Goal: Communication & Community: Answer question/provide support

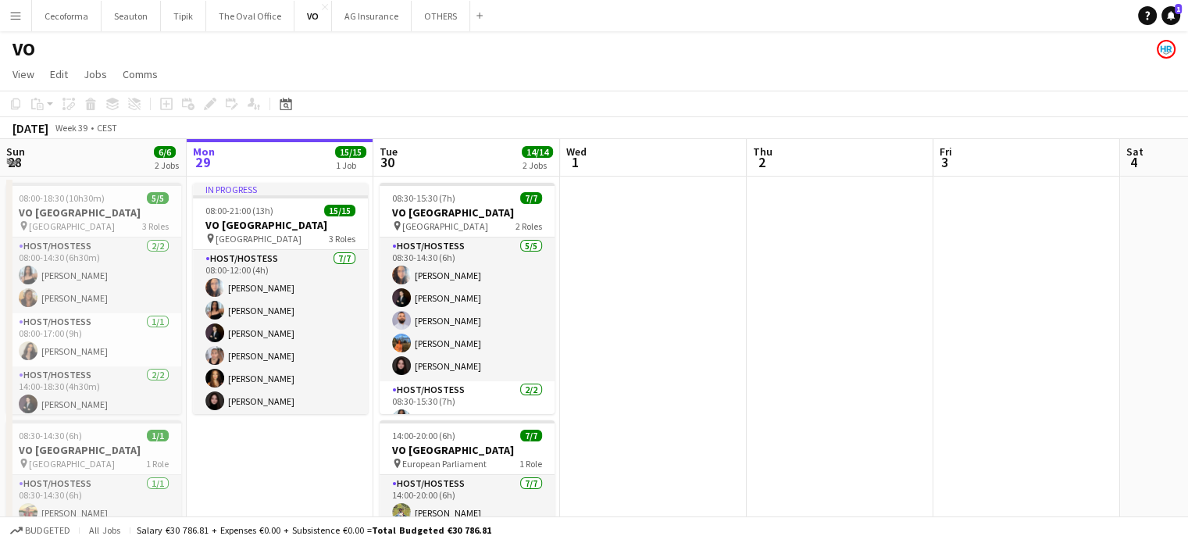
click at [1170, 13] on icon at bounding box center [1171, 15] width 8 height 8
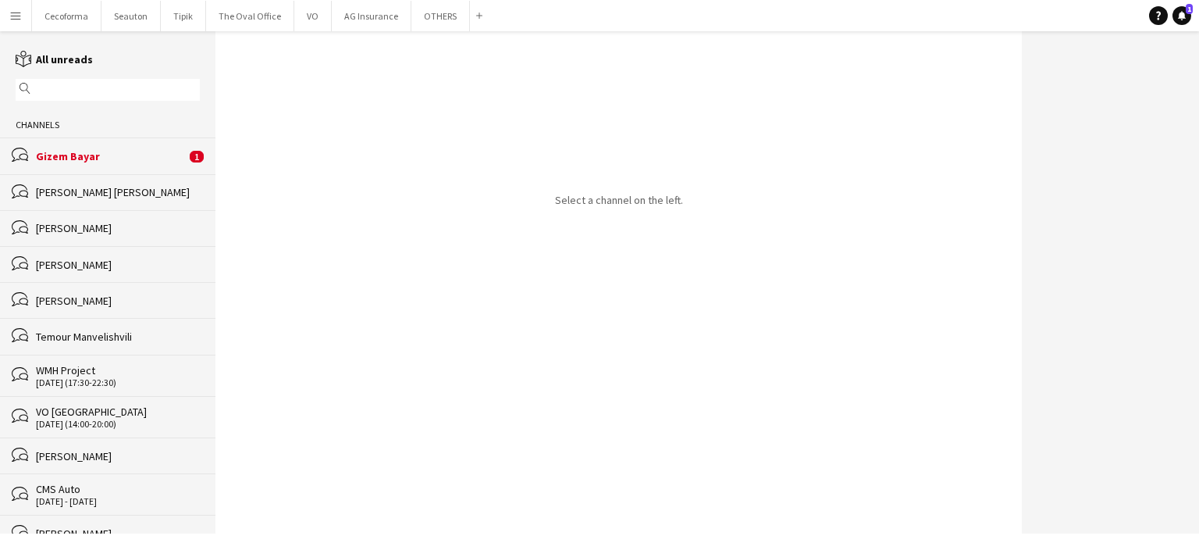
click at [66, 146] on div "bubbles Gizem Bayar 1" at bounding box center [108, 155] width 216 height 36
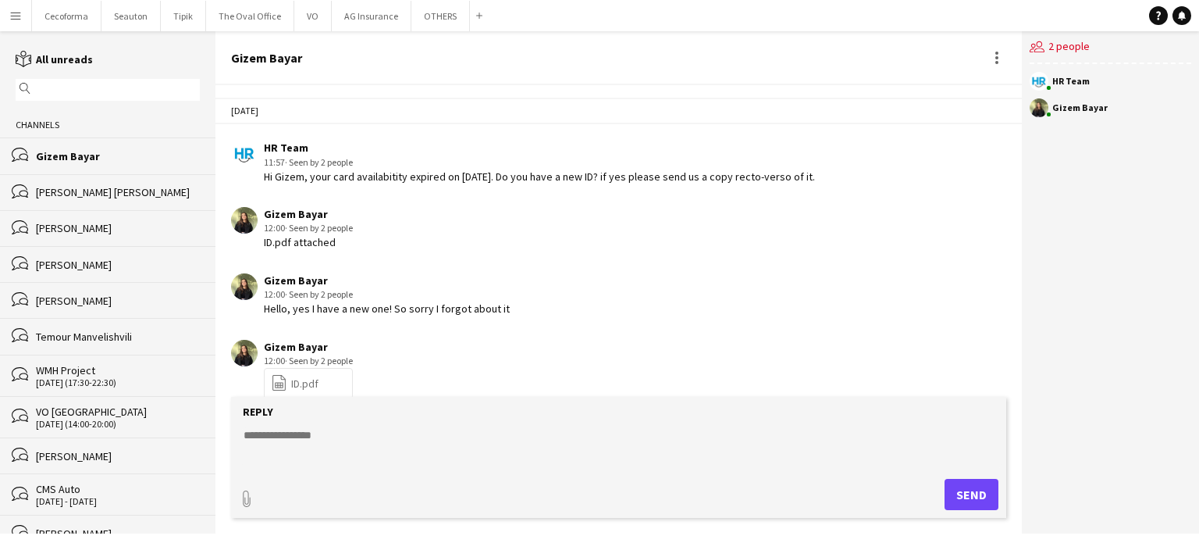
scroll to position [2324, 0]
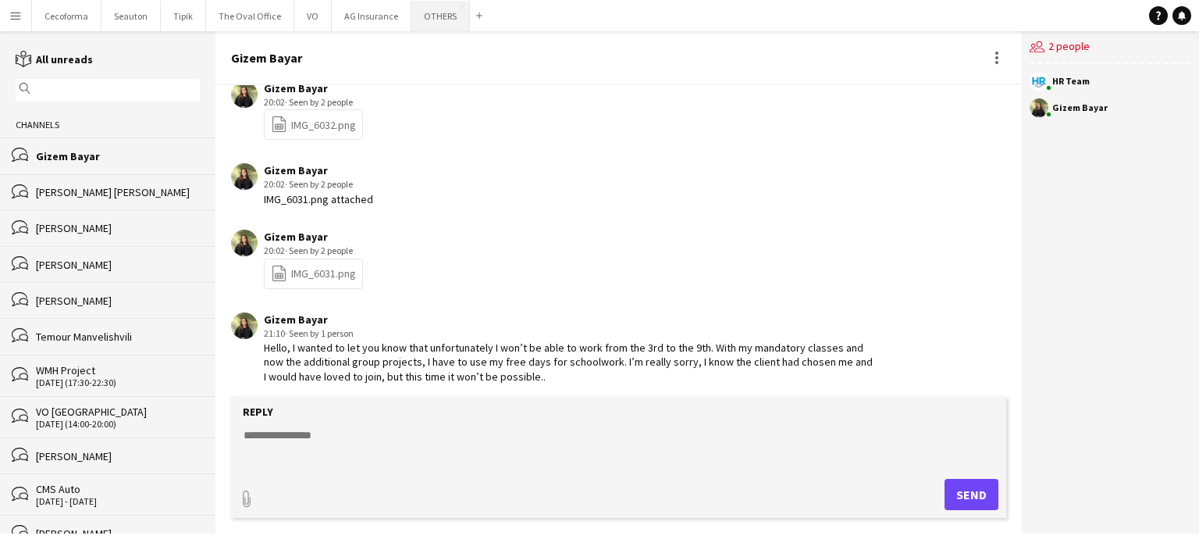
click at [436, 19] on button "OTHERS Close" at bounding box center [440, 16] width 59 height 30
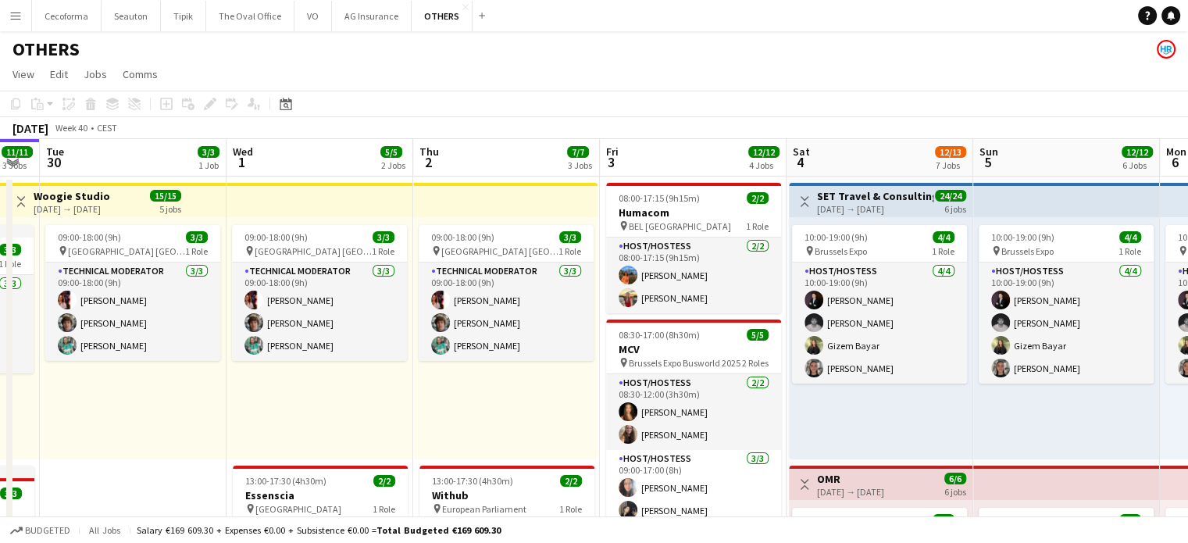
scroll to position [0, 724]
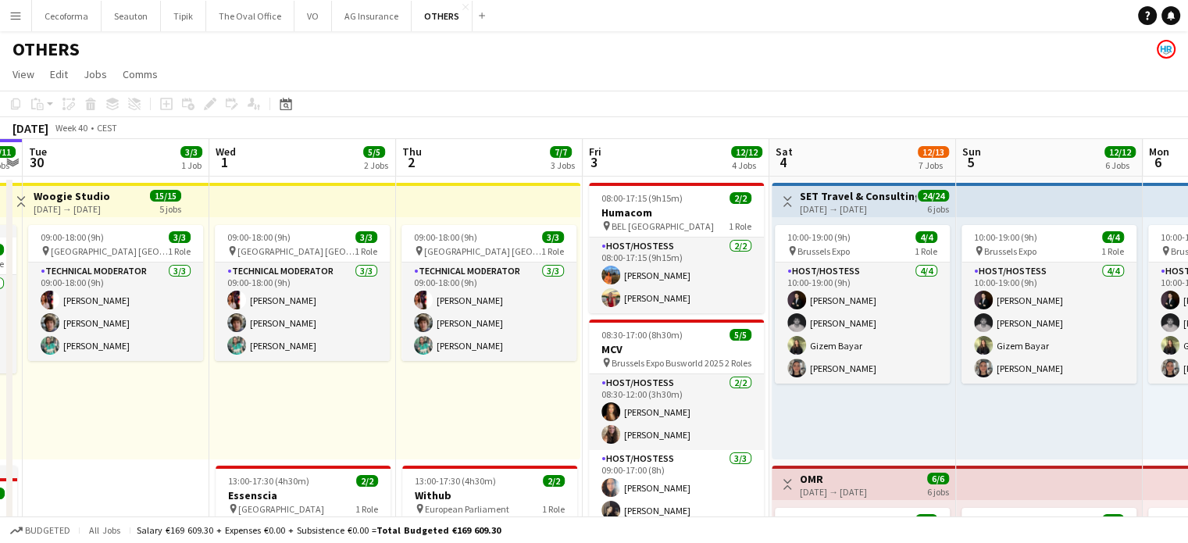
drag, startPoint x: 760, startPoint y: 426, endPoint x: 436, endPoint y: 339, distance: 335.4
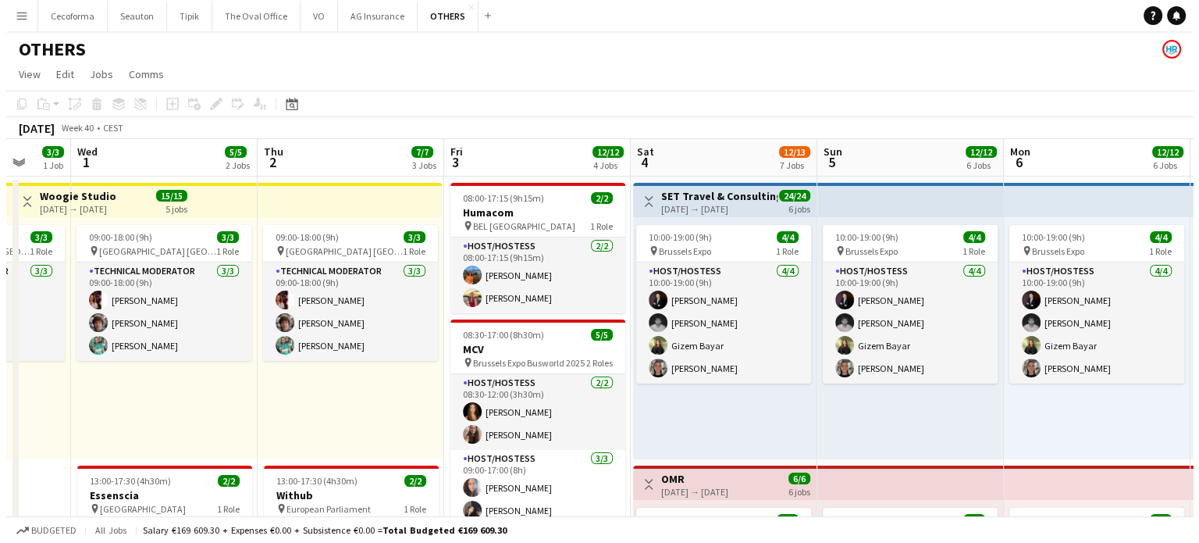
scroll to position [0, 627]
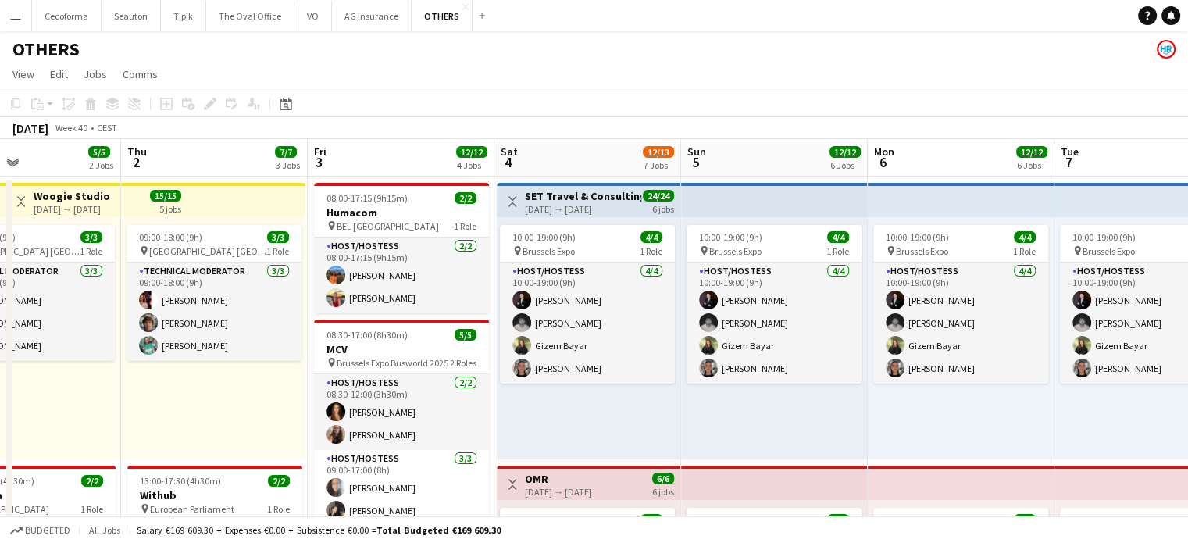
drag, startPoint x: 821, startPoint y: 404, endPoint x: 631, endPoint y: 362, distance: 194.4
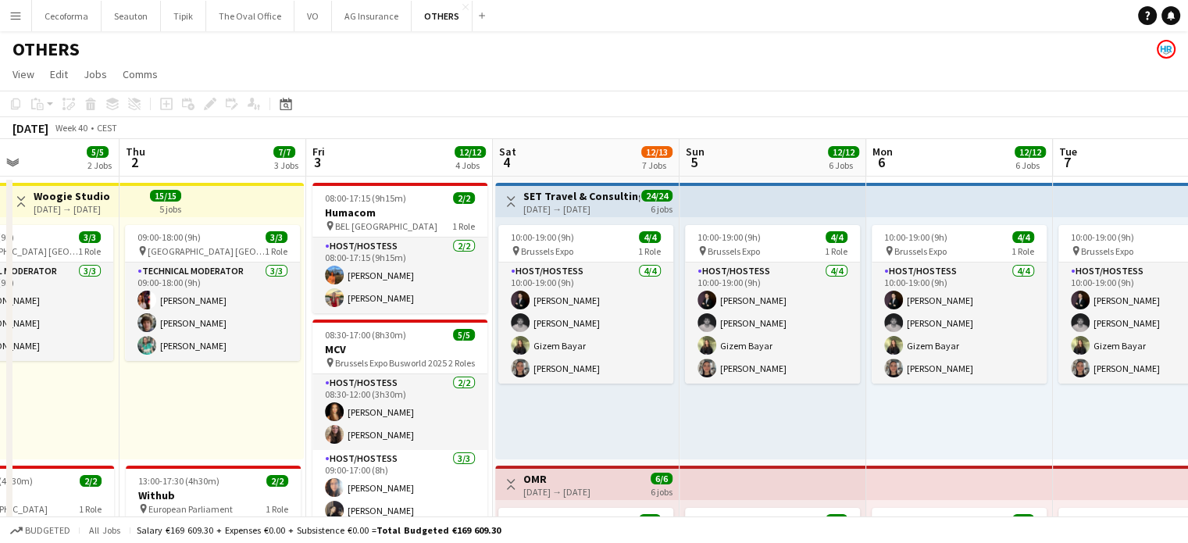
click at [1170, 15] on icon at bounding box center [1171, 15] width 8 height 8
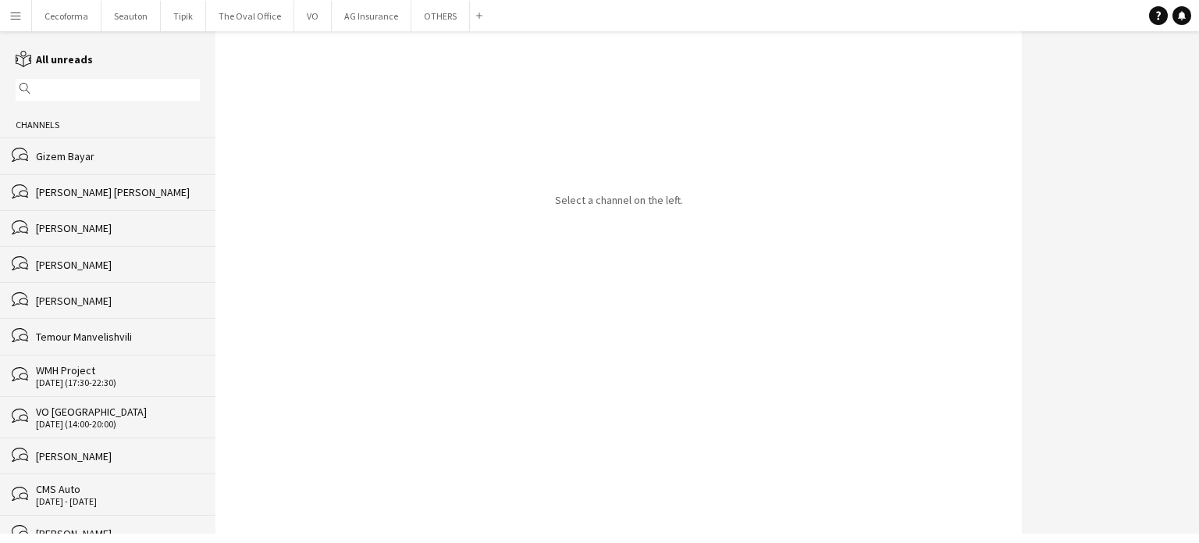
click at [78, 155] on div "Gizem Bayar" at bounding box center [118, 156] width 164 height 14
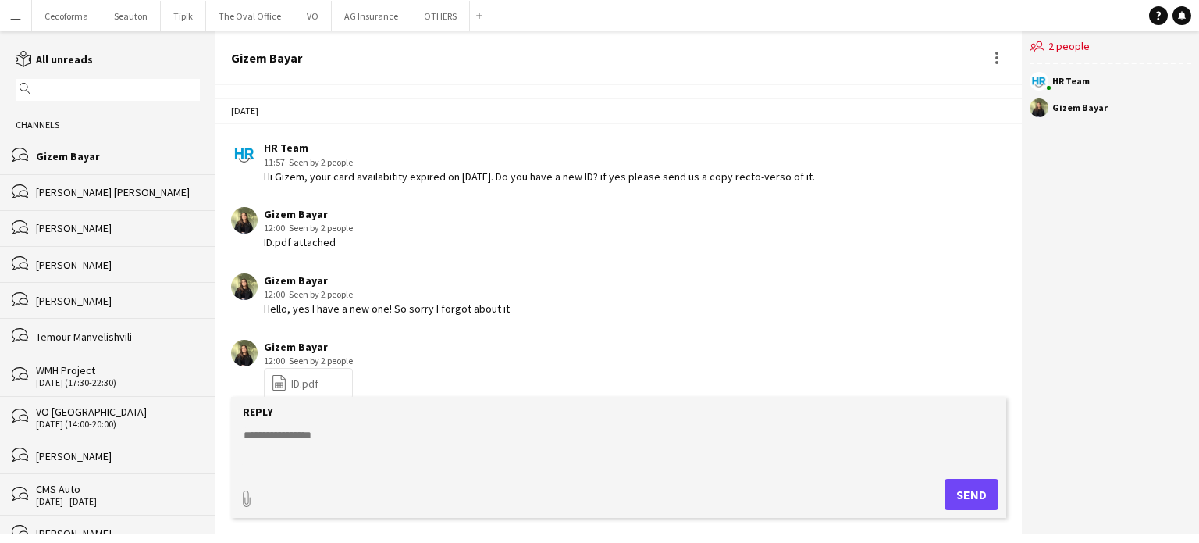
scroll to position [2324, 0]
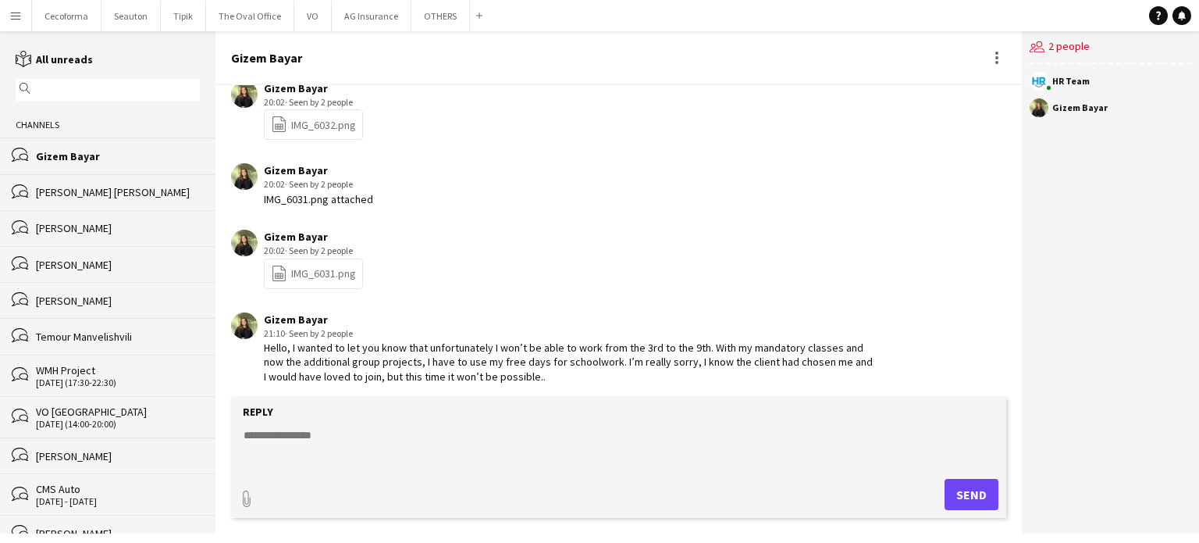
drag, startPoint x: 265, startPoint y: 339, endPoint x: 523, endPoint y: 386, distance: 262.7
copy div "Hello, I wanted to let you know that unfortunately I won’t be able to work from…"
click at [590, 166] on div "Gizem Bayar 20:02 · Seen by 2 people IMG_6031.png attached" at bounding box center [553, 184] width 645 height 43
click at [305, 12] on button "VO Close" at bounding box center [312, 16] width 37 height 30
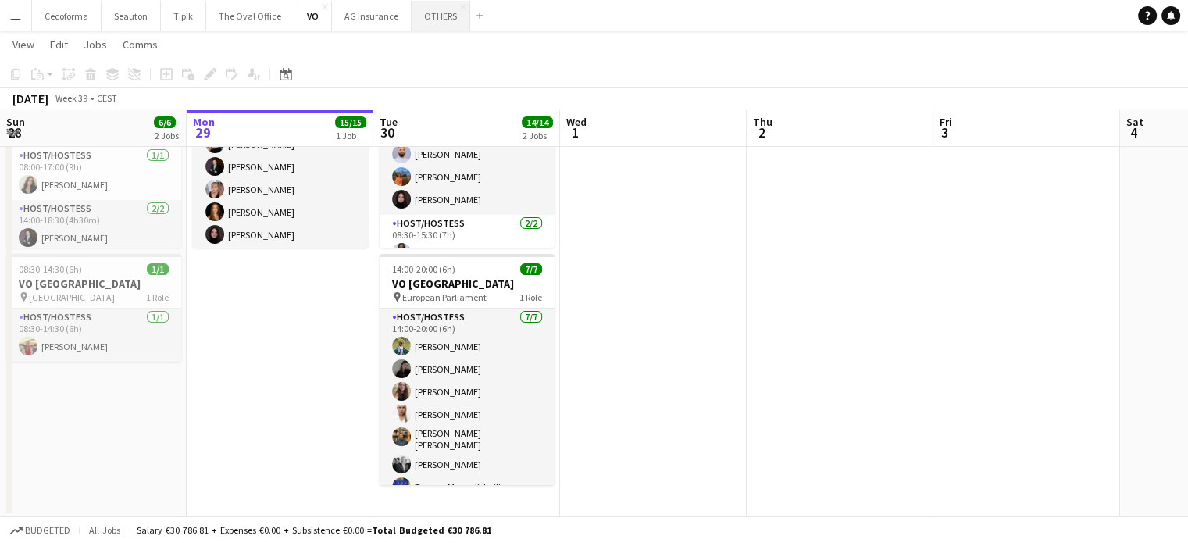
click at [427, 18] on button "OTHERS Close" at bounding box center [440, 16] width 59 height 30
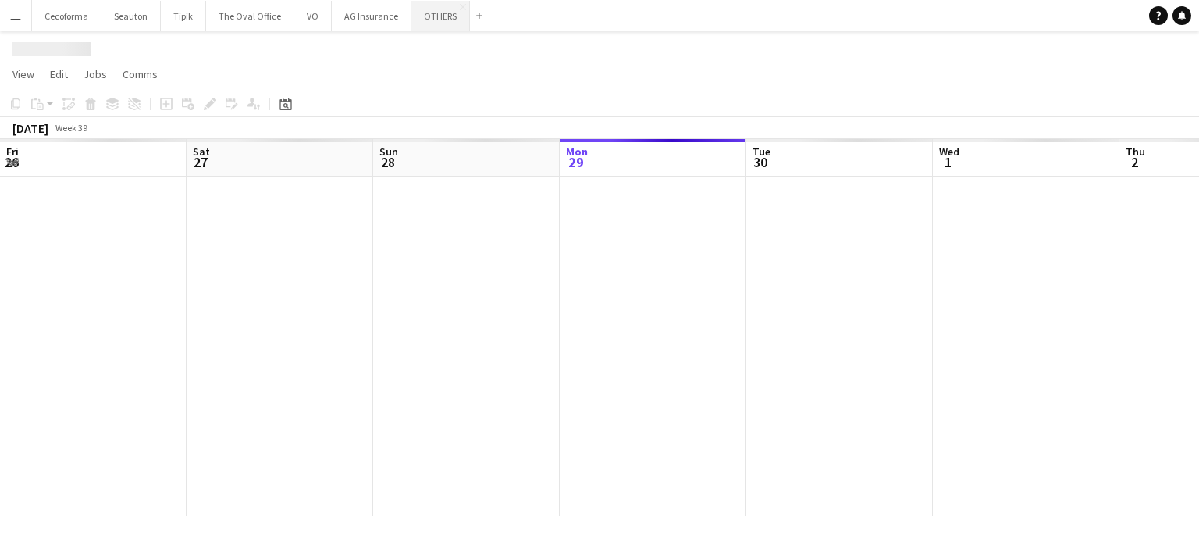
scroll to position [0, 373]
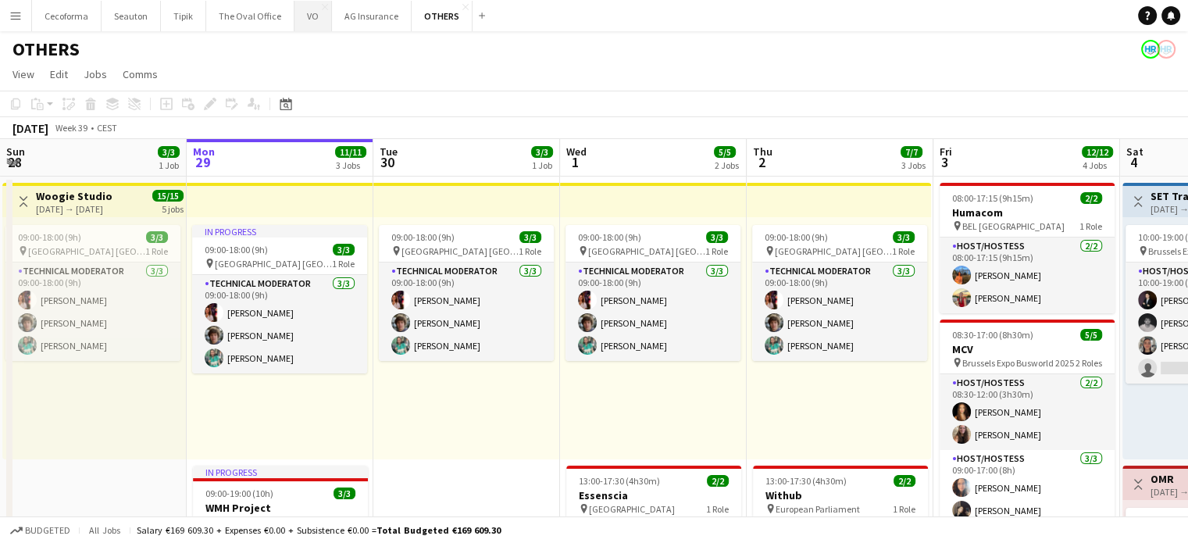
click at [308, 20] on button "VO Close" at bounding box center [312, 16] width 37 height 30
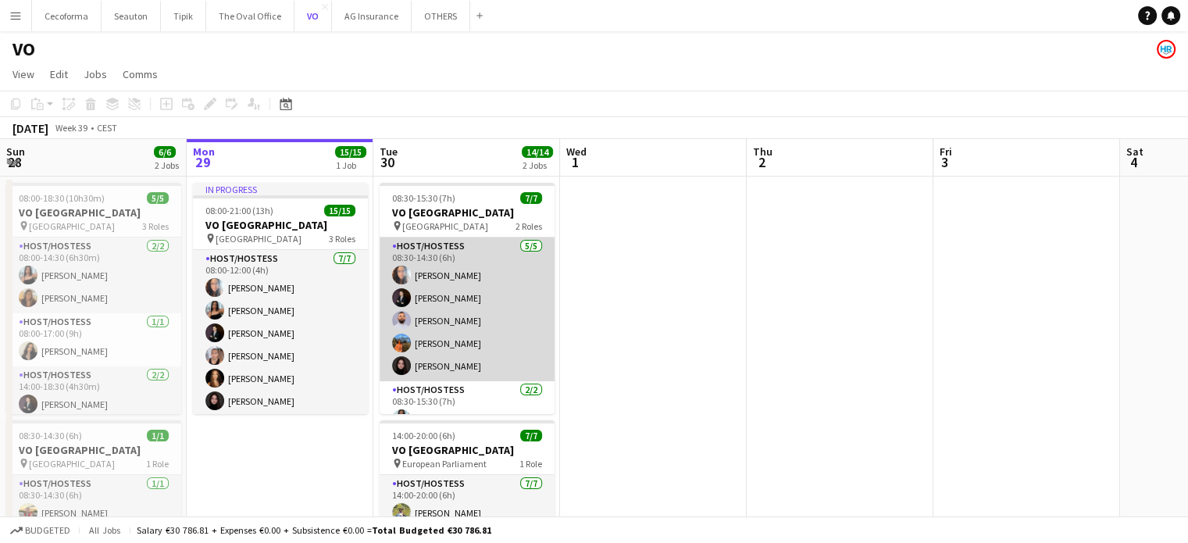
scroll to position [42, 0]
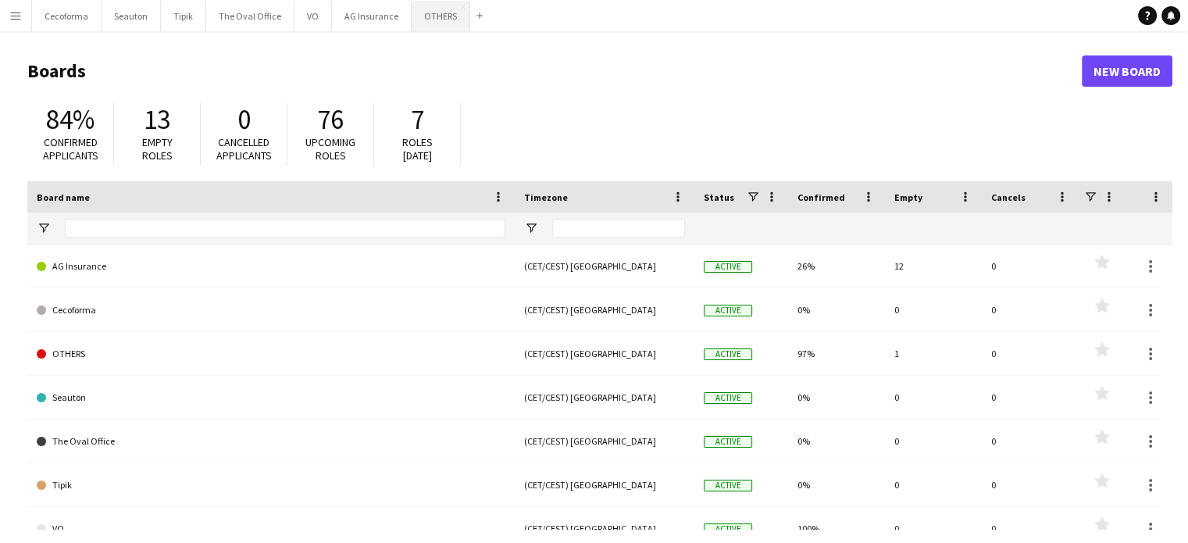
click at [428, 16] on button "OTHERS Close" at bounding box center [440, 16] width 59 height 30
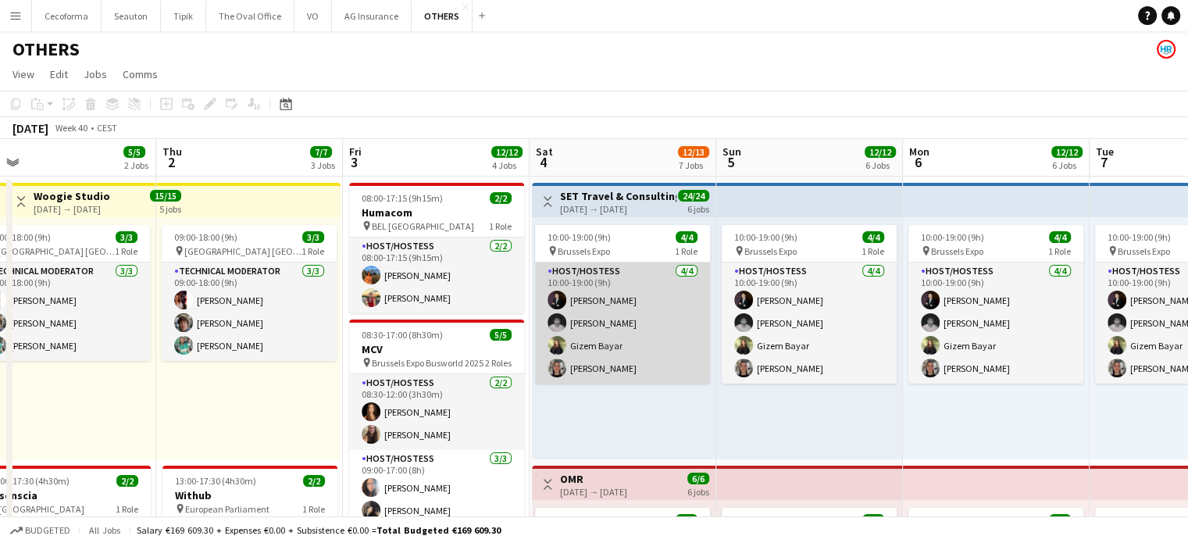
click at [574, 344] on app-card-role "Host/Hostess 4/4 10:00-19:00 (9h) Noah de Carvalho Nicolas Pardo Gizem Bayar Yu…" at bounding box center [622, 322] width 175 height 121
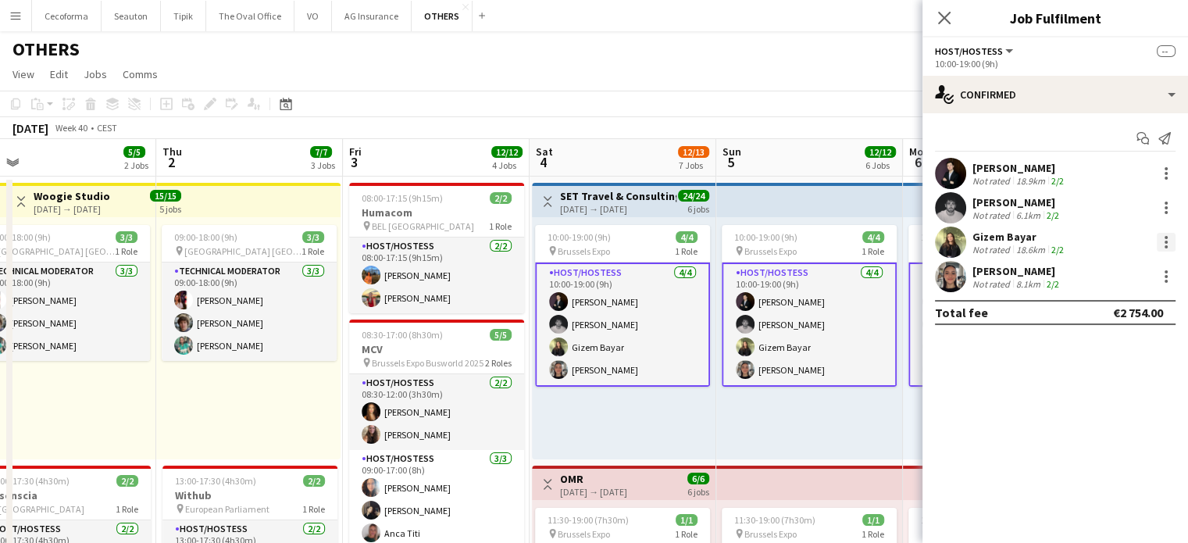
click at [1164, 243] on div at bounding box center [1165, 241] width 3 height 3
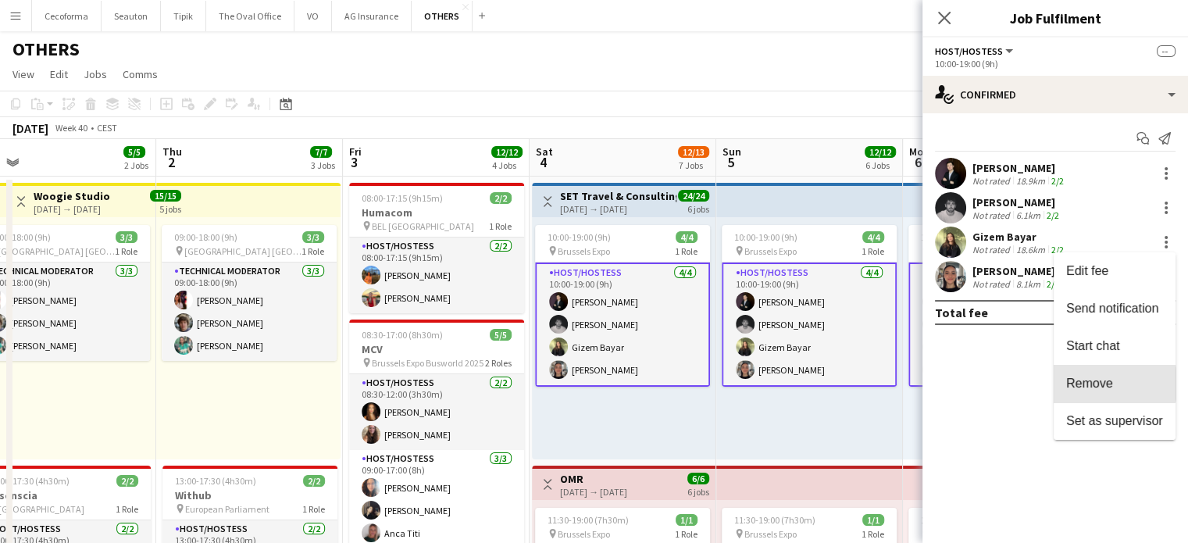
click at [1098, 383] on span "Remove" at bounding box center [1089, 382] width 47 height 13
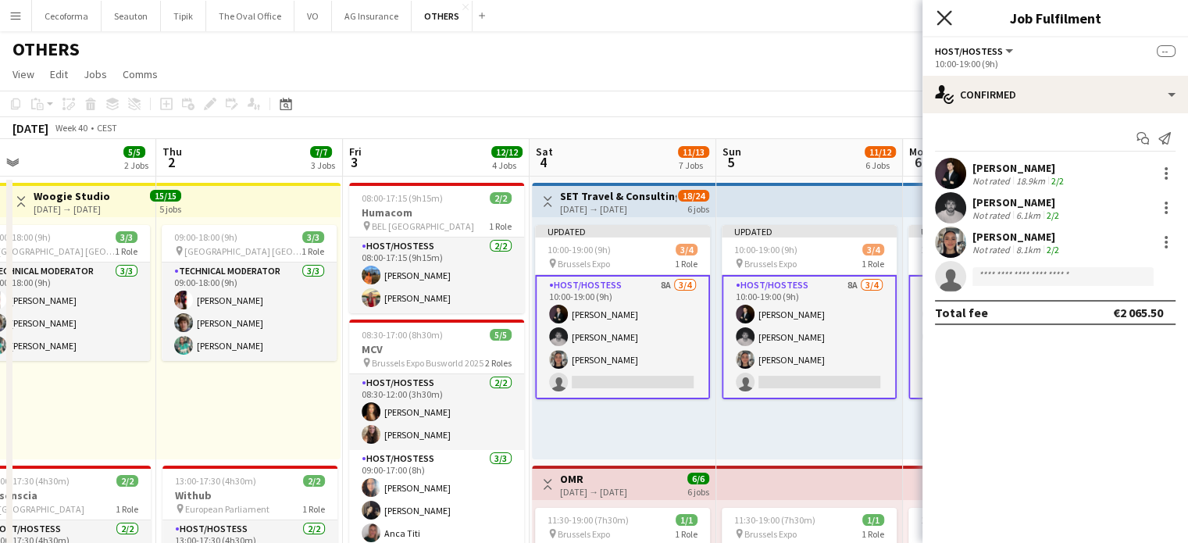
click at [943, 19] on icon at bounding box center [943, 17] width 15 height 15
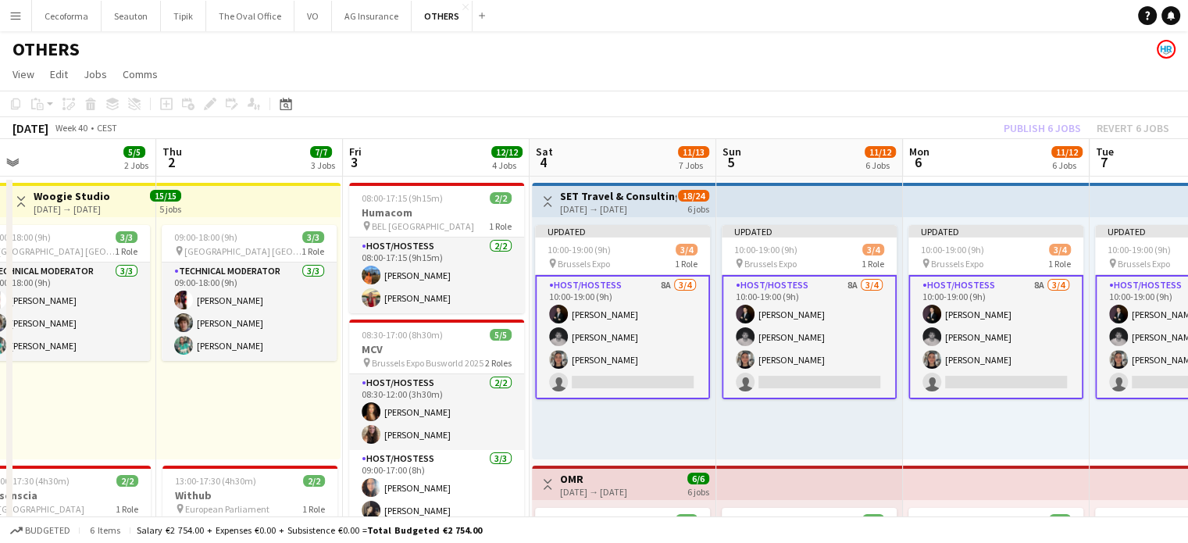
click at [903, 77] on app-page-menu "View Day view expanded Day view collapsed Month view Date picker Jump to today …" at bounding box center [594, 76] width 1188 height 30
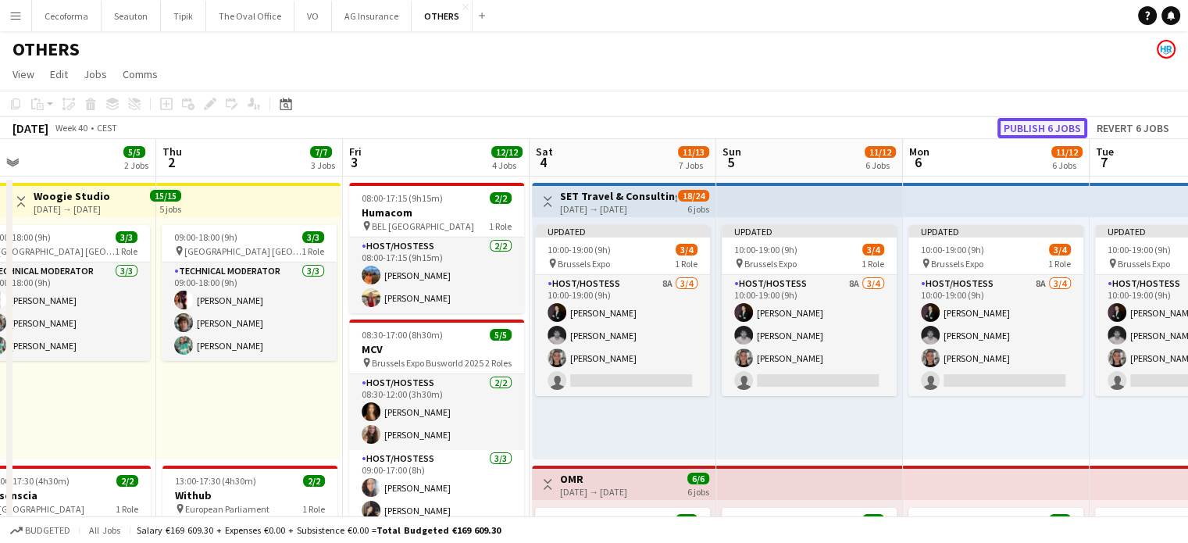
click at [1045, 127] on button "Publish 6 jobs" at bounding box center [1042, 128] width 90 height 20
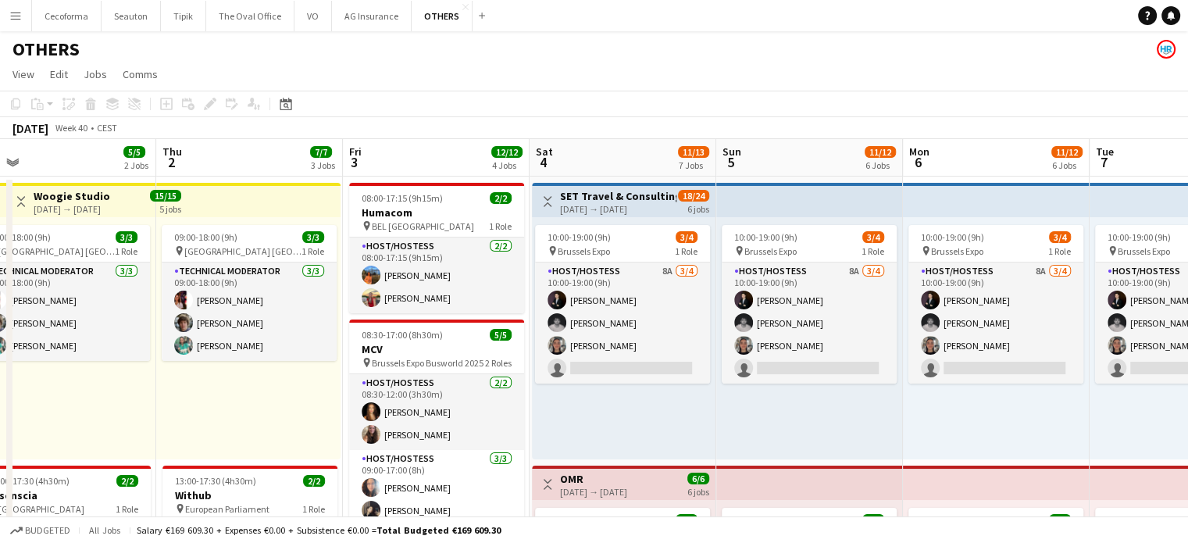
drag, startPoint x: 634, startPoint y: 358, endPoint x: 664, endPoint y: 410, distance: 59.9
click at [669, 414] on div "10:00-19:00 (9h) 3/4 pin Brussels Expo 1 Role Host/Hostess 8A 3/4 10:00-19:00 (…" at bounding box center [623, 338] width 183 height 242
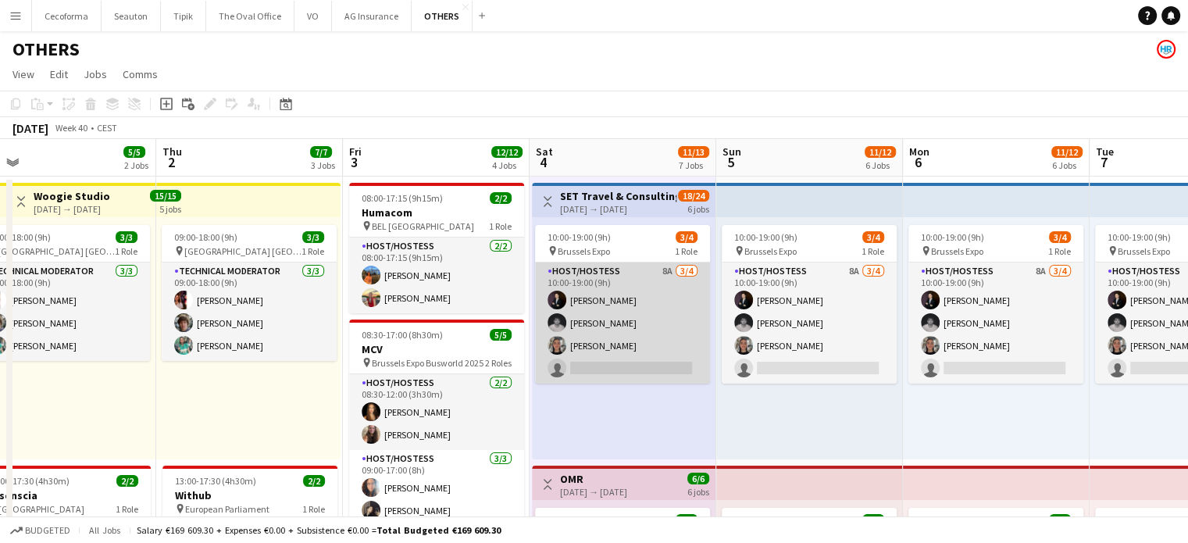
click at [629, 305] on app-card-role "Host/Hostess 8A 3/4 10:00-19:00 (9h) Noah de Carvalho Nicolas Pardo Yuliya Hevk…" at bounding box center [622, 322] width 175 height 121
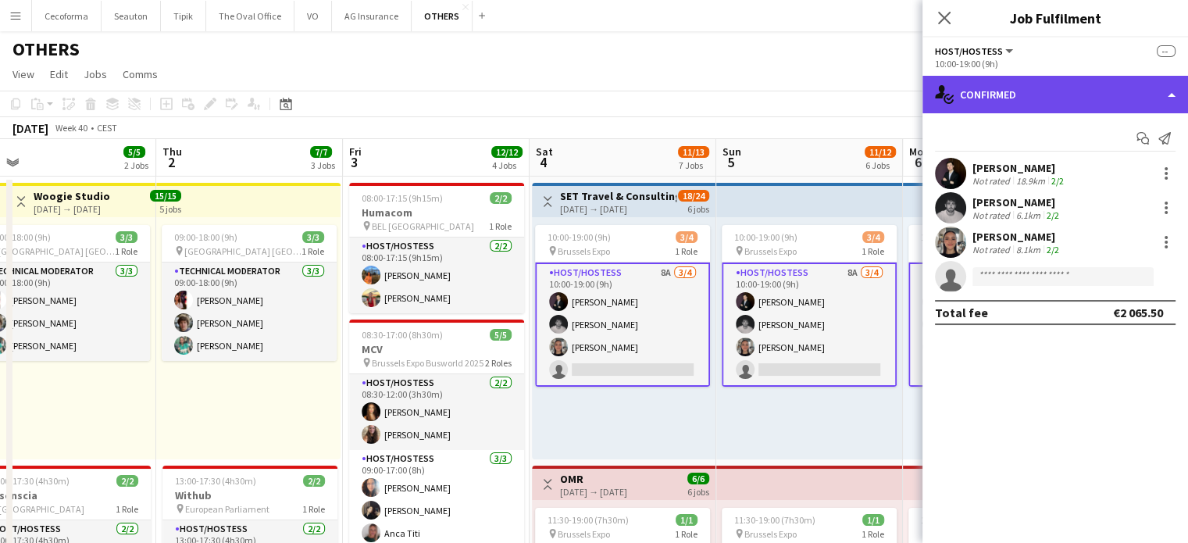
click at [1172, 93] on div "single-neutral-actions-check-2 Confirmed" at bounding box center [1054, 94] width 265 height 37
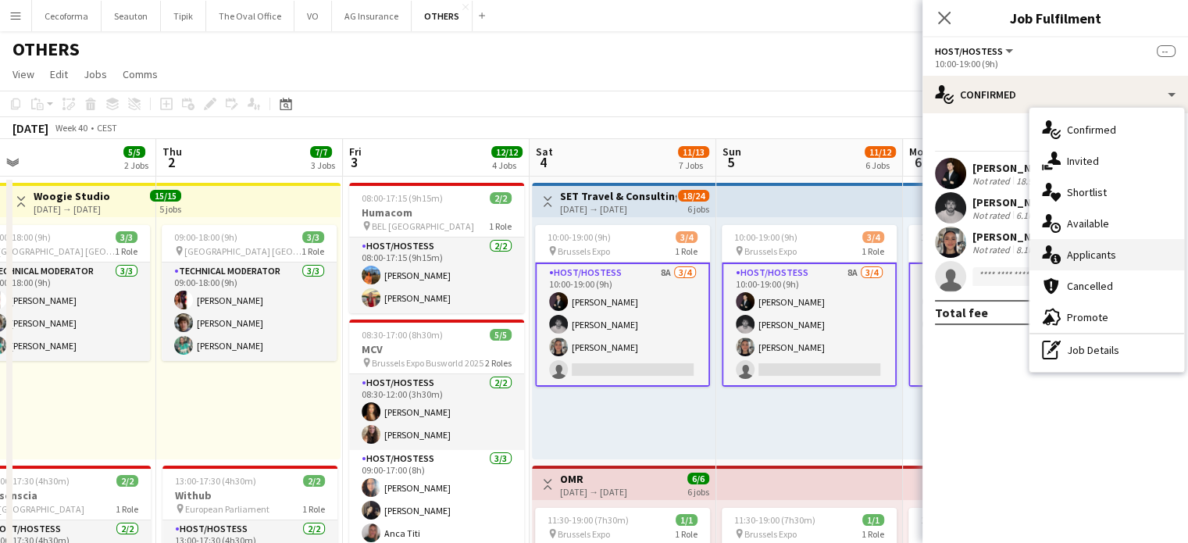
click at [1093, 255] on span "Applicants" at bounding box center [1091, 255] width 49 height 14
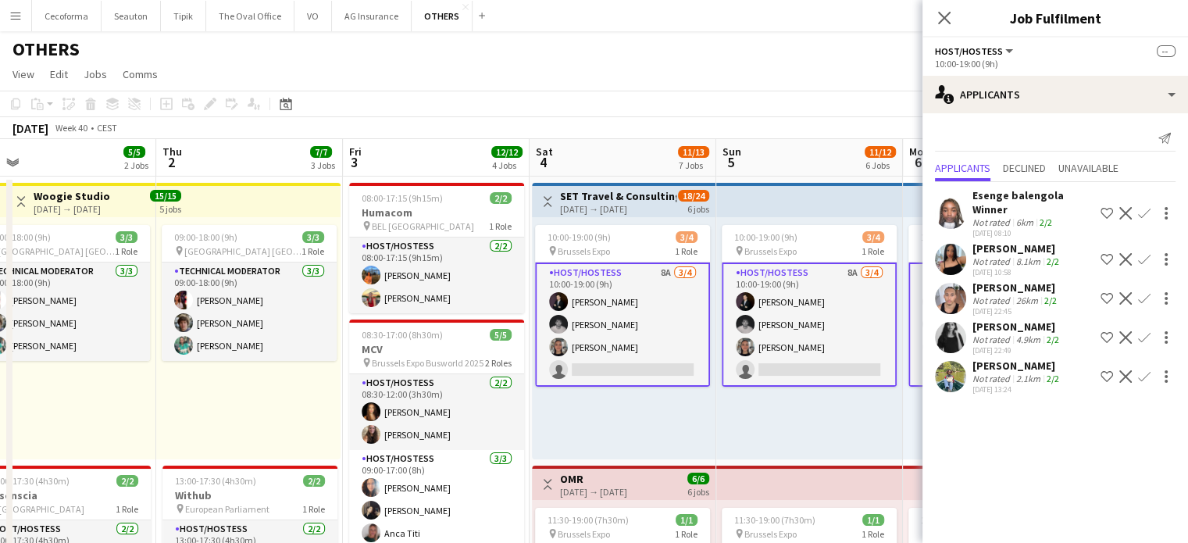
click at [600, 329] on app-card-role "Host/Hostess 8A 3/4 10:00-19:00 (9h) Noah de Carvalho Nicolas Pardo Yuliya Hevk…" at bounding box center [622, 324] width 175 height 124
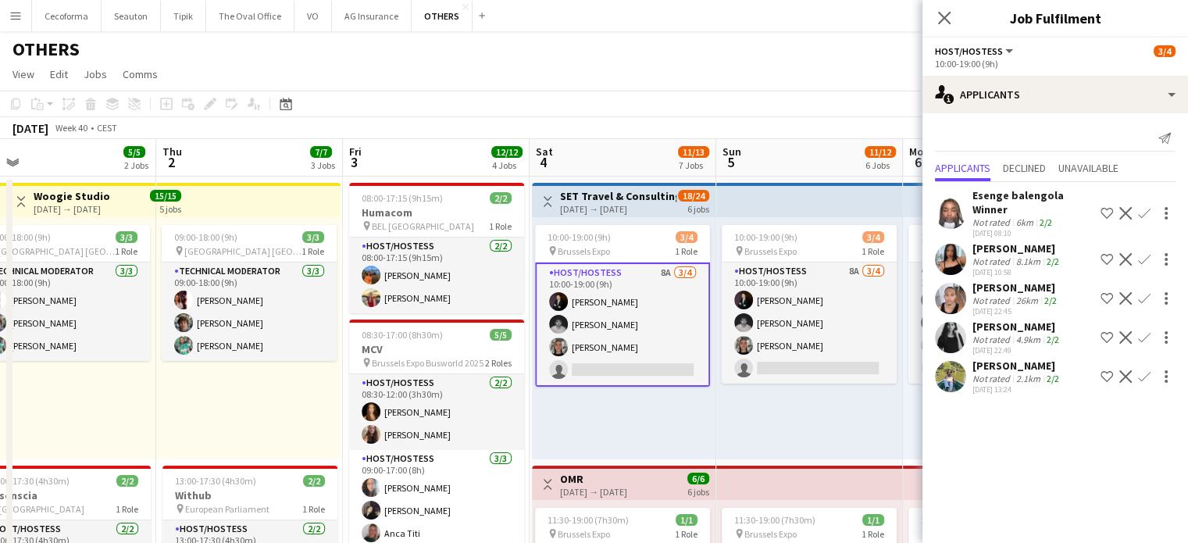
click at [591, 321] on app-card-role "Host/Hostess 8A 3/4 10:00-19:00 (9h) Noah de Carvalho Nicolas Pardo Yuliya Hevk…" at bounding box center [622, 324] width 175 height 124
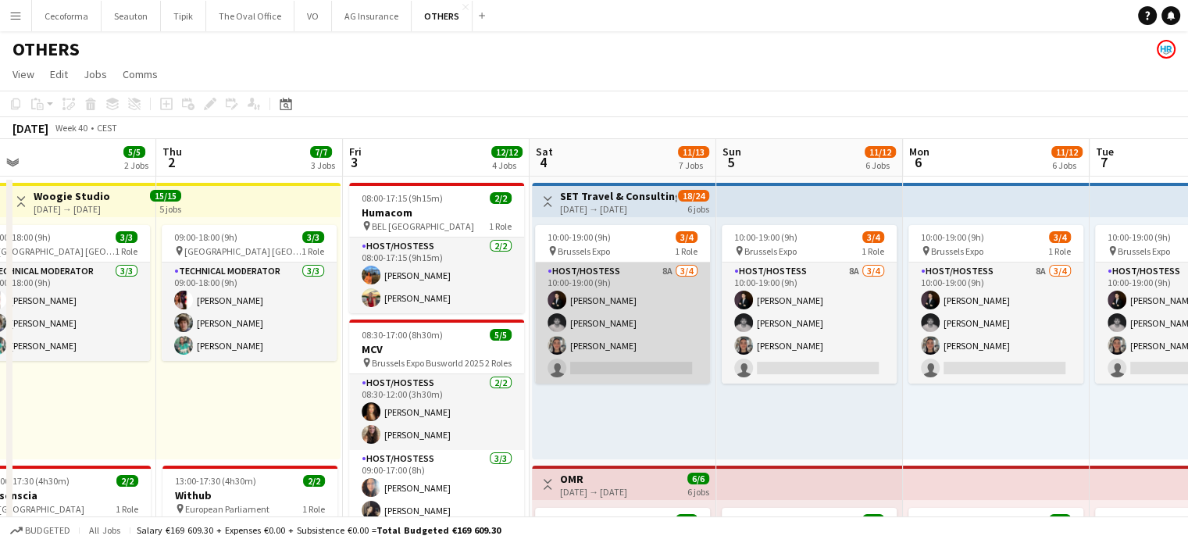
click at [593, 315] on app-card-role "Host/Hostess 8A 3/4 10:00-19:00 (9h) Noah de Carvalho Nicolas Pardo Yuliya Hevk…" at bounding box center [622, 322] width 175 height 121
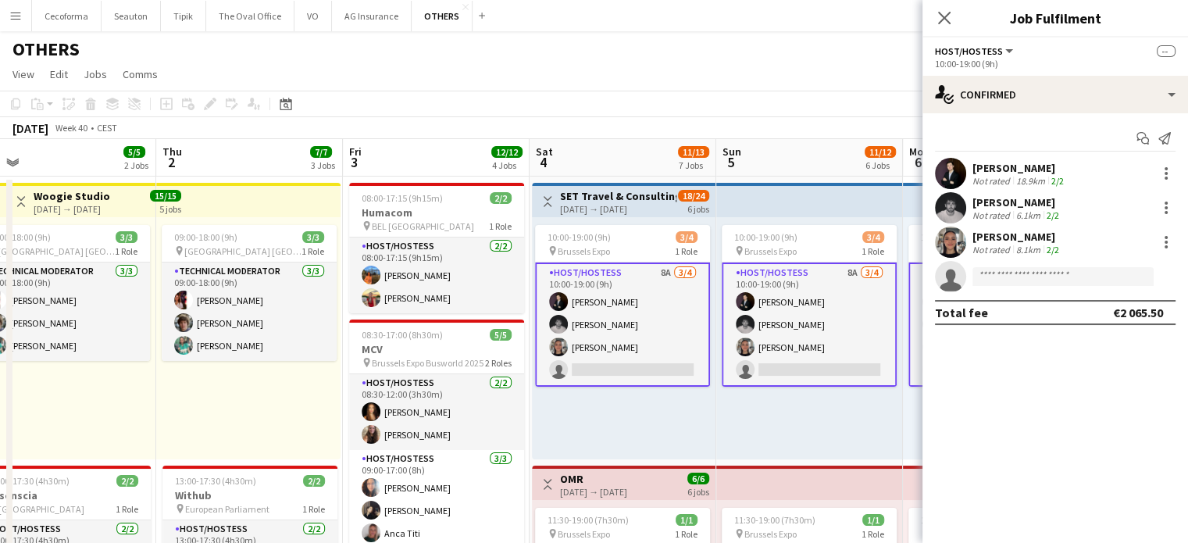
click at [1016, 202] on div "[PERSON_NAME]" at bounding box center [1017, 202] width 90 height 14
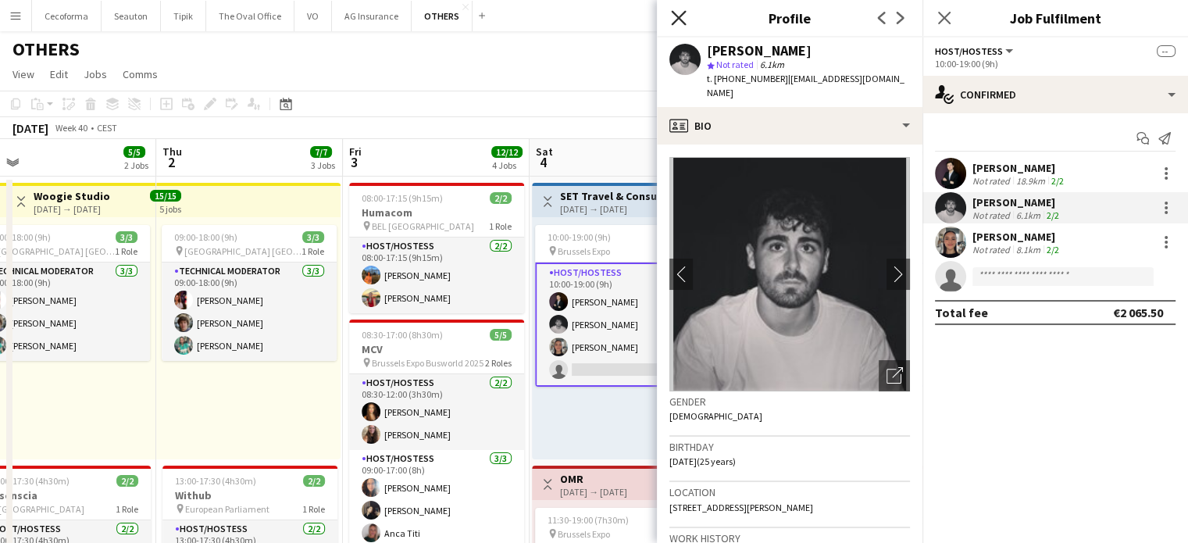
click at [682, 19] on icon "Close pop-in" at bounding box center [678, 17] width 15 height 15
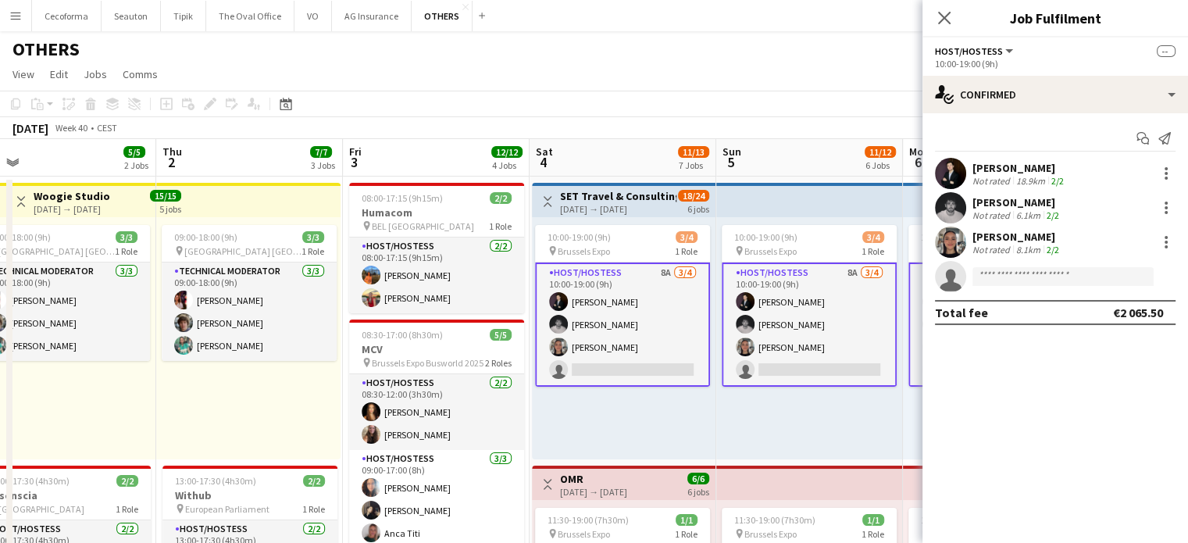
click at [821, 445] on div "10:00-19:00 (9h) 3/4 pin Brussels Expo 1 Role Host/Hostess 8A 3/4 10:00-19:00 (…" at bounding box center [809, 338] width 187 height 242
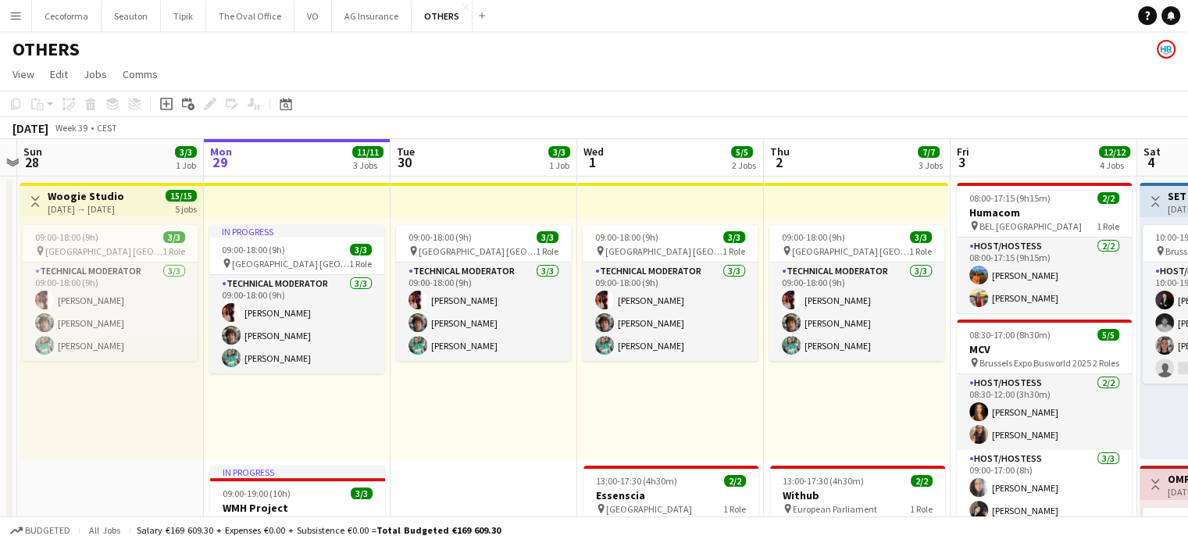
scroll to position [0, 315]
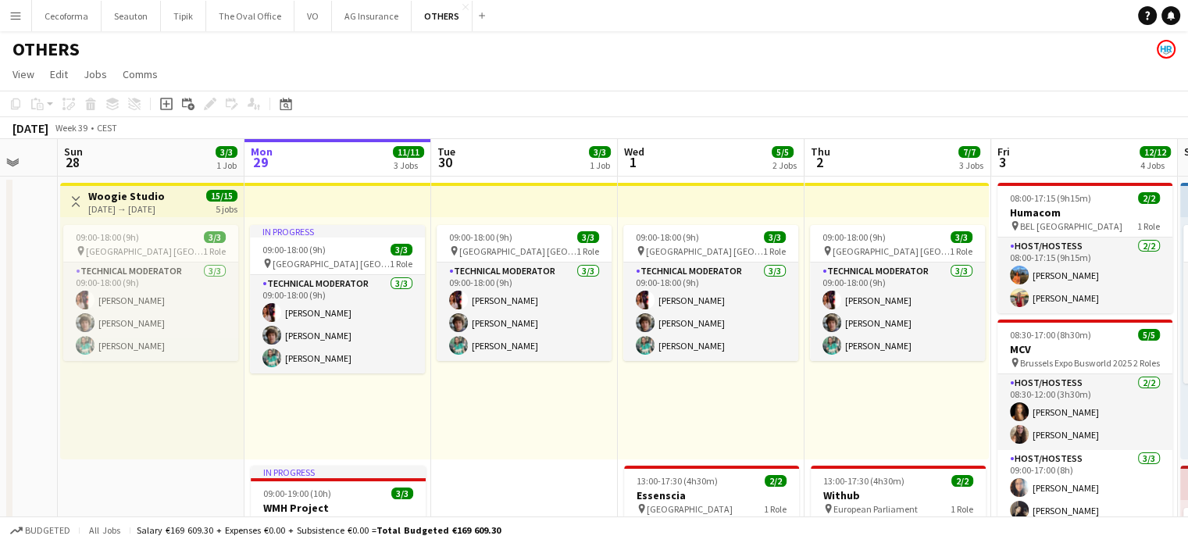
drag, startPoint x: 194, startPoint y: 377, endPoint x: 851, endPoint y: 516, distance: 672.0
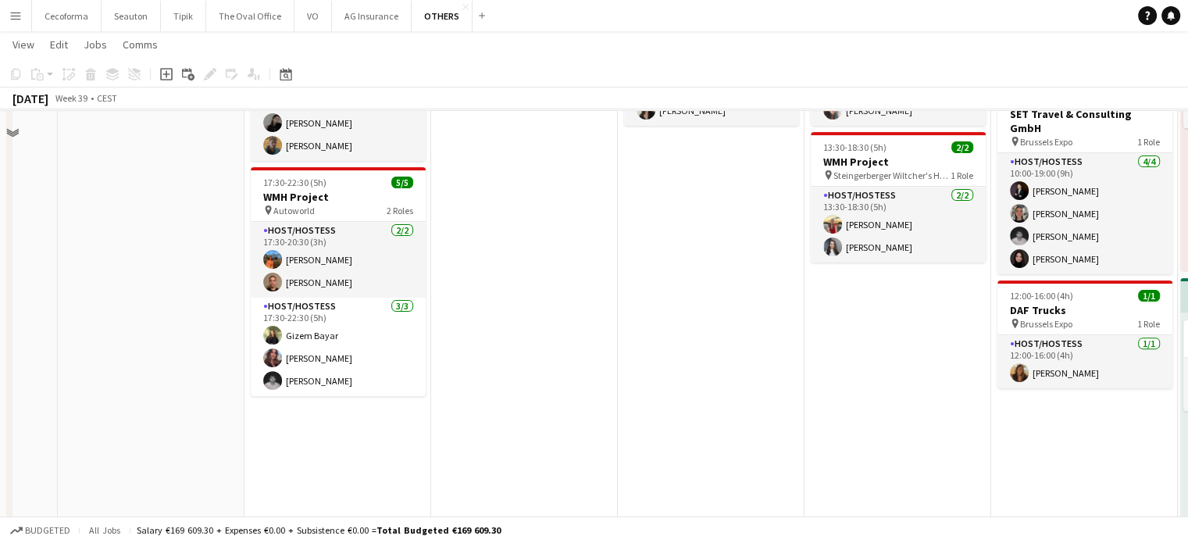
scroll to position [390, 0]
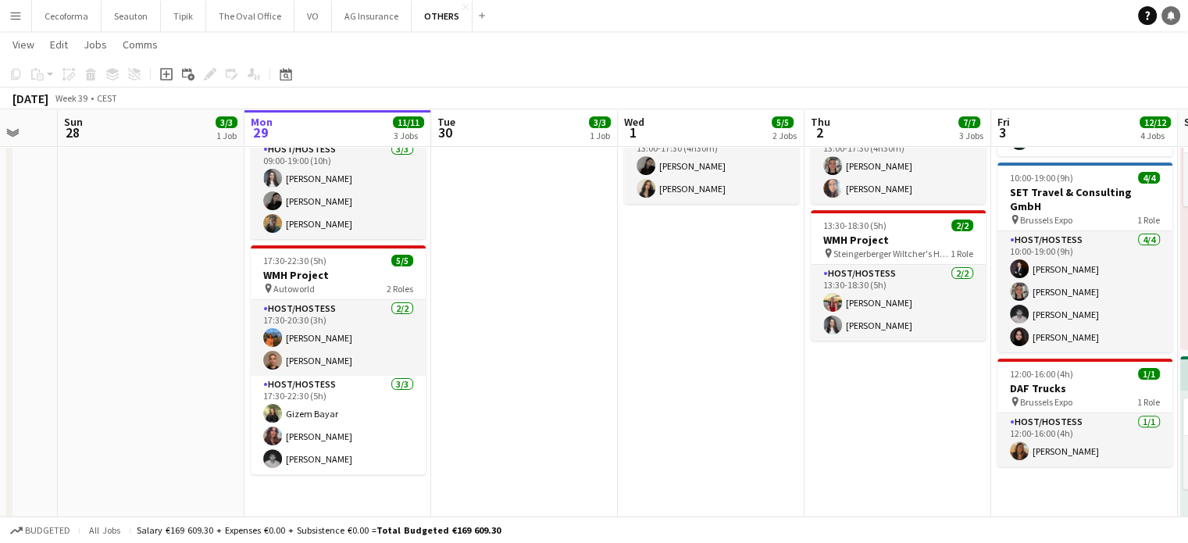
click at [1166, 16] on icon "Notifications" at bounding box center [1170, 15] width 9 height 9
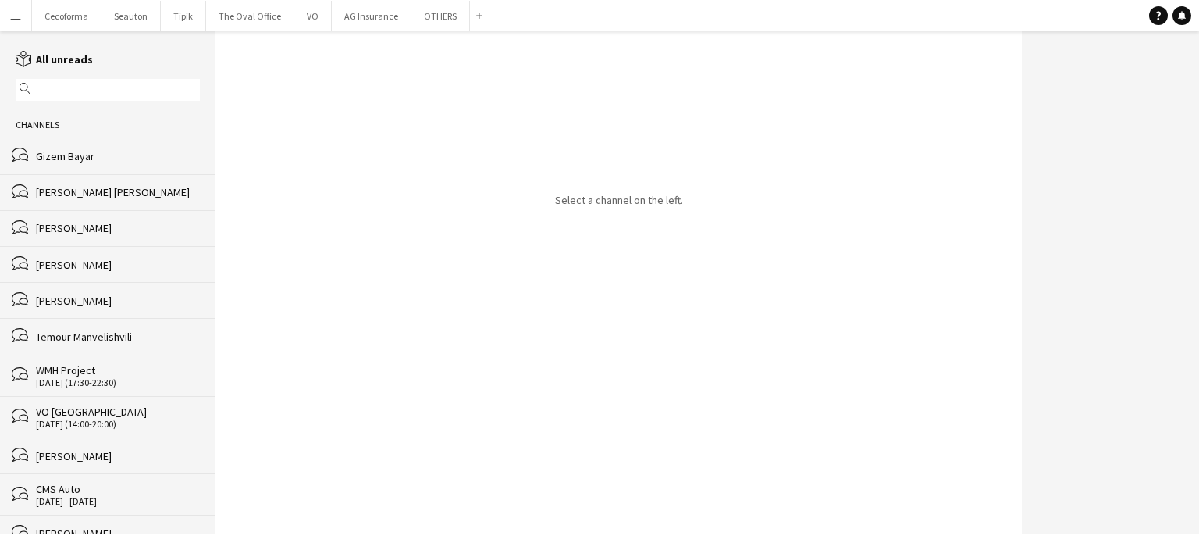
click at [68, 159] on div "Gizem Bayar" at bounding box center [118, 156] width 164 height 14
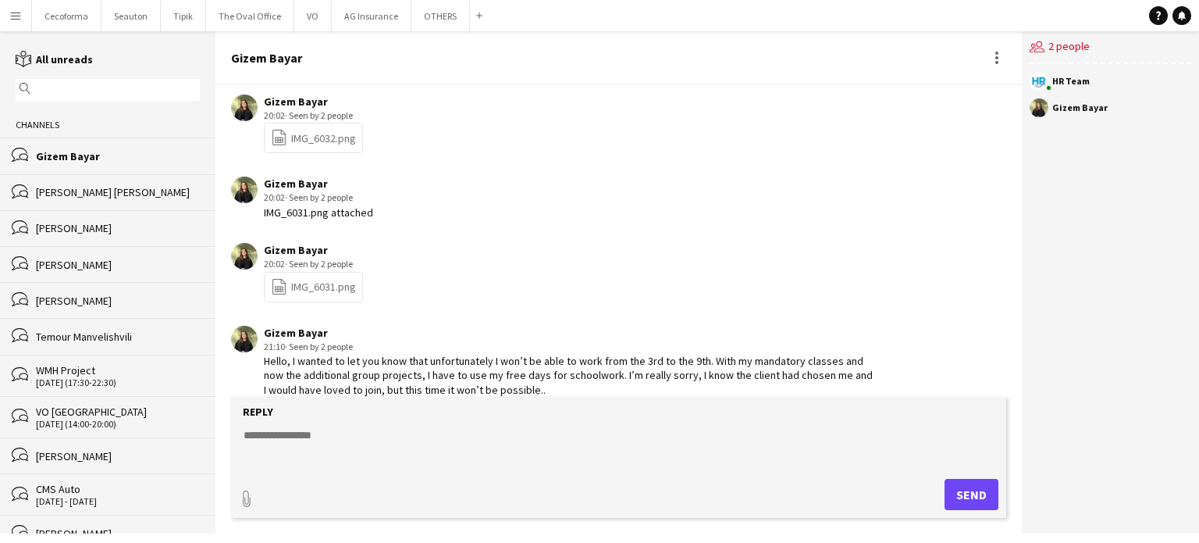
scroll to position [2324, 0]
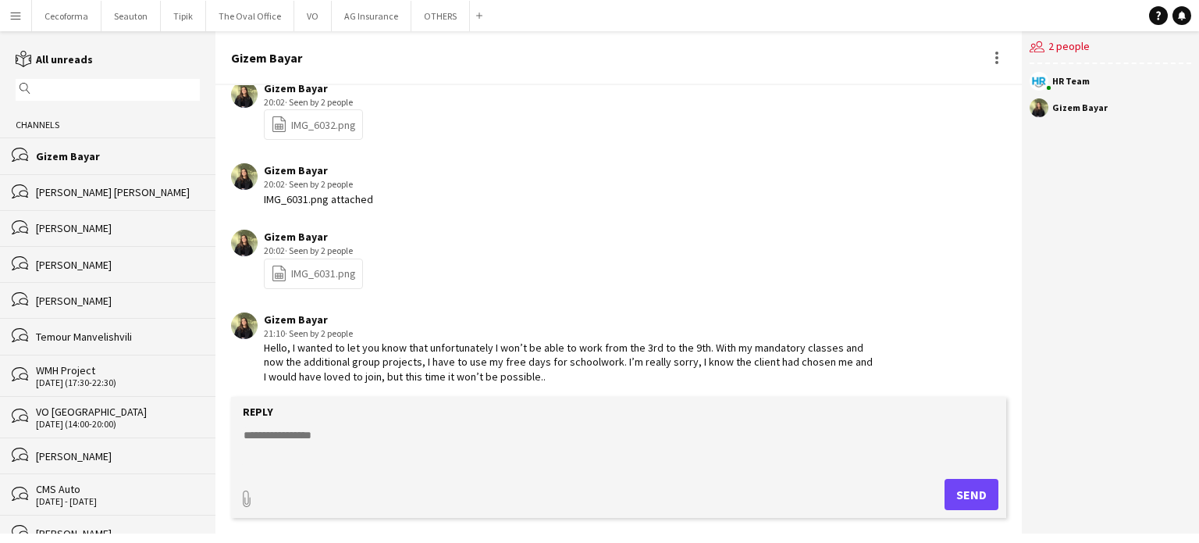
drag, startPoint x: 265, startPoint y: 338, endPoint x: 544, endPoint y: 378, distance: 281.6
click at [544, 378] on app-chat-message "Gizem Bayar 21:10 · Seen by 2 people Hello, I wanted to let you know that unfor…" at bounding box center [619, 348] width 807 height 87
copy div "Hello, I wanted to let you know that unfortunately I won’t be able to work from…"
click at [431, 10] on button "OTHERS Close" at bounding box center [440, 16] width 59 height 30
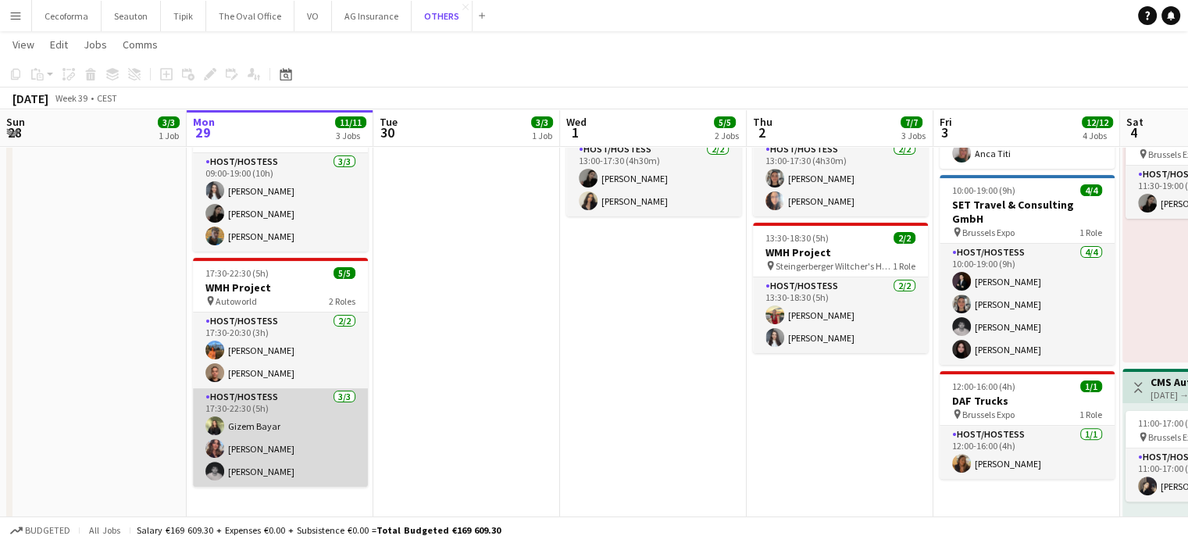
scroll to position [312, 0]
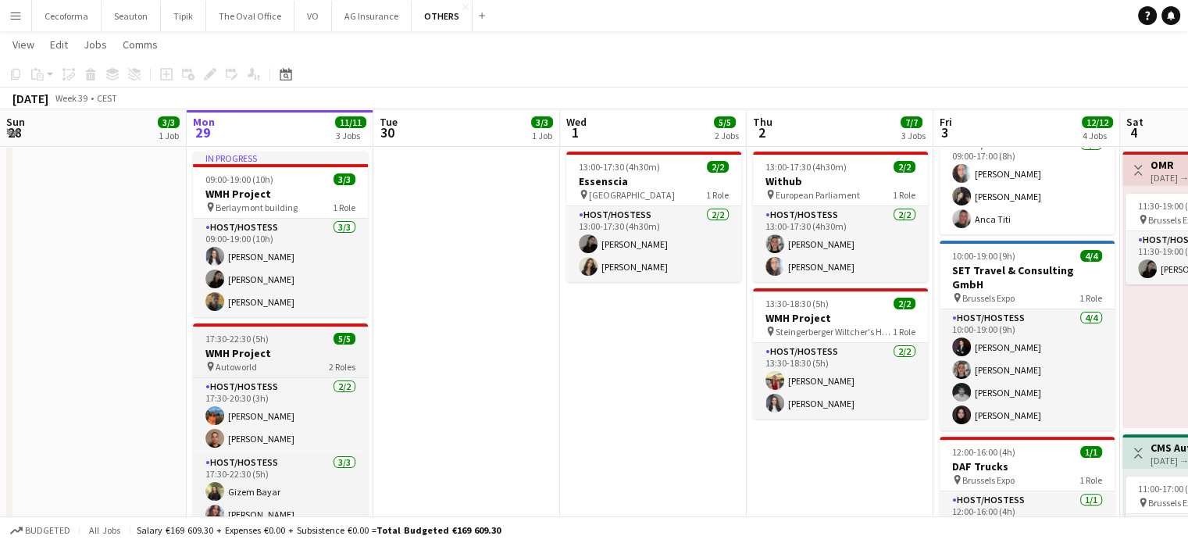
click at [258, 351] on h3 "WMH Project" at bounding box center [280, 353] width 175 height 14
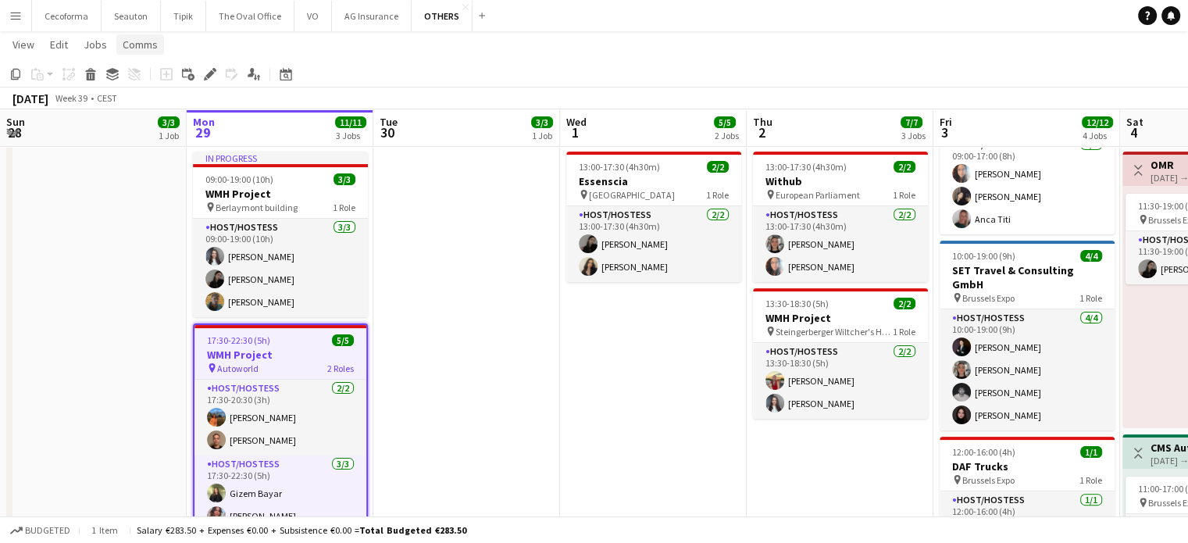
click at [141, 45] on span "Comms" at bounding box center [140, 44] width 35 height 14
click at [151, 111] on span "Create chat" at bounding box center [155, 111] width 55 height 14
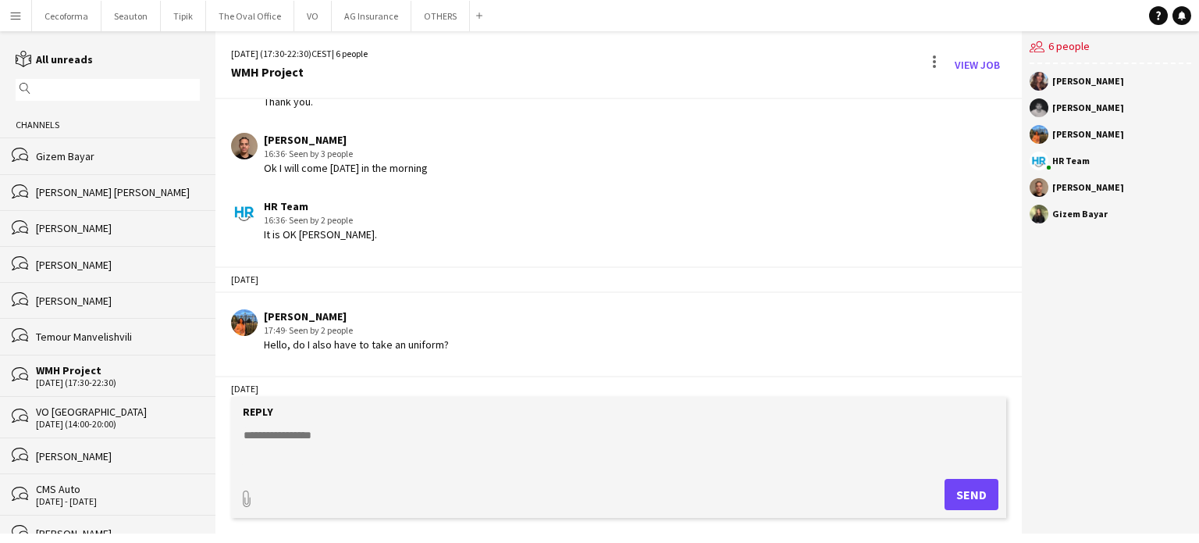
scroll to position [199, 0]
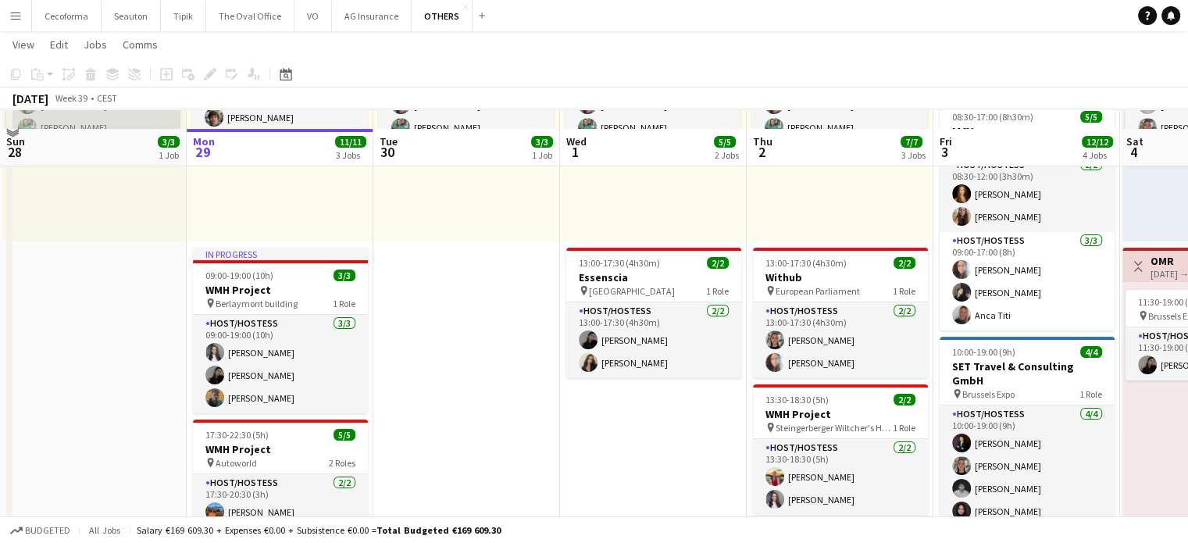
scroll to position [312, 0]
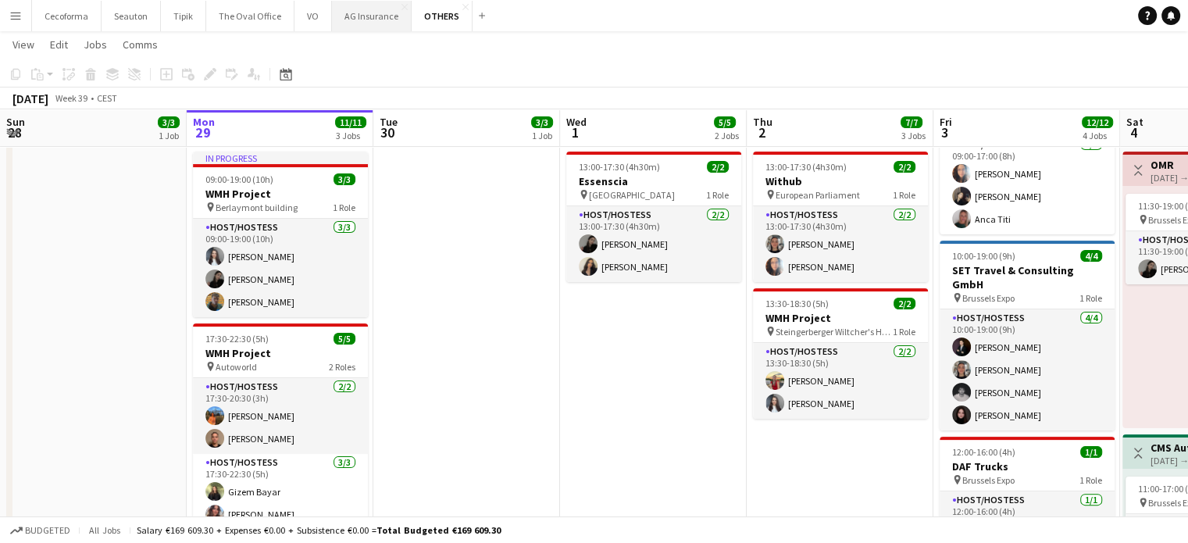
click at [370, 21] on button "AG Insurance Close" at bounding box center [372, 16] width 80 height 30
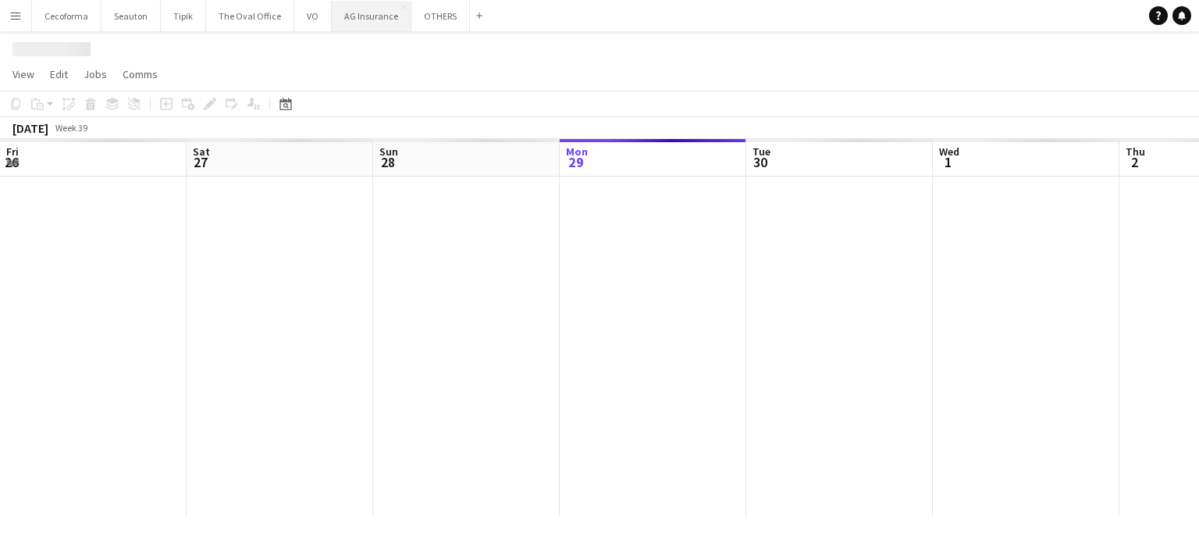
scroll to position [0, 373]
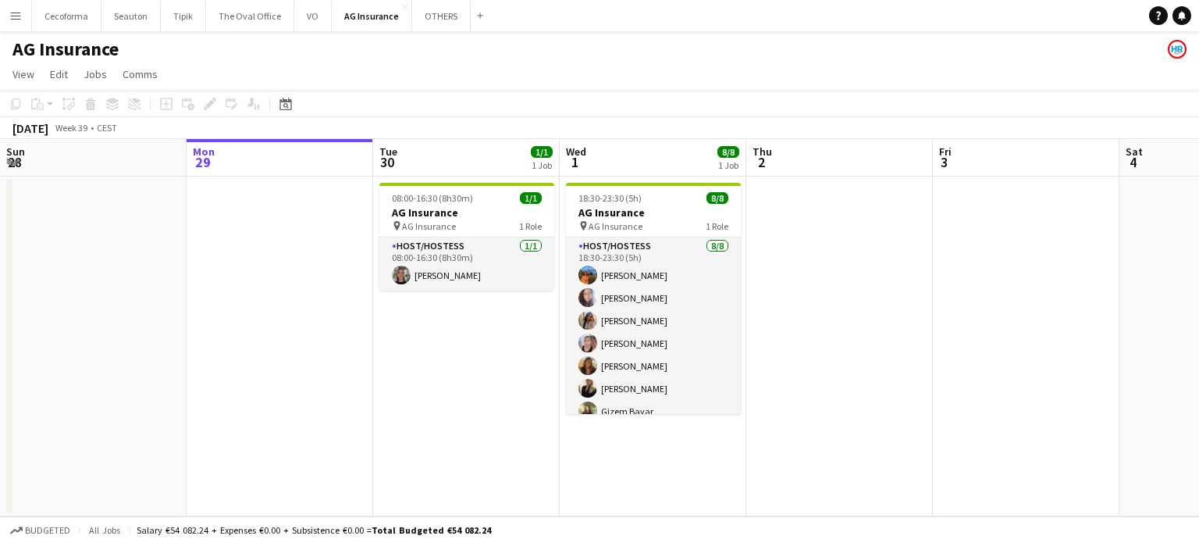
click at [460, 409] on app-date-cell "08:00-16:30 (8h30m) 1/1 AG Insurance pin AG Insurance 1 Role Host/Hostess 1/1 0…" at bounding box center [466, 346] width 187 height 340
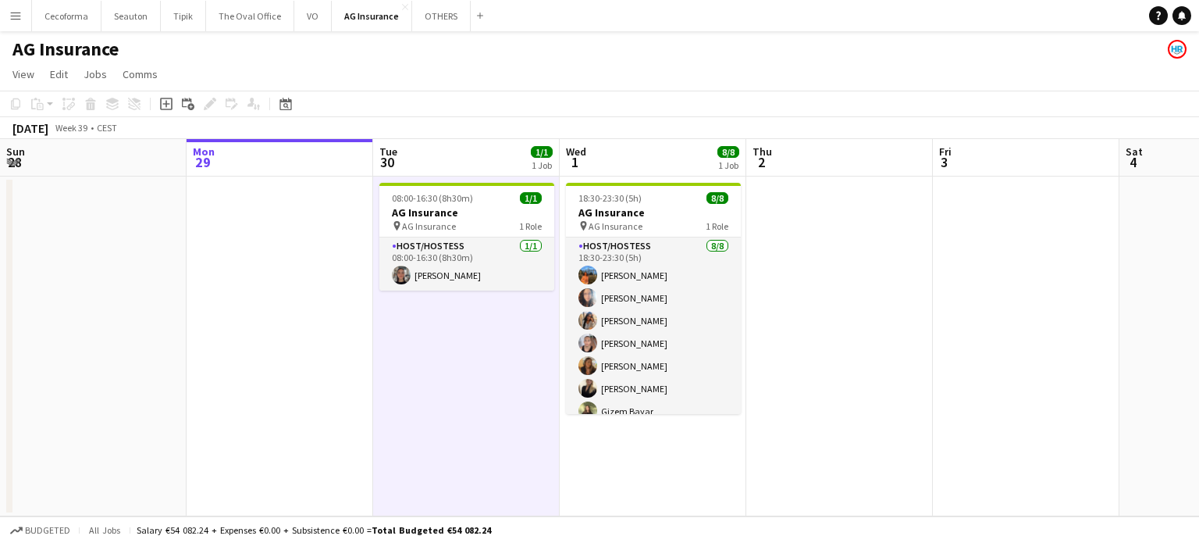
click at [915, 367] on app-date-cell at bounding box center [839, 346] width 187 height 340
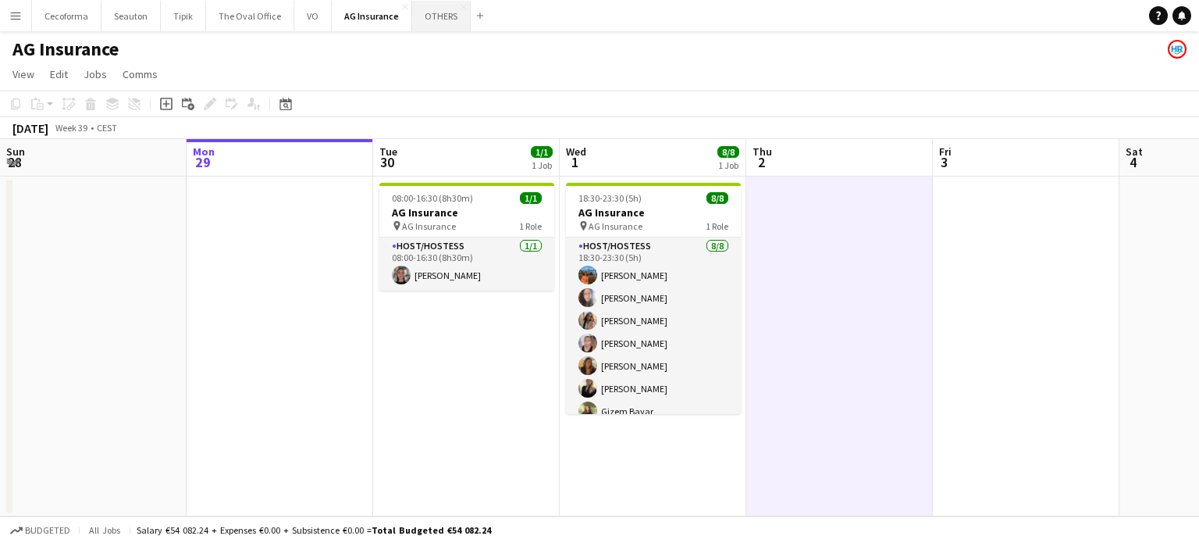
click at [431, 12] on button "OTHERS Close" at bounding box center [441, 16] width 59 height 30
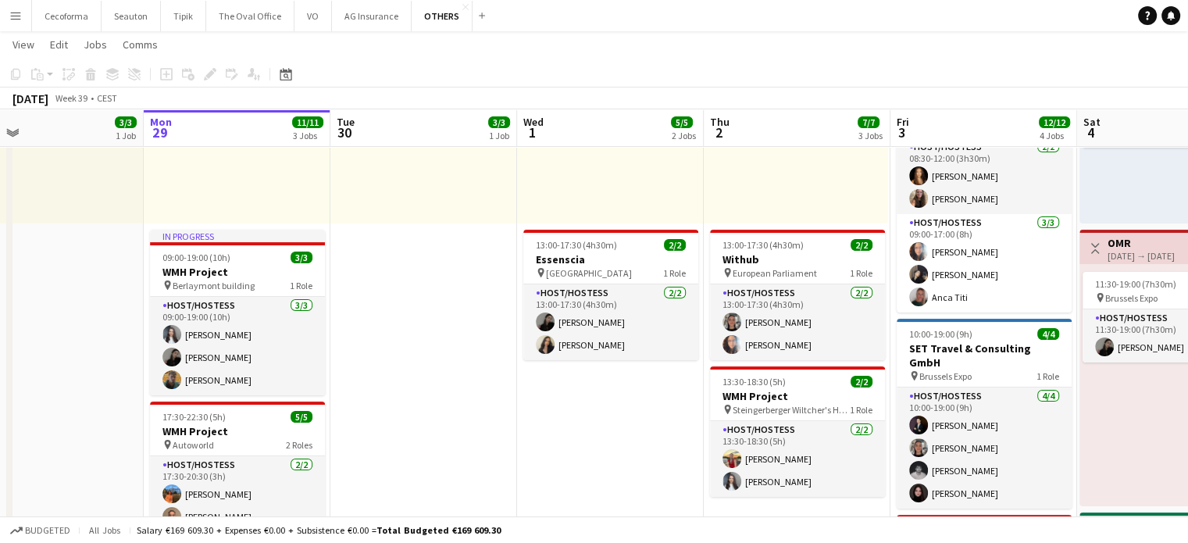
scroll to position [0, 474]
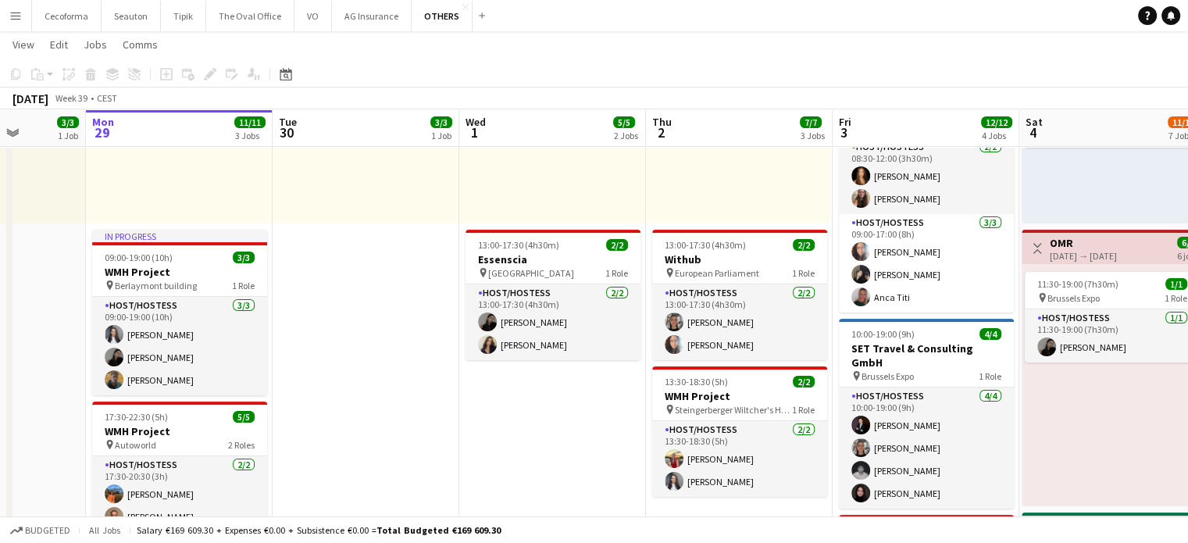
drag, startPoint x: 471, startPoint y: 419, endPoint x: 434, endPoint y: 411, distance: 37.7
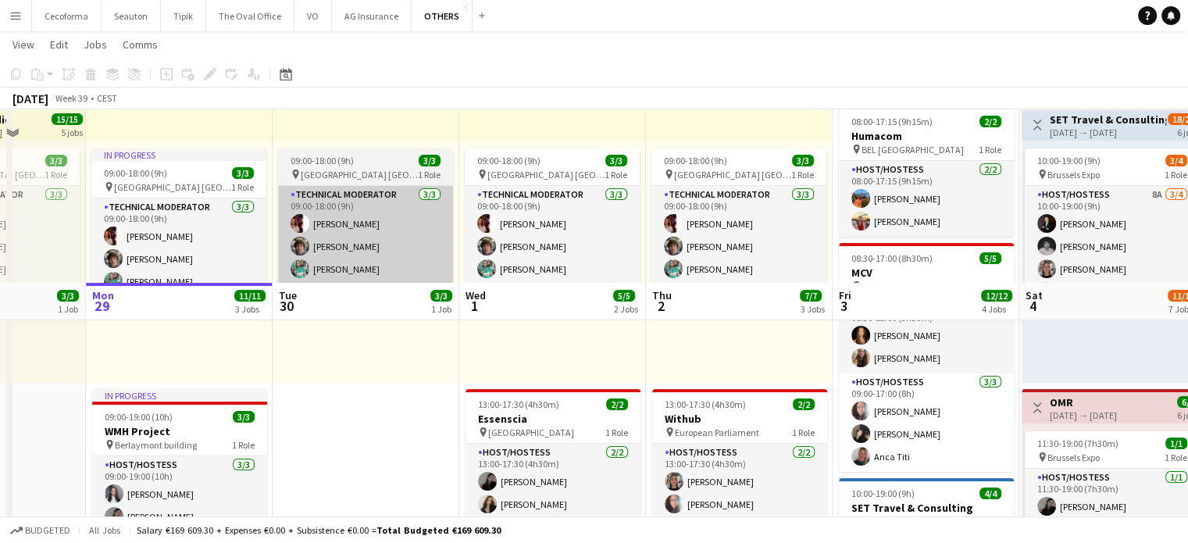
scroll to position [312, 0]
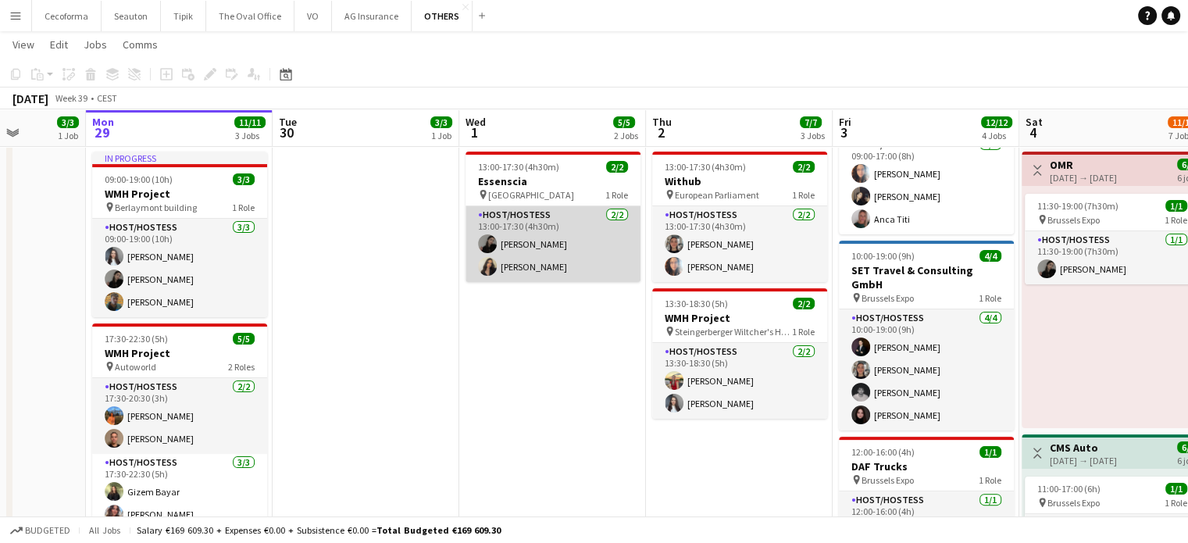
click at [509, 244] on app-card-role "Host/Hostess 2/2 13:00-17:30 (4h30m) Alina Rapcea Alexia Elena Preda" at bounding box center [552, 244] width 175 height 76
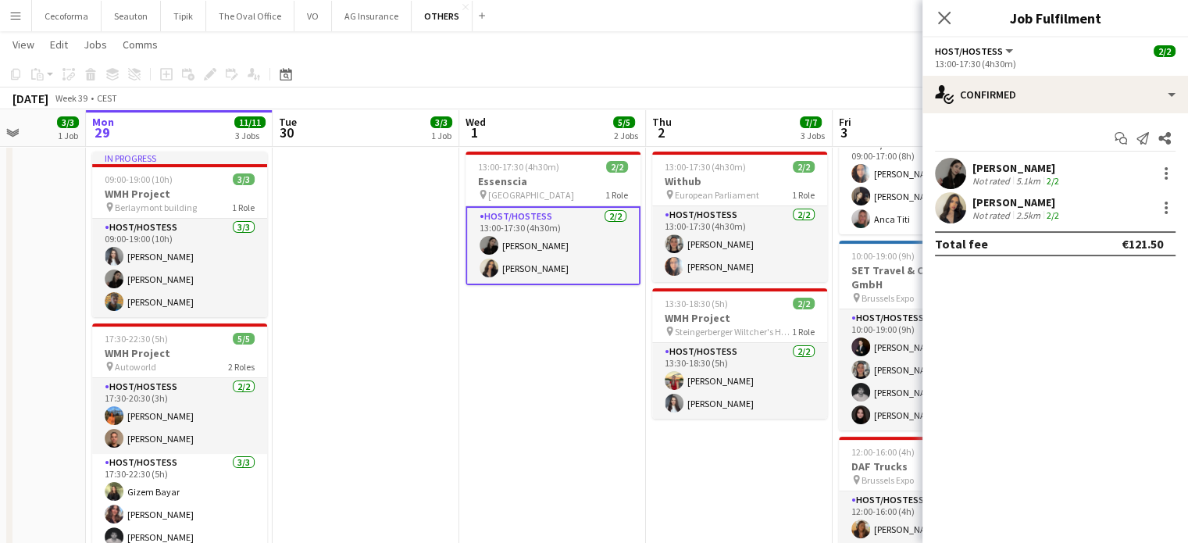
click at [996, 175] on div "Not rated" at bounding box center [992, 181] width 41 height 12
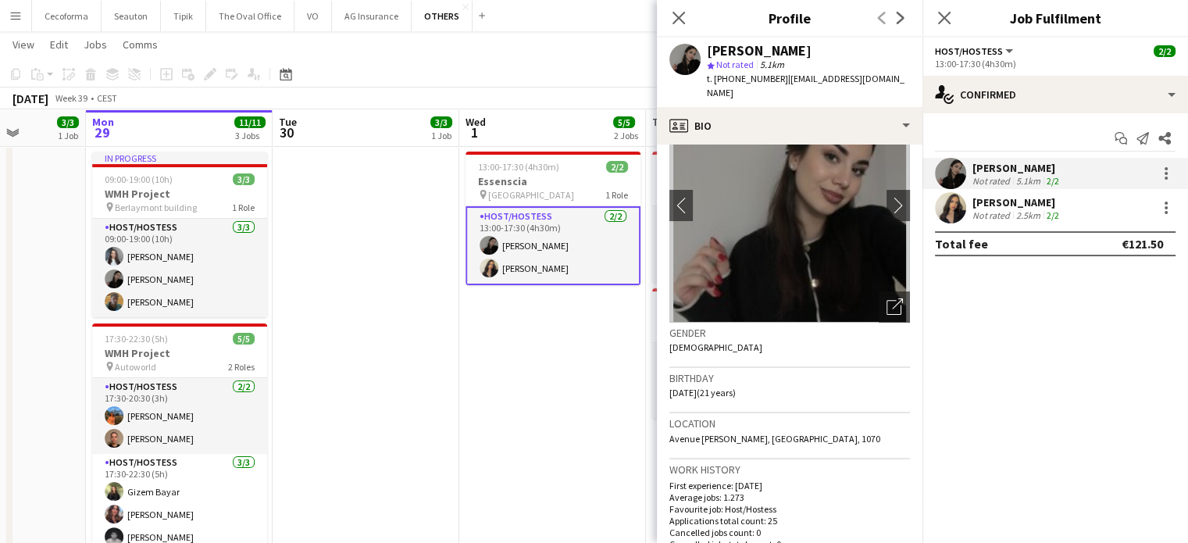
scroll to position [156, 0]
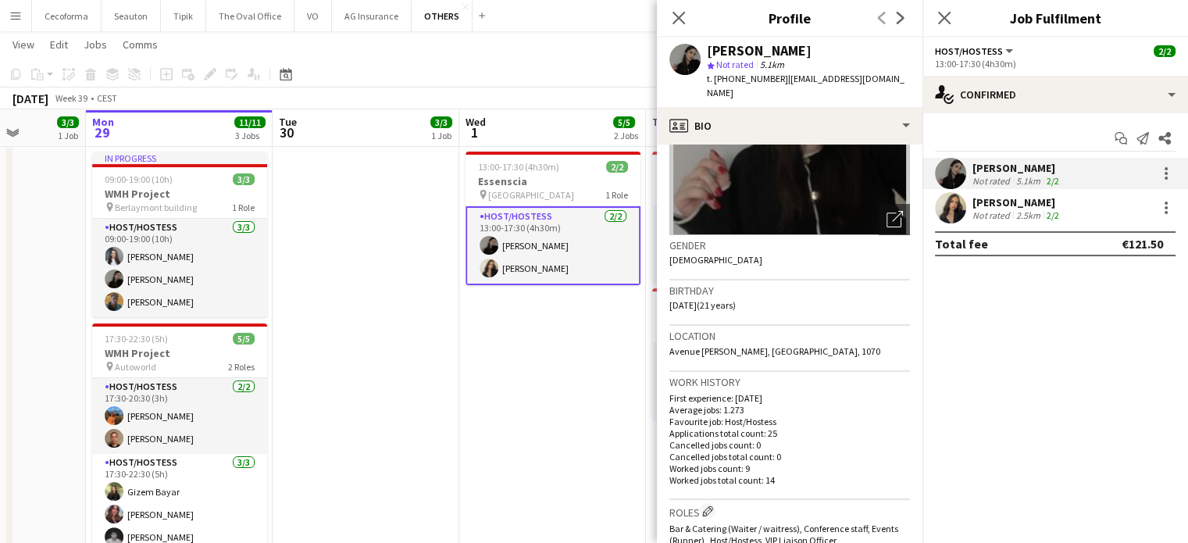
drag, startPoint x: 670, startPoint y: 289, endPoint x: 713, endPoint y: 287, distance: 43.0
click at [713, 299] on span "24-06-2004 (21 years)" at bounding box center [702, 305] width 66 height 12
copy span "24-06-2004"
drag, startPoint x: 712, startPoint y: 79, endPoint x: 768, endPoint y: 75, distance: 56.4
click at [768, 75] on span "t. +32490218532" at bounding box center [747, 79] width 81 height 12
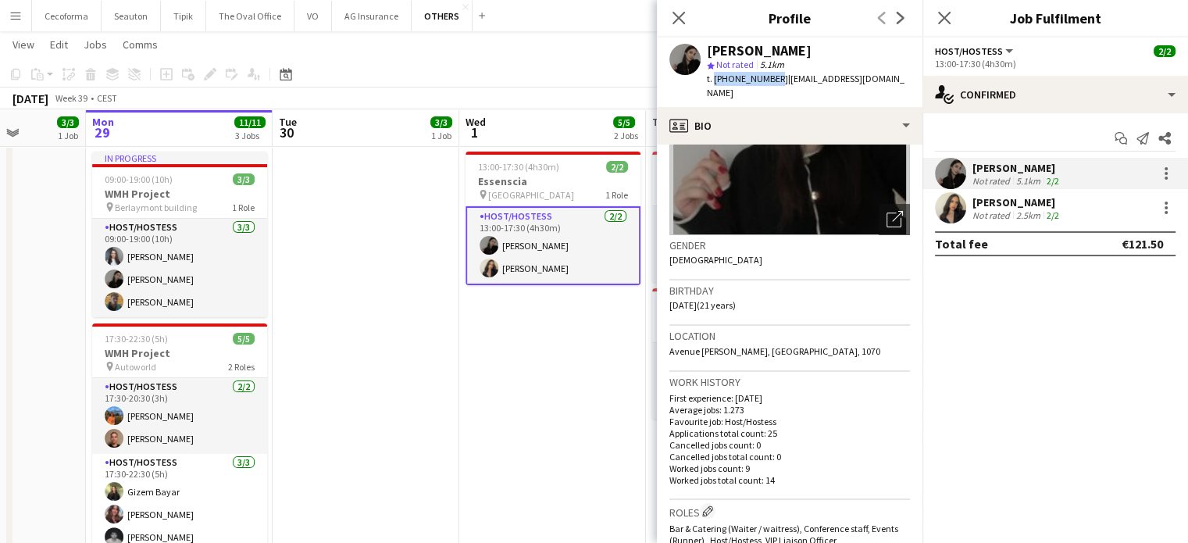
copy span "+32490218532"
click at [986, 211] on div "Not rated" at bounding box center [992, 215] width 41 height 12
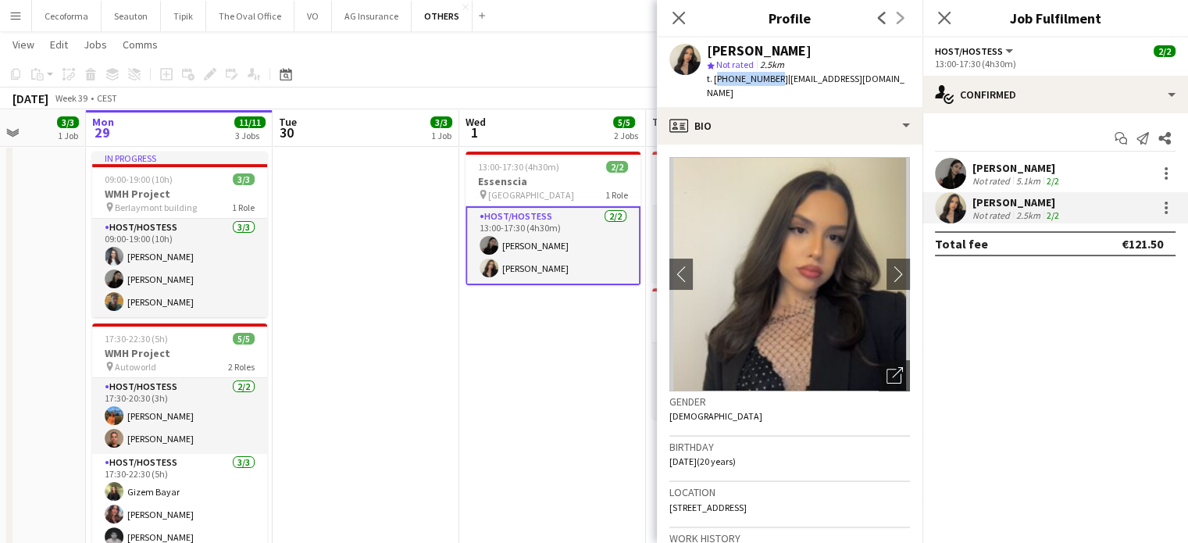
drag, startPoint x: 713, startPoint y: 80, endPoint x: 769, endPoint y: 78, distance: 56.2
click at [769, 78] on span "t. +40722847101" at bounding box center [747, 79] width 81 height 12
copy span "+40722847101"
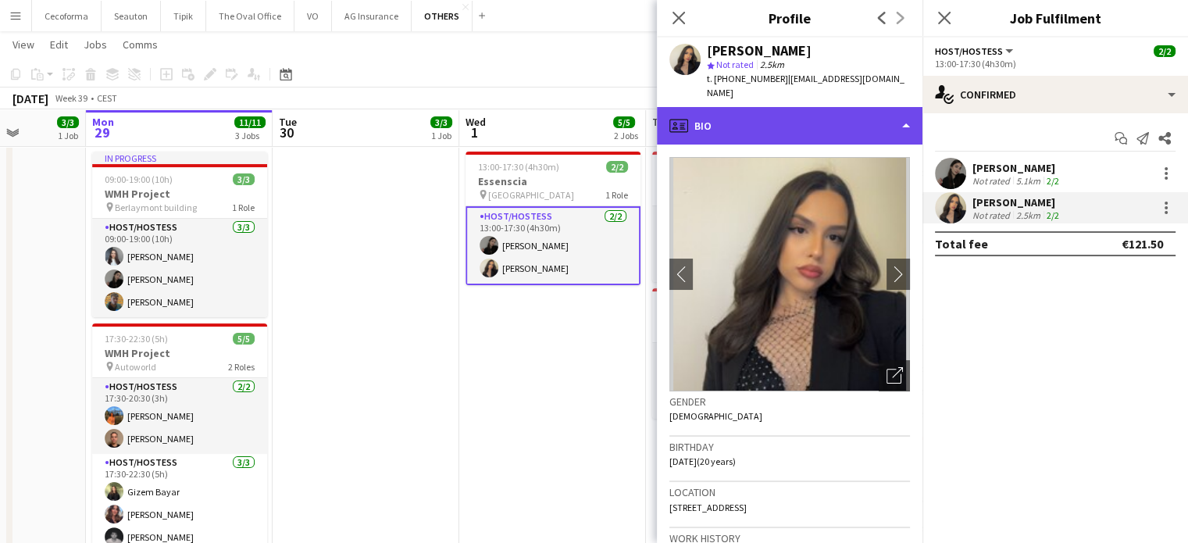
click at [906, 107] on div "profile Bio" at bounding box center [789, 125] width 265 height 37
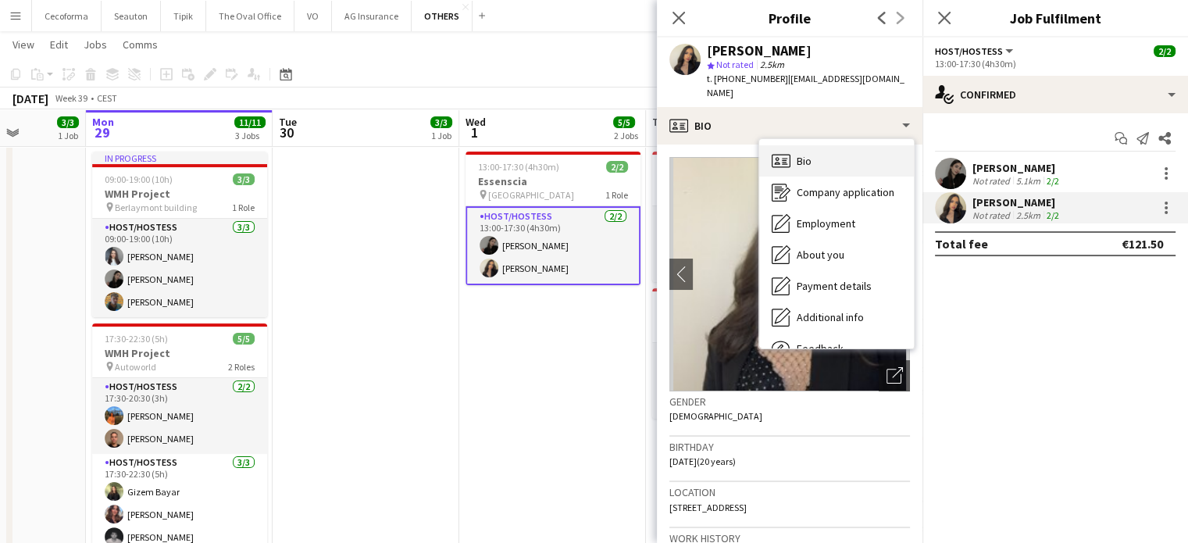
click at [815, 152] on div "Bio Bio" at bounding box center [836, 160] width 155 height 31
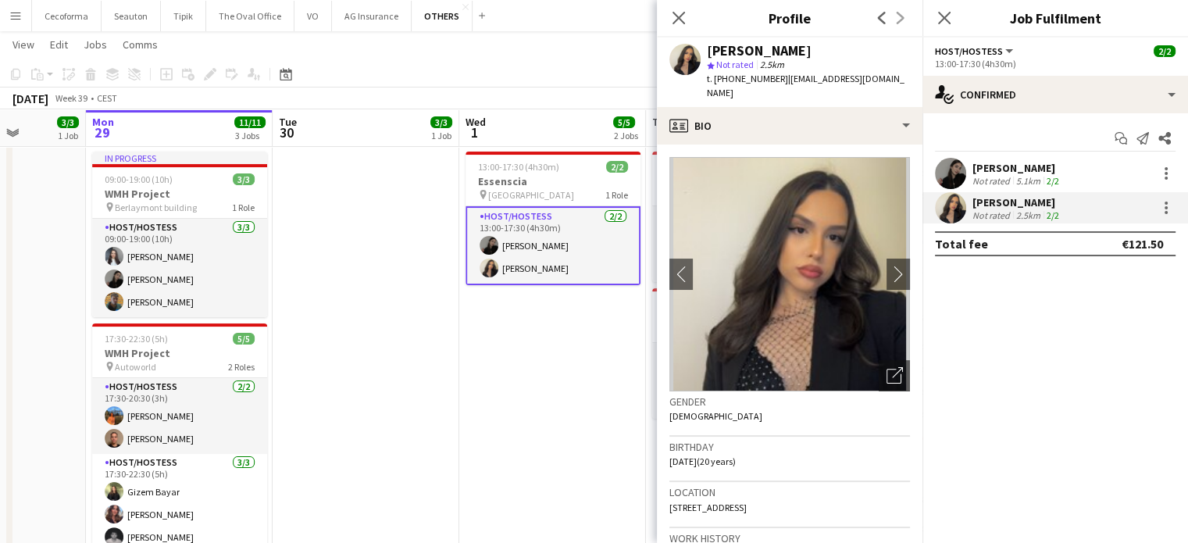
drag, startPoint x: 669, startPoint y: 446, endPoint x: 711, endPoint y: 445, distance: 42.2
click at [712, 455] on span "12-05-2005 (20 years)" at bounding box center [702, 461] width 66 height 12
copy span "12-05-2005"
drag, startPoint x: 712, startPoint y: 80, endPoint x: 768, endPoint y: 76, distance: 56.4
click at [768, 76] on span "t. +40722847101" at bounding box center [747, 79] width 81 height 12
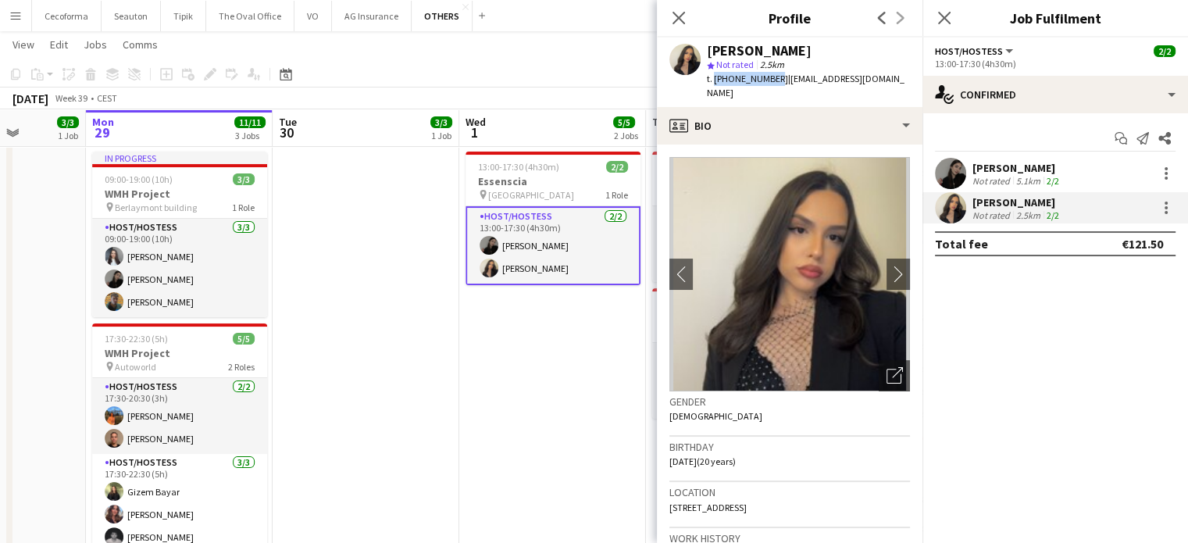
copy span "+40722847101"
click at [681, 17] on icon "Close pop-in" at bounding box center [678, 17] width 15 height 15
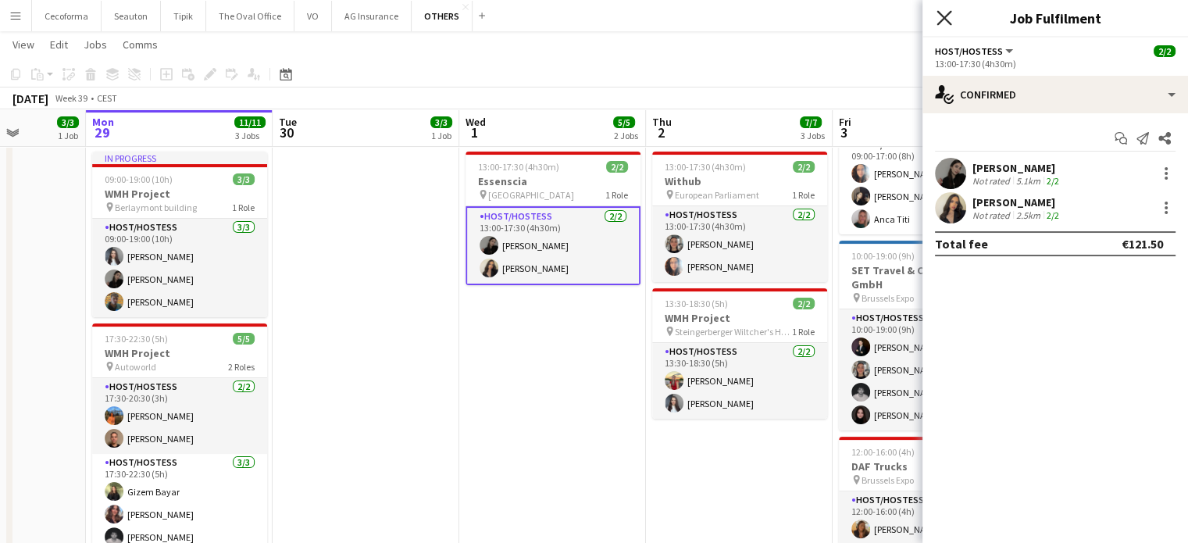
click at [949, 17] on icon "Close pop-in" at bounding box center [943, 17] width 15 height 15
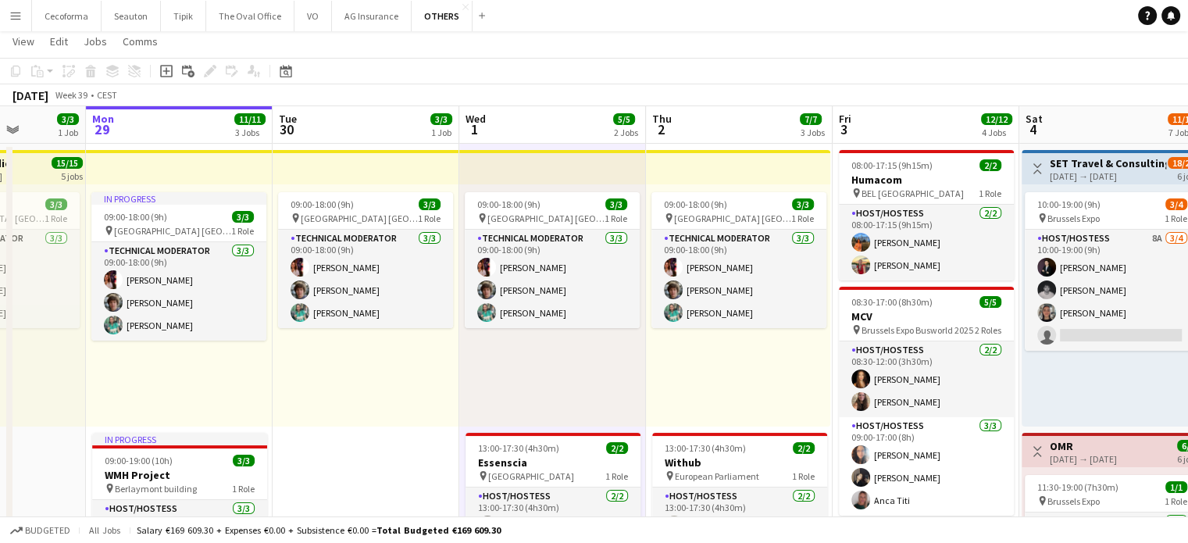
scroll to position [312, 0]
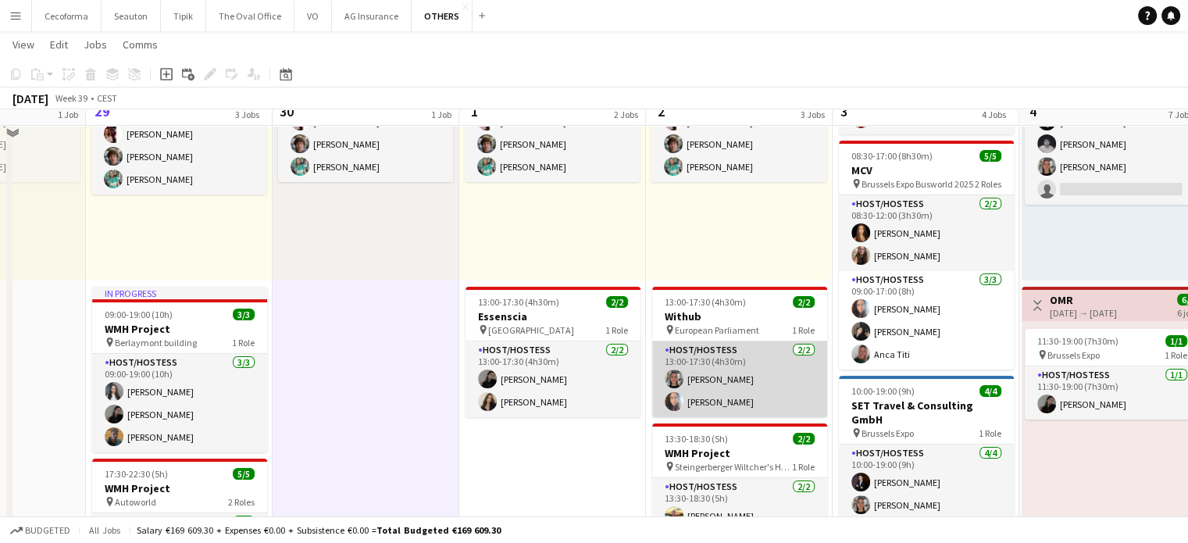
scroll to position [156, 0]
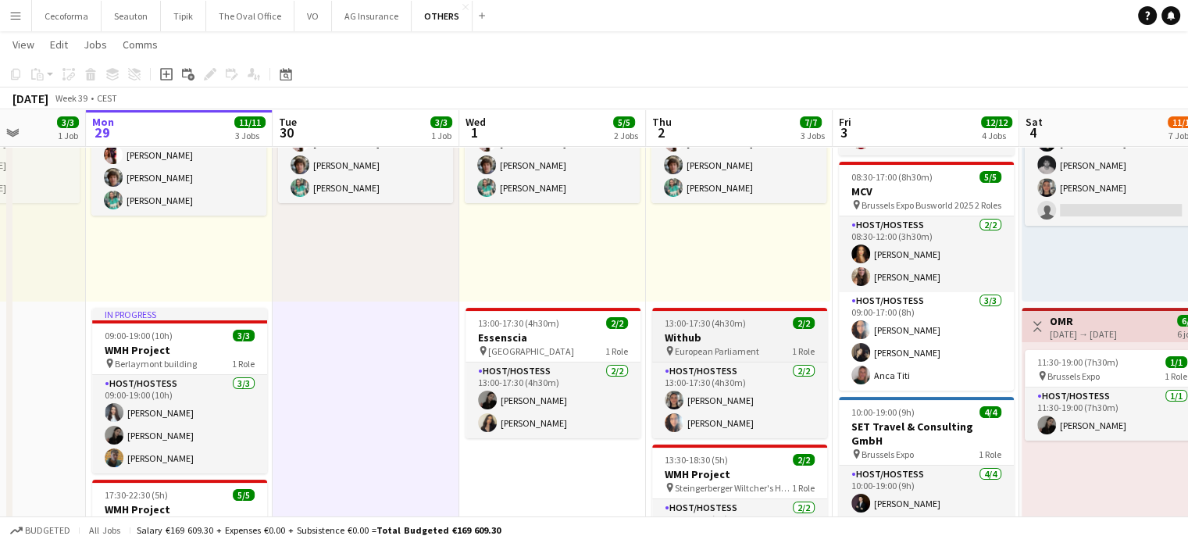
click at [686, 340] on h3 "Withub" at bounding box center [739, 337] width 175 height 14
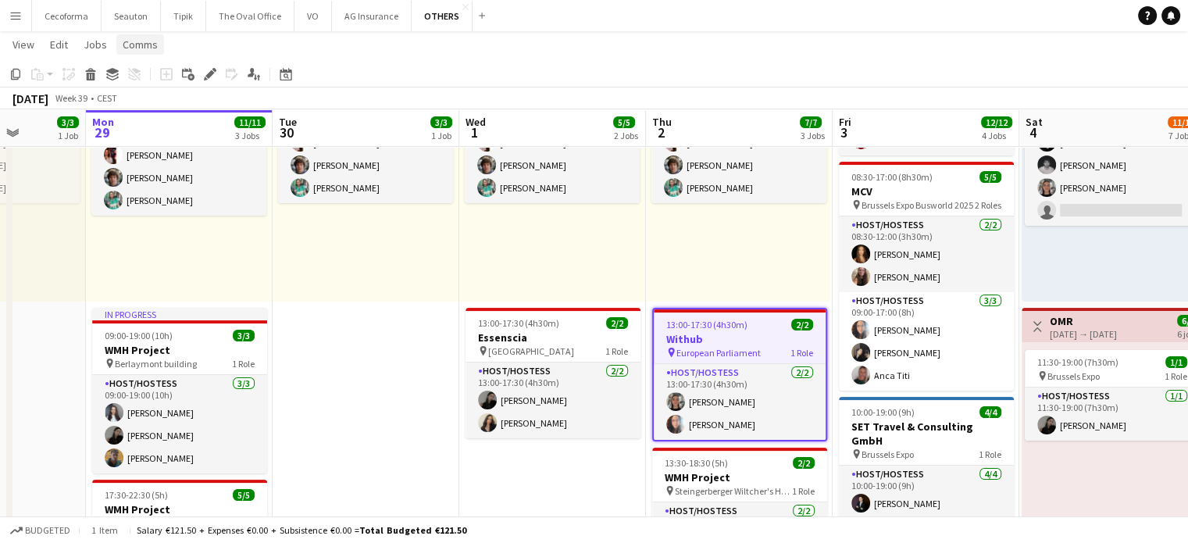
click at [144, 46] on span "Comms" at bounding box center [140, 44] width 35 height 14
click at [153, 112] on span "Create chat" at bounding box center [155, 111] width 55 height 14
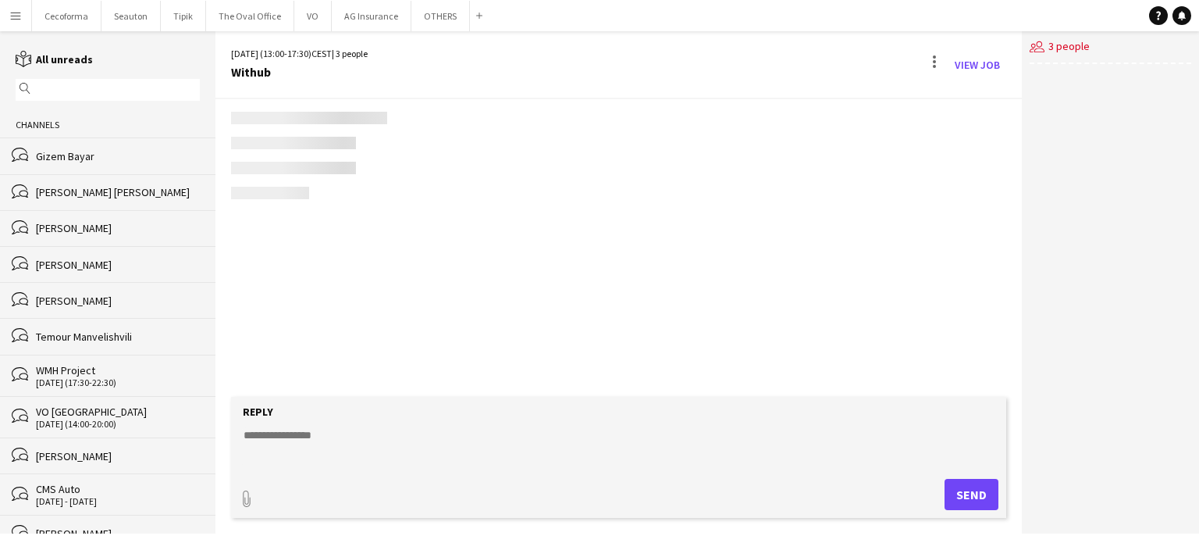
scroll to position [103, 0]
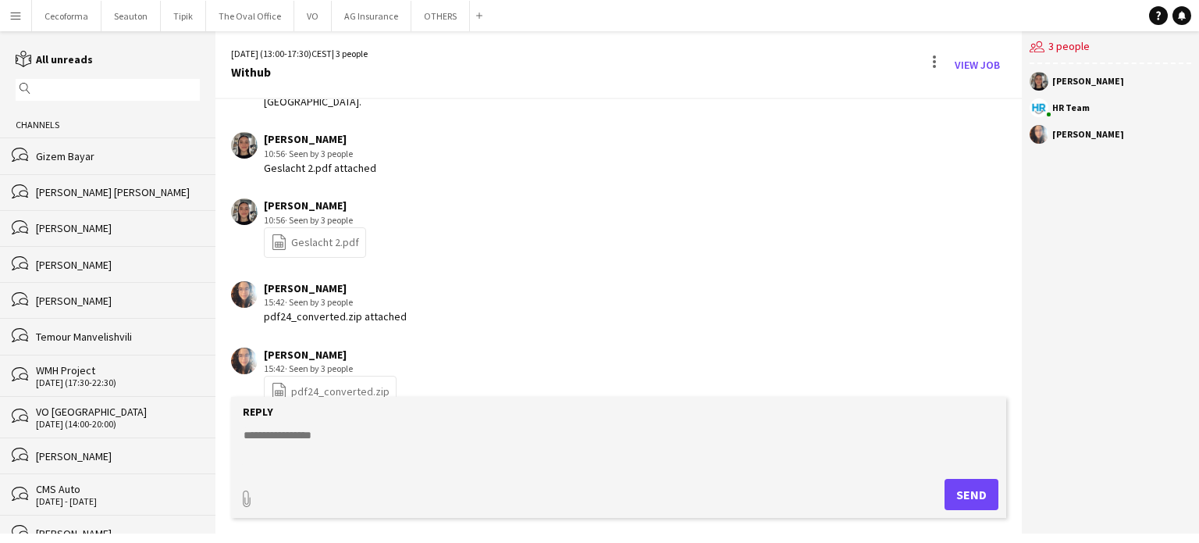
click at [301, 435] on textarea at bounding box center [622, 447] width 760 height 41
paste textarea "**********"
click at [479, 434] on textarea "**********" at bounding box center [622, 447] width 760 height 41
click at [628, 433] on textarea "**********" at bounding box center [622, 447] width 760 height 41
click at [626, 434] on textarea "**********" at bounding box center [622, 447] width 760 height 41
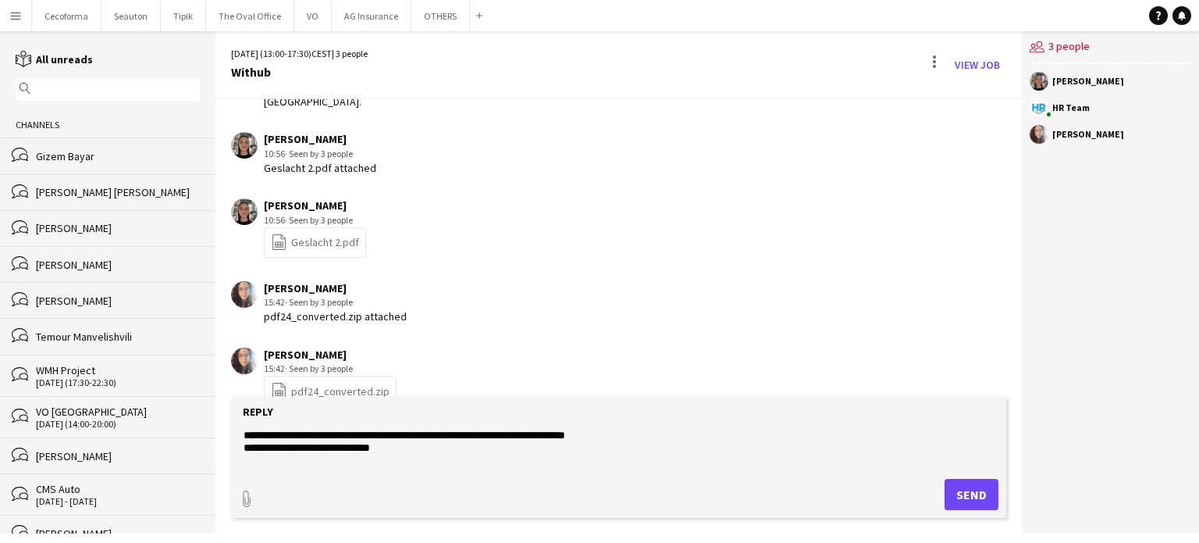
type textarea "**********"
click at [971, 491] on button "Send" at bounding box center [972, 494] width 54 height 31
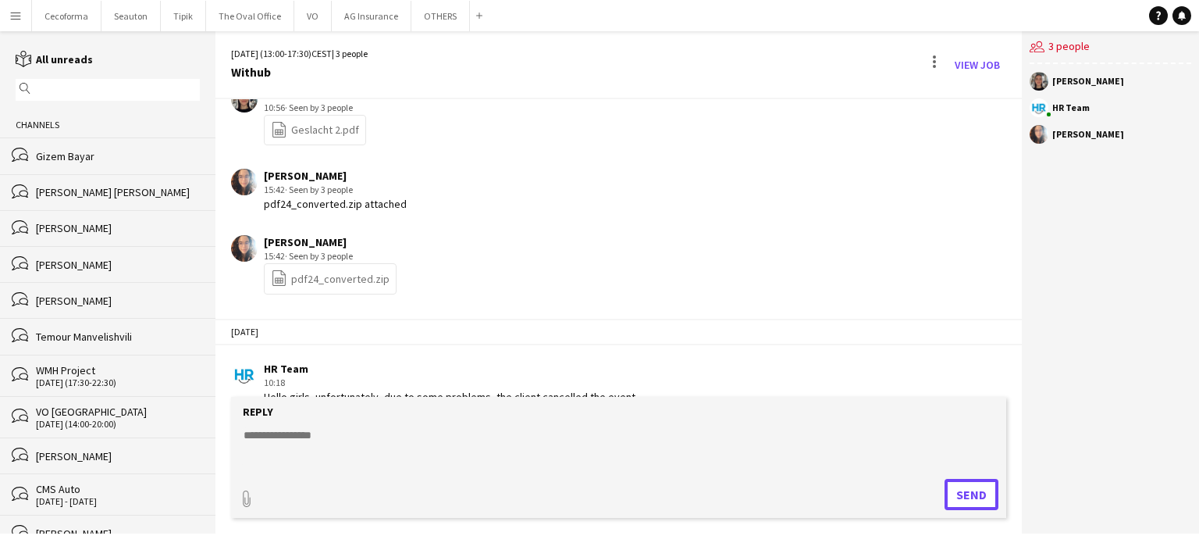
scroll to position [255, 0]
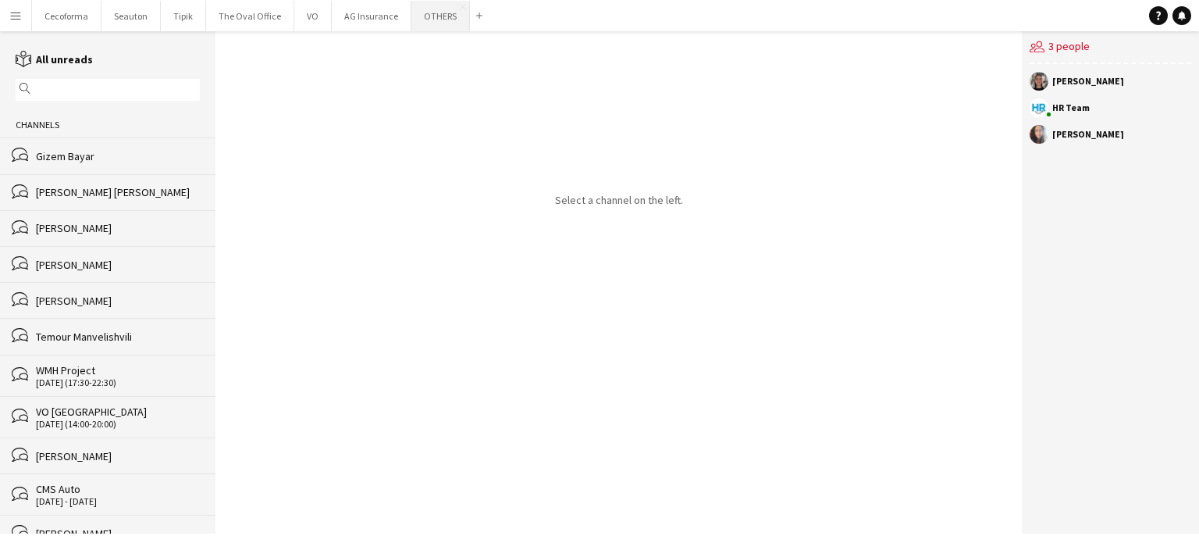
click at [425, 14] on button "OTHERS Close" at bounding box center [440, 16] width 59 height 30
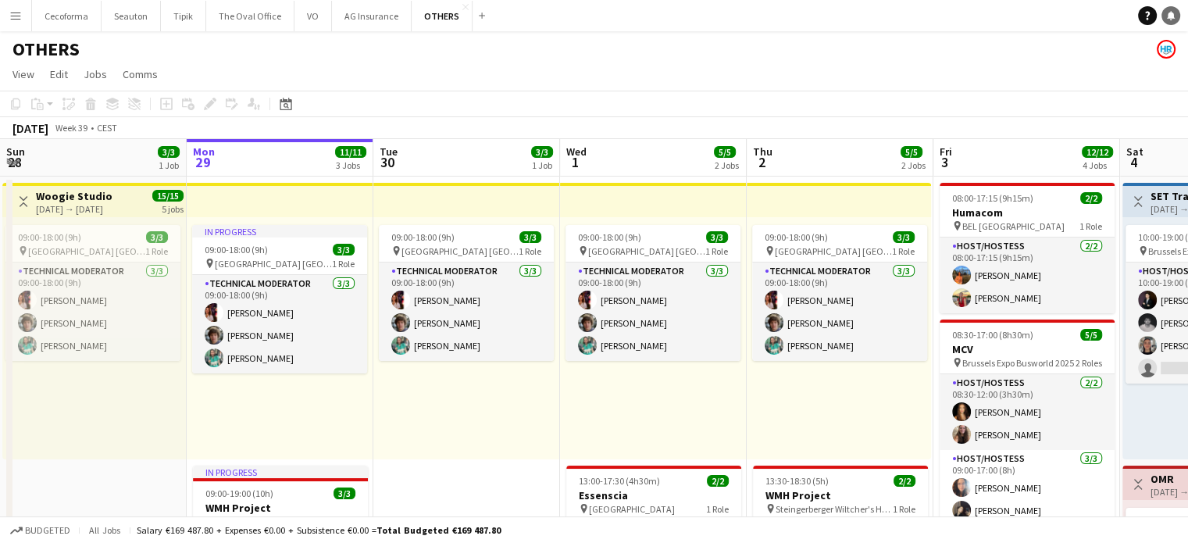
click at [1174, 16] on link "Notifications" at bounding box center [1170, 15] width 19 height 19
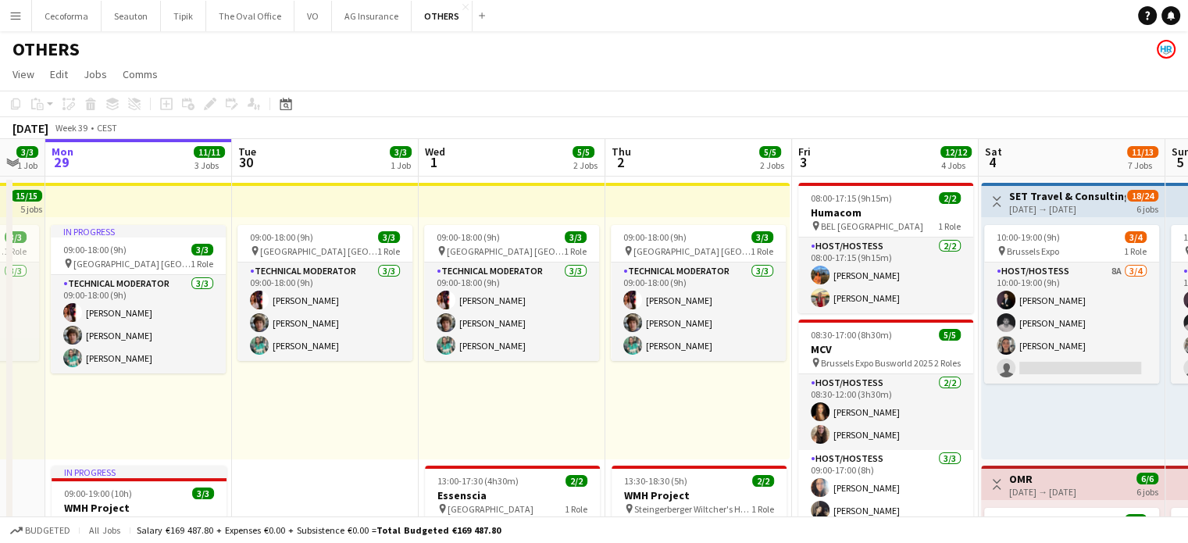
scroll to position [0, 532]
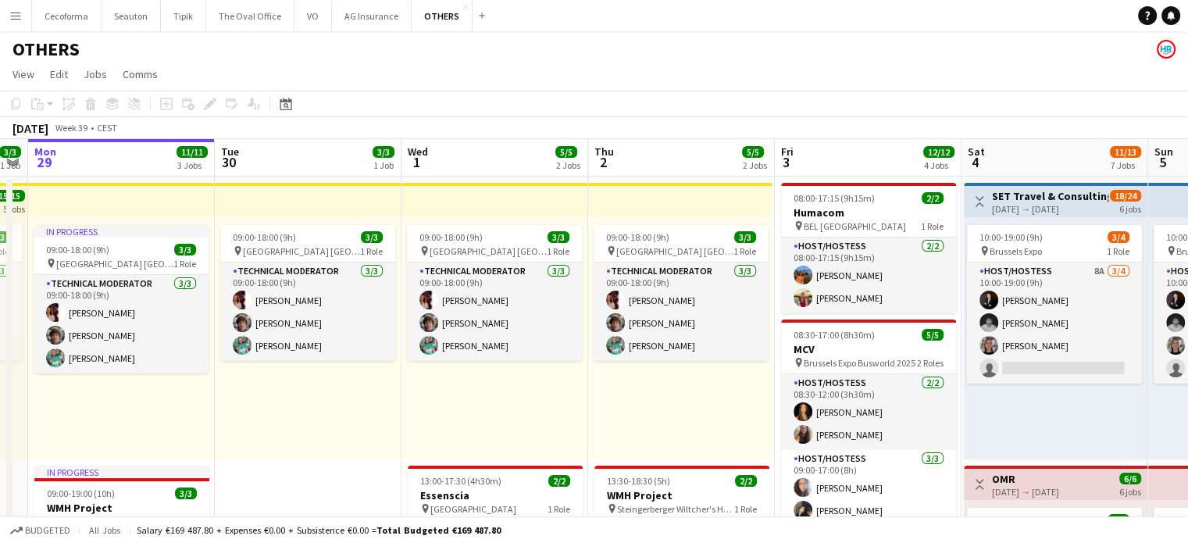
drag, startPoint x: 759, startPoint y: 426, endPoint x: 704, endPoint y: 419, distance: 55.0
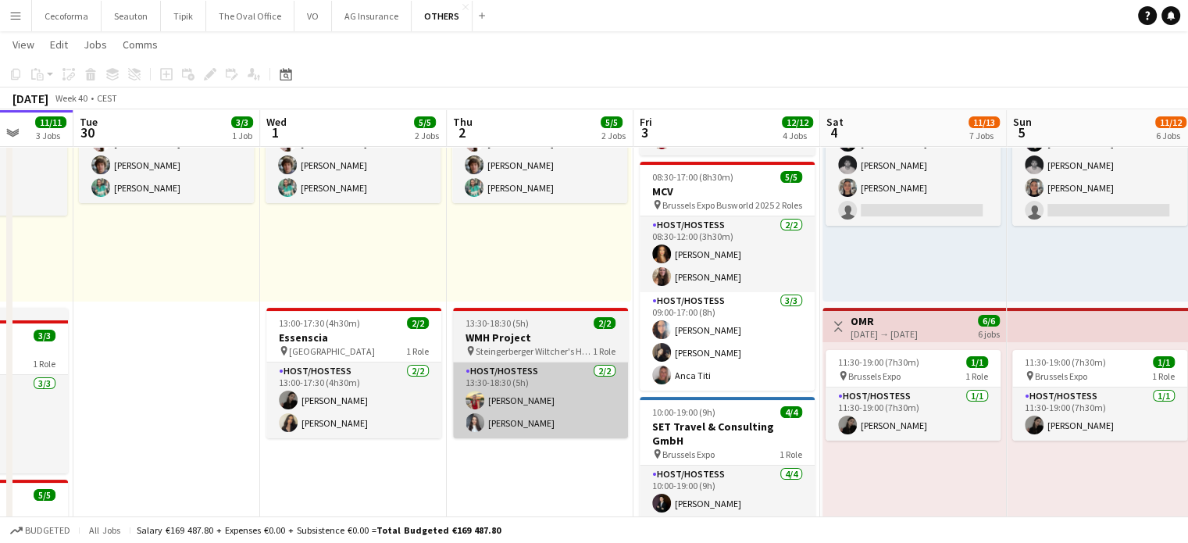
drag, startPoint x: 622, startPoint y: 468, endPoint x: 472, endPoint y: 437, distance: 153.7
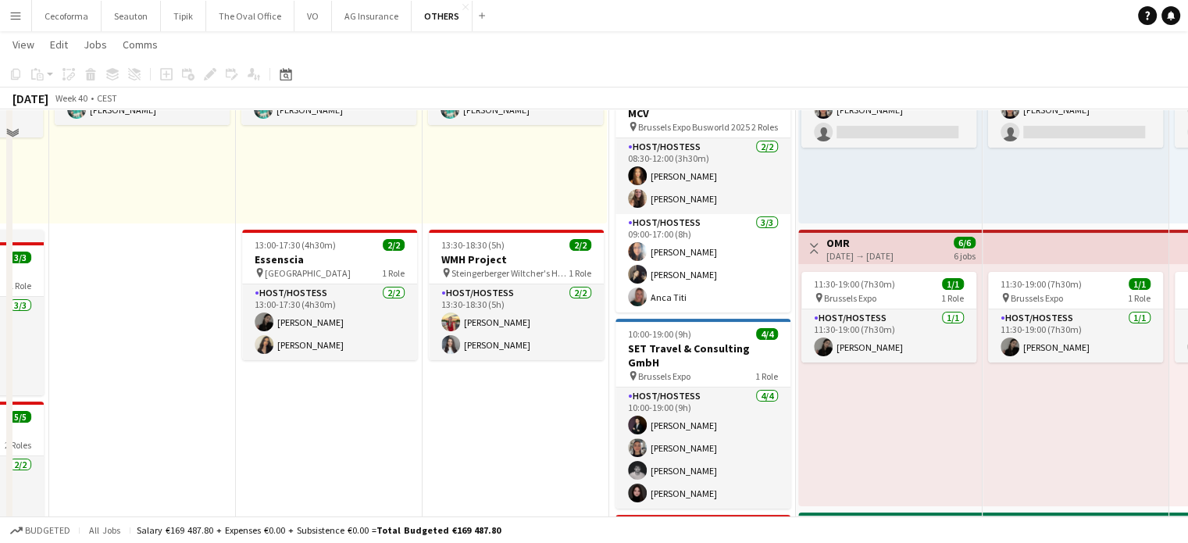
scroll to position [0, 0]
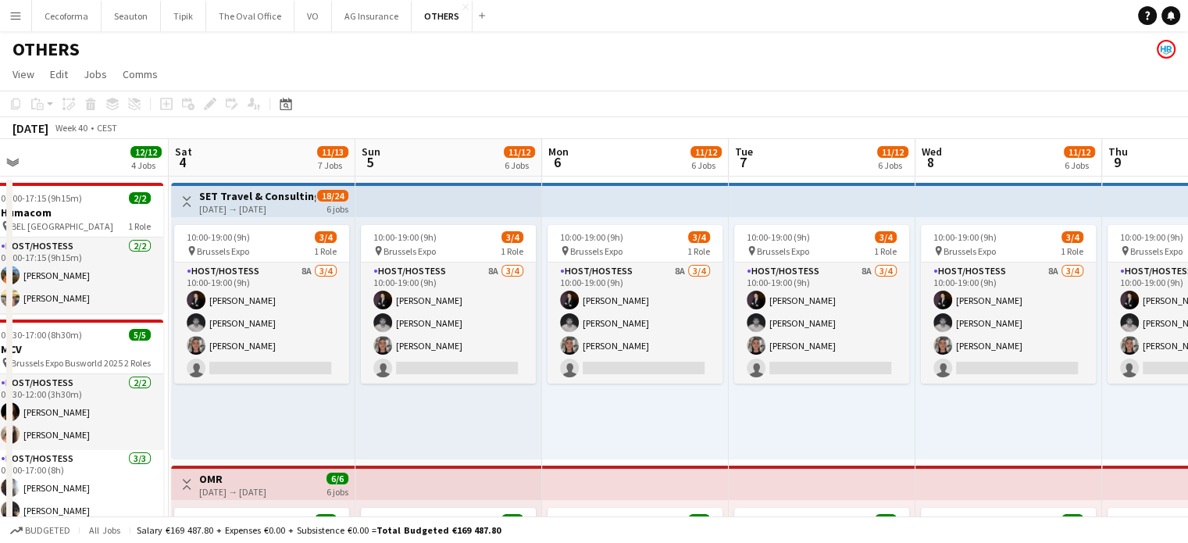
drag, startPoint x: 1055, startPoint y: 436, endPoint x: 422, endPoint y: 387, distance: 634.3
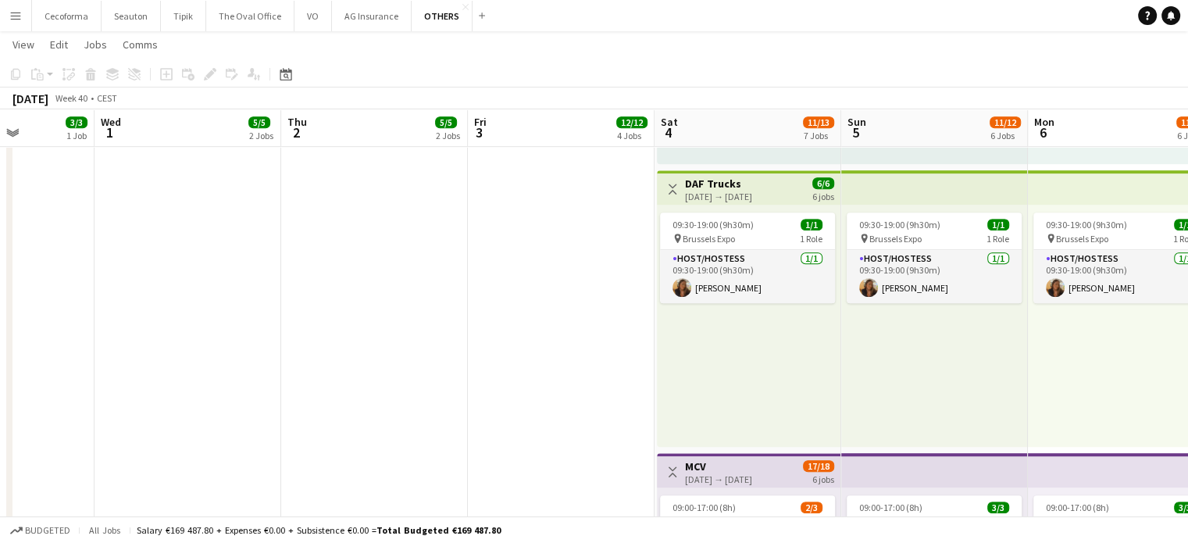
scroll to position [0, 461]
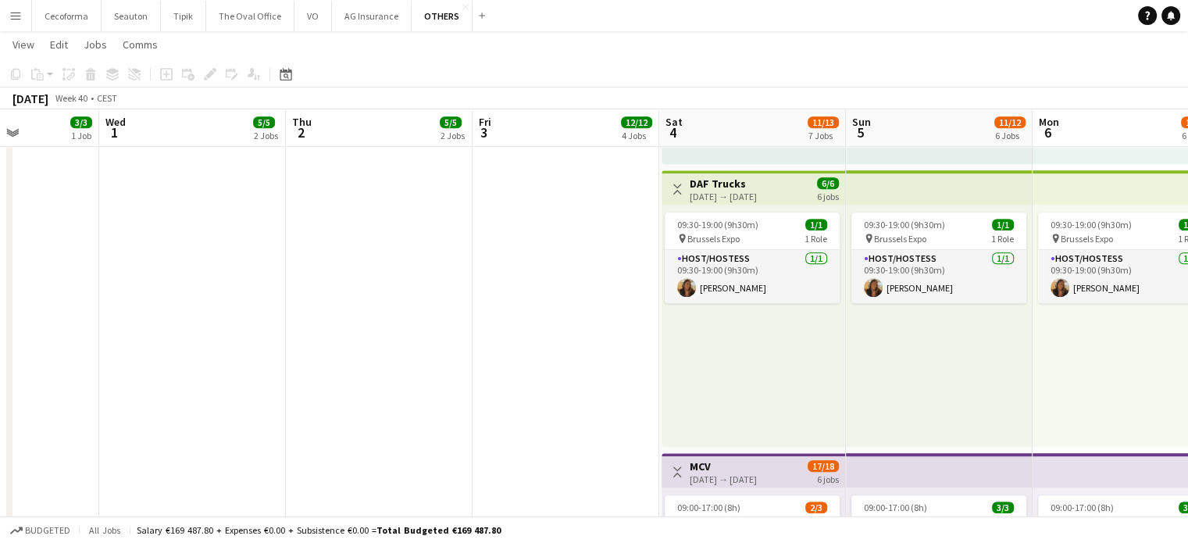
drag, startPoint x: 99, startPoint y: 376, endPoint x: 596, endPoint y: 408, distance: 497.7
click at [596, 408] on app-calendar-viewport "Sun 28 3/3 1 Job Mon 29 11/11 3 Jobs Tue 30 3/3 1 Job Wed 1 5/5 2 Jobs Thu 2 5/…" at bounding box center [594, 180] width 1188 height 1957
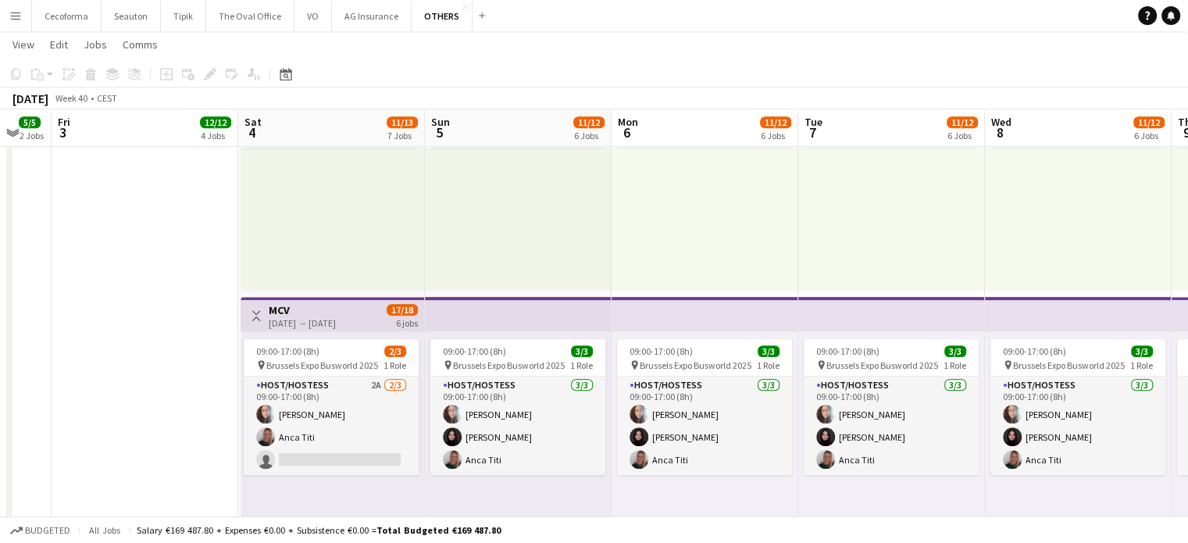
scroll to position [0, 557]
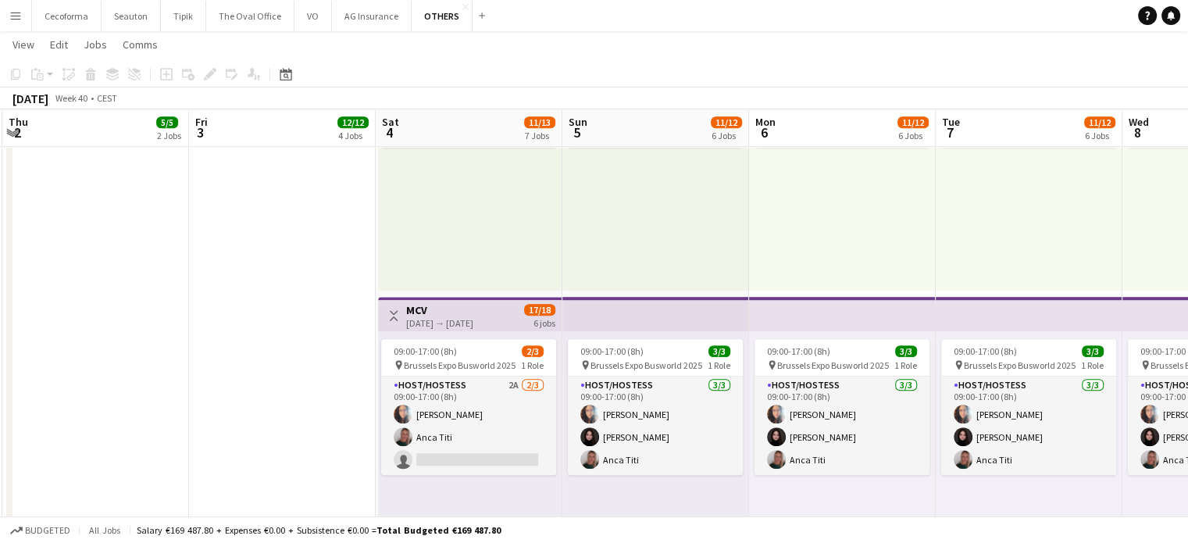
drag, startPoint x: 436, startPoint y: 338, endPoint x: 153, endPoint y: 307, distance: 285.1
click at [153, 307] on app-calendar-viewport "Mon 29 11/11 3 Jobs Tue 30 3/3 1 Job Wed 1 5/5 2 Jobs Thu 2 5/5 2 Jobs Fri 3 12…" at bounding box center [594, 24] width 1188 height 1957
click at [269, 386] on app-date-cell "08:00-17:15 (9h15m) 2/2 Humacom pin BEL Brussels 1 Role Host/Hostess 2/2 08:00-…" at bounding box center [282, 81] width 187 height 1843
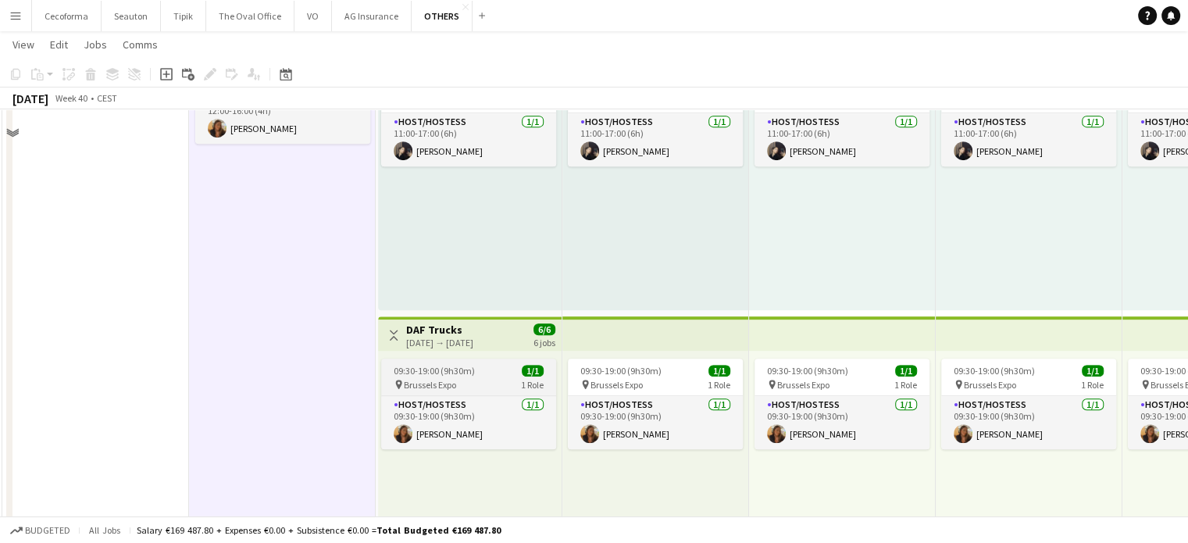
scroll to position [720, 0]
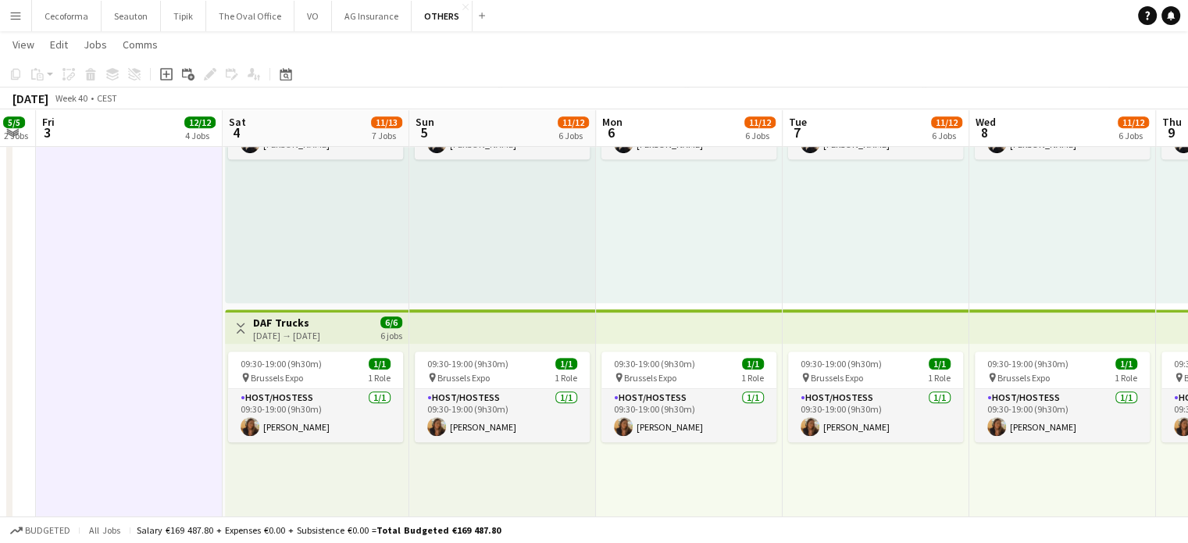
drag, startPoint x: 795, startPoint y: 486, endPoint x: 690, endPoint y: 486, distance: 104.6
click at [692, 486] on app-calendar-viewport "Mon 29 11/11 3 Jobs Tue 30 3/3 1 Job Wed 1 5/5 2 Jobs Thu 2 5/5 2 Jobs Fri 3 12…" at bounding box center [594, 319] width 1188 height 1957
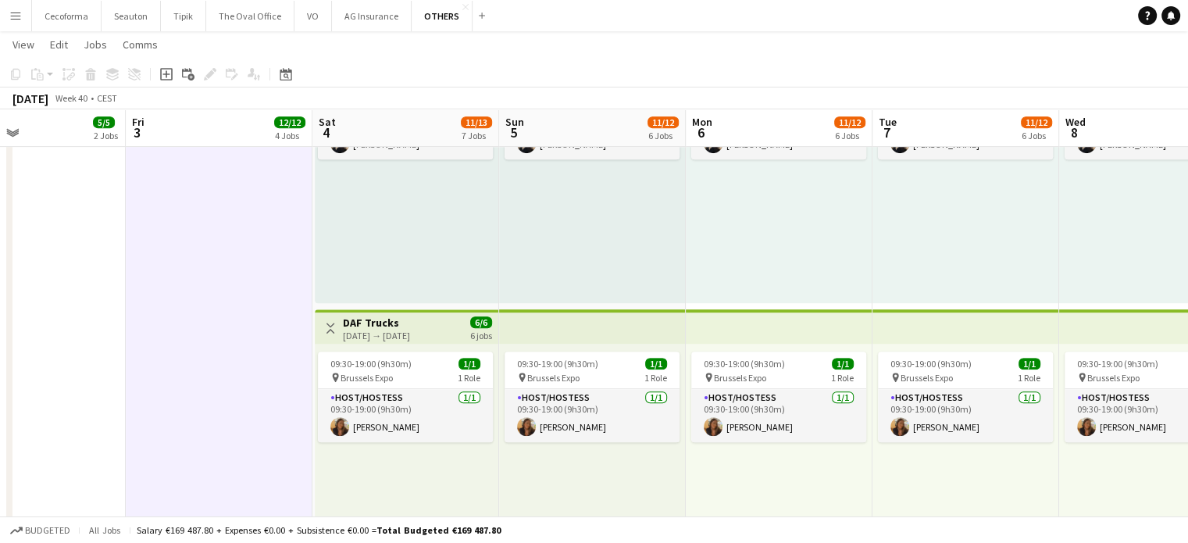
drag, startPoint x: 924, startPoint y: 468, endPoint x: 639, endPoint y: 453, distance: 285.4
click at [639, 453] on app-calendar-viewport "Tue 30 3/3 1 Job Wed 1 5/5 2 Jobs Thu 2 5/5 2 Jobs Fri 3 12/12 4 Jobs Sat 4 11/…" at bounding box center [594, 319] width 1188 height 1957
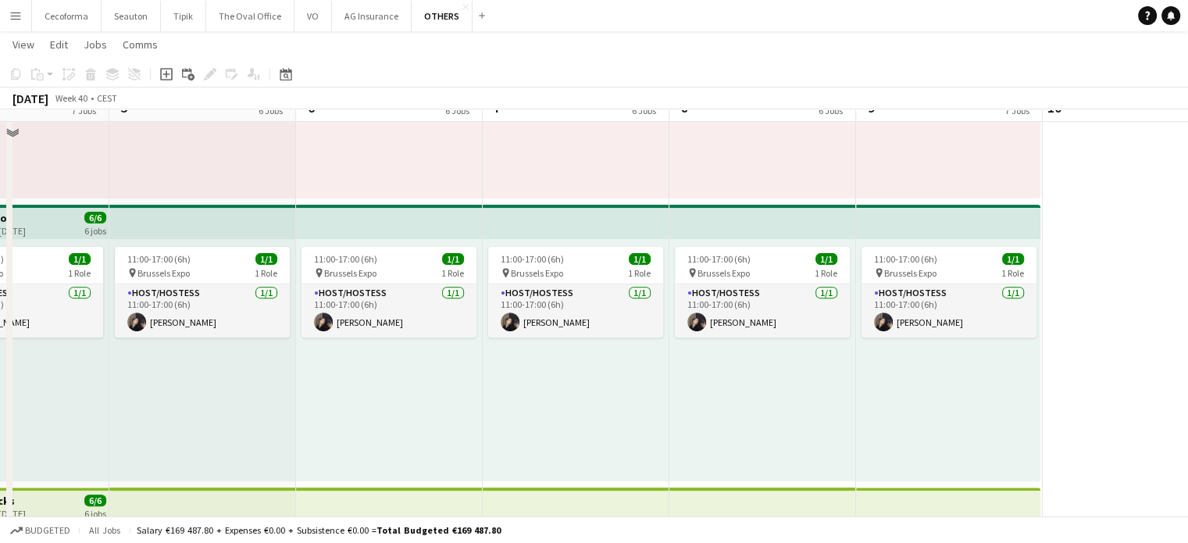
scroll to position [547, 0]
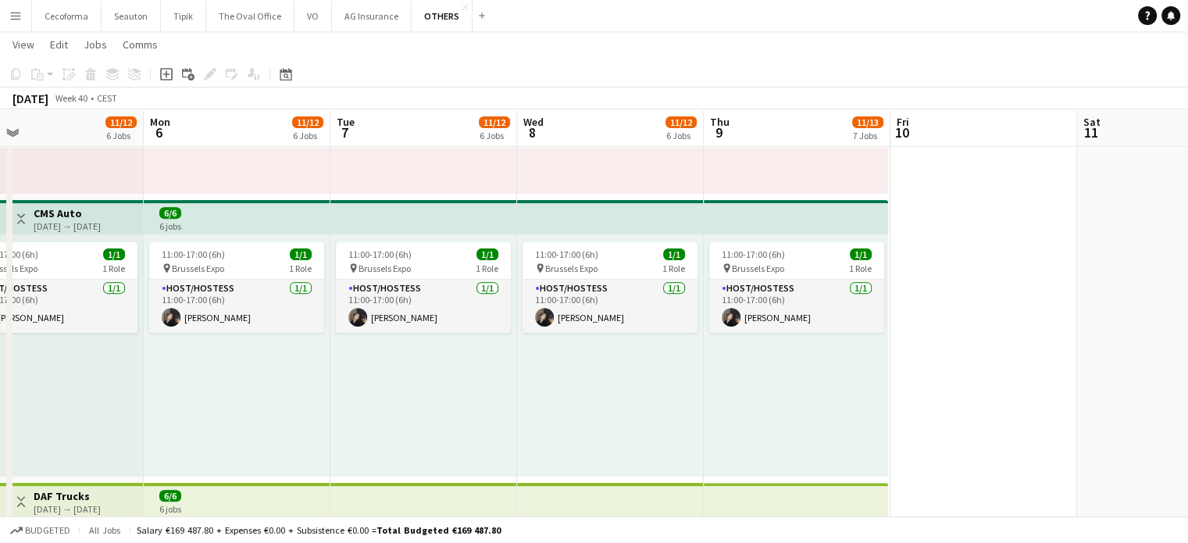
drag, startPoint x: 813, startPoint y: 424, endPoint x: 684, endPoint y: 397, distance: 131.7
click at [685, 397] on app-calendar-viewport "Thu 2 5/5 2 Jobs Fri 3 12/12 4 Jobs Sat 4 11/13 7 Jobs Sun 5 11/12 6 Jobs Mon 6…" at bounding box center [594, 492] width 1188 height 1957
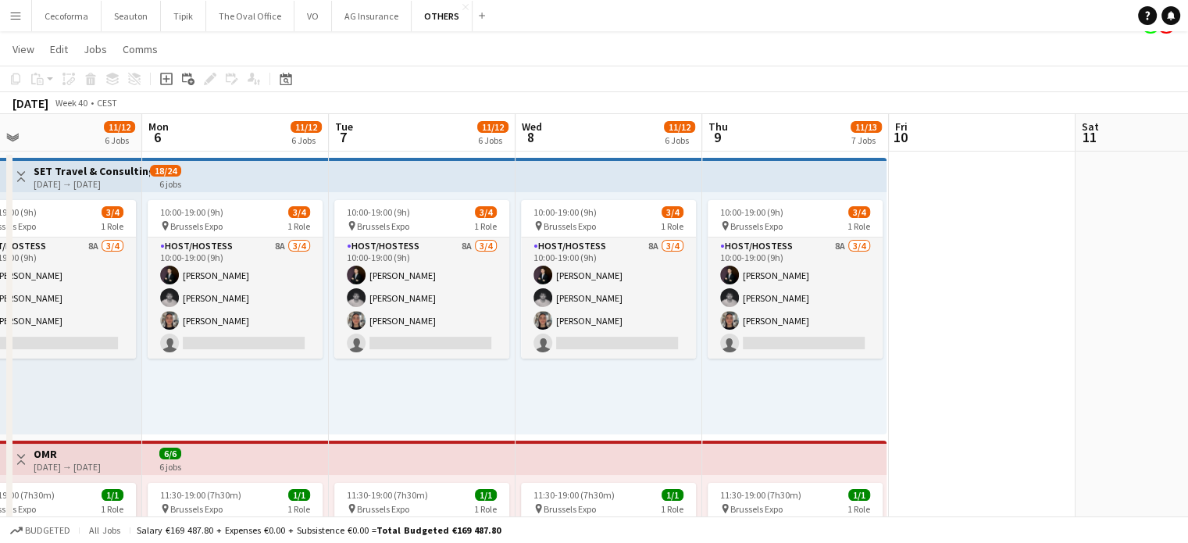
scroll to position [0, 0]
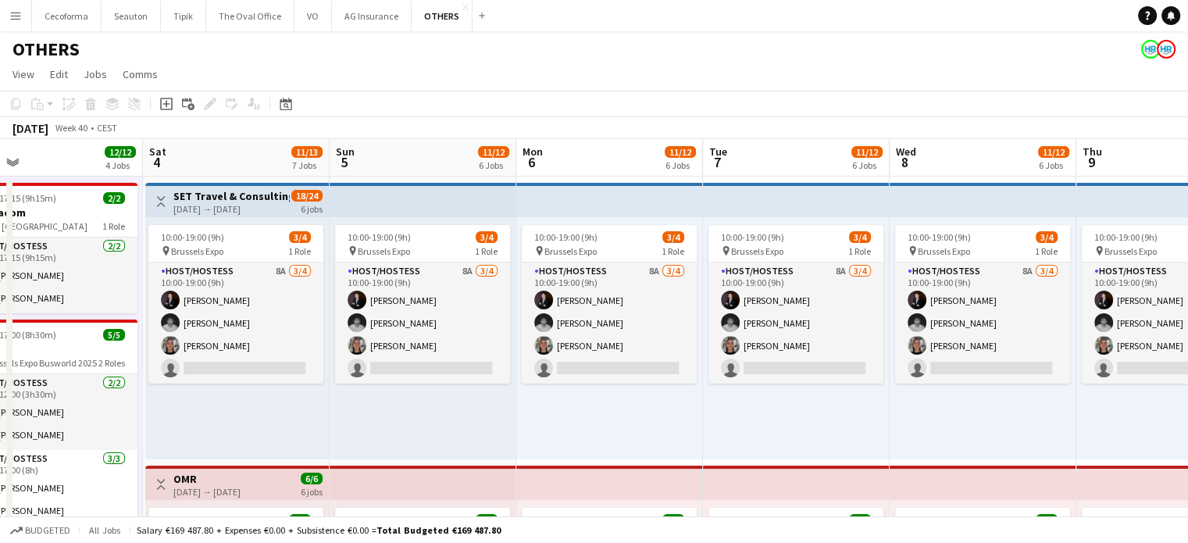
drag, startPoint x: 613, startPoint y: 419, endPoint x: 992, endPoint y: 454, distance: 380.3
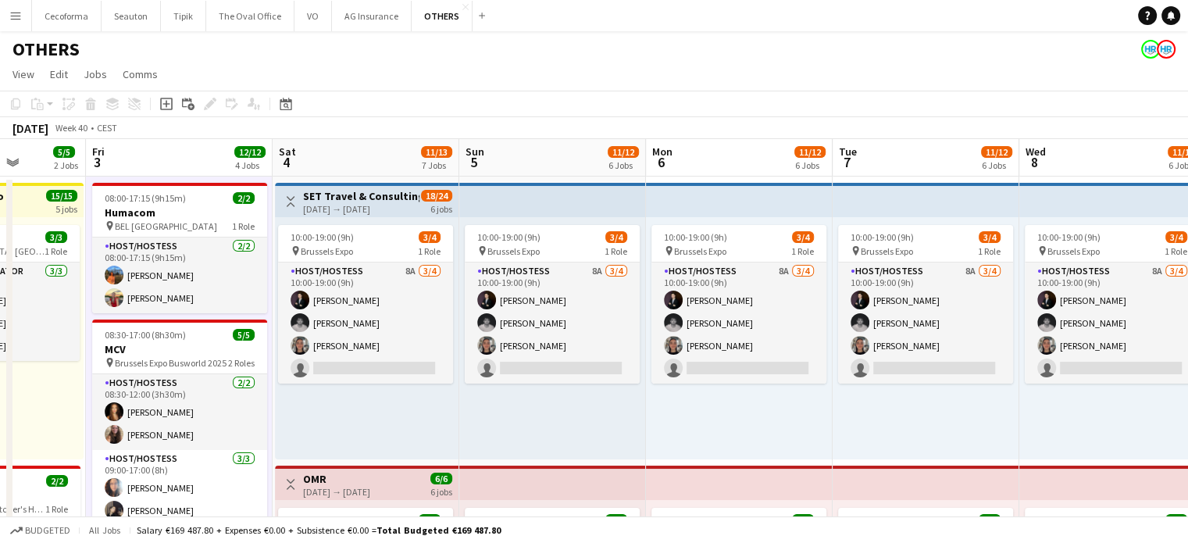
drag, startPoint x: 638, startPoint y: 433, endPoint x: 764, endPoint y: 435, distance: 126.5
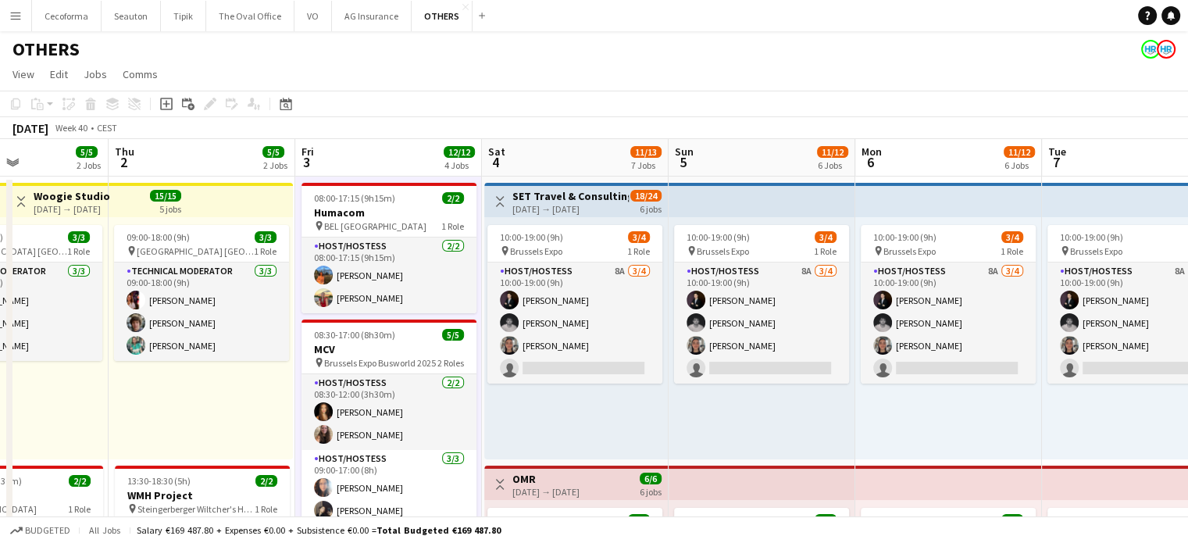
scroll to position [0, 445]
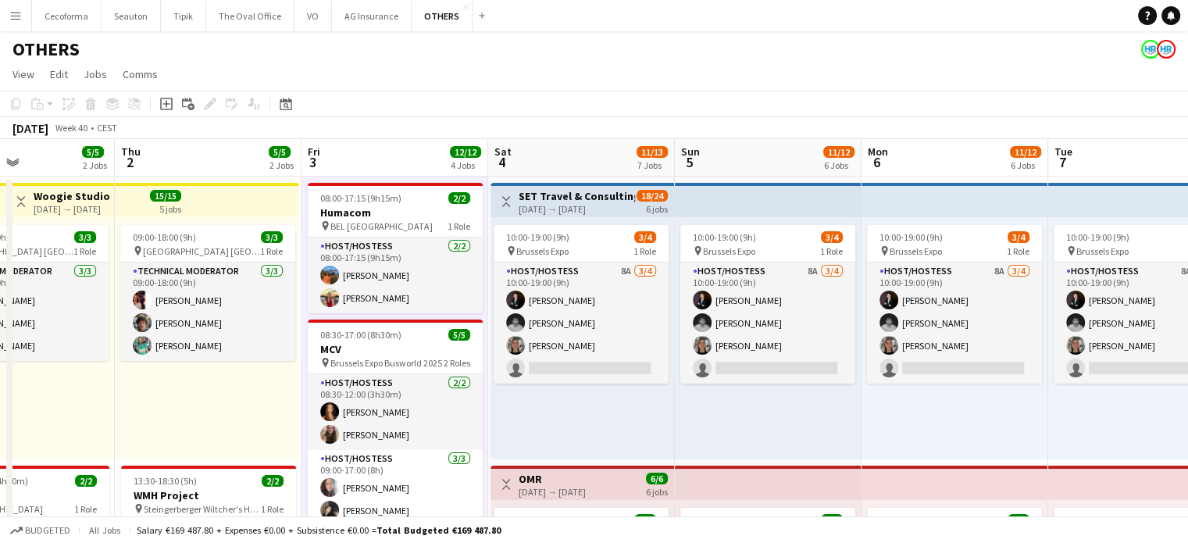
drag, startPoint x: 479, startPoint y: 430, endPoint x: 693, endPoint y: 426, distance: 214.0
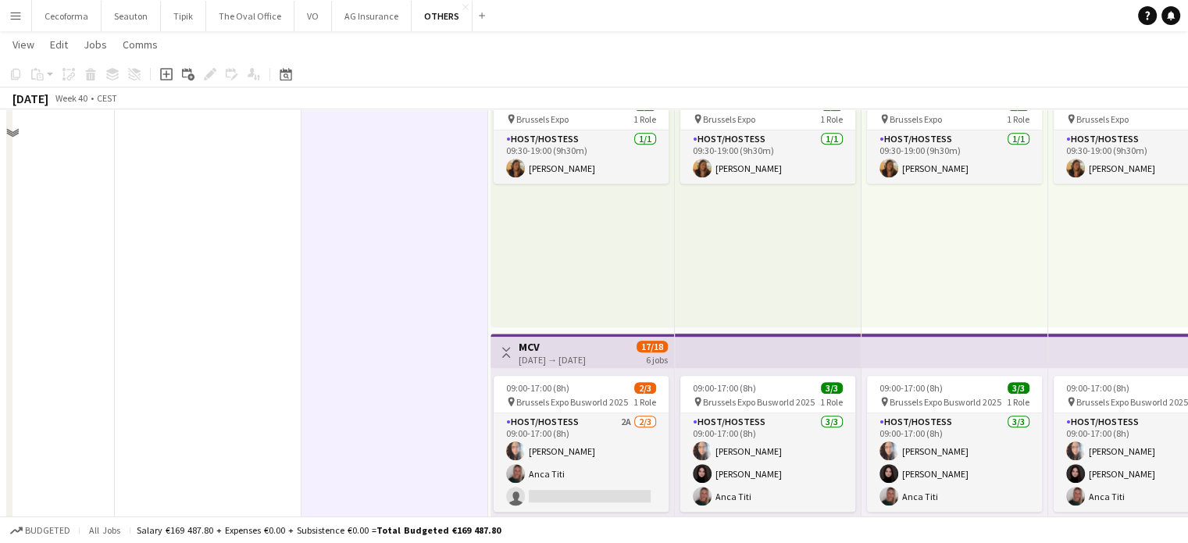
scroll to position [1171, 0]
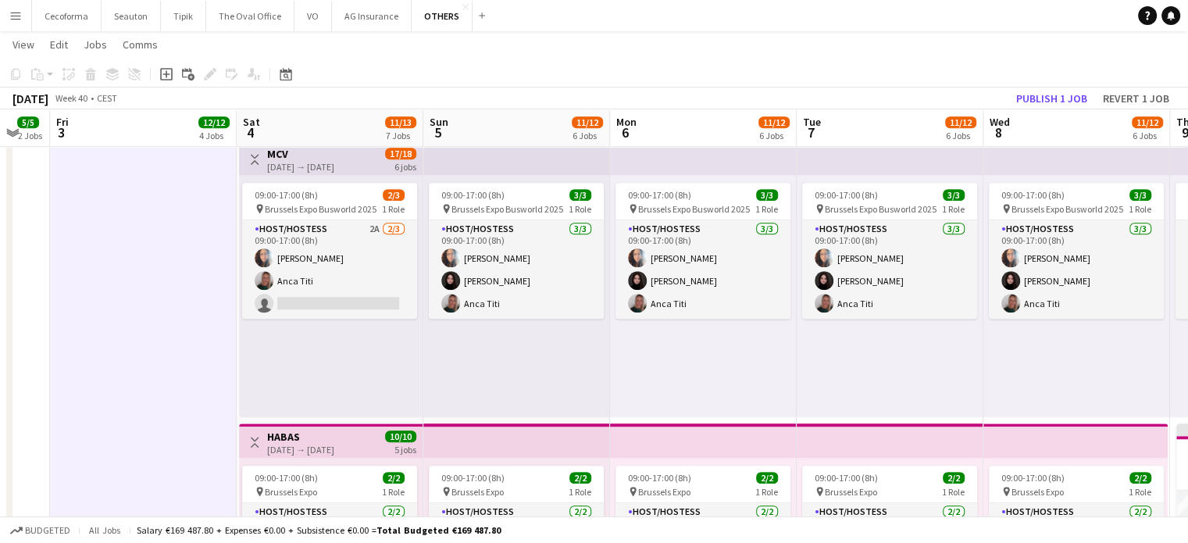
drag, startPoint x: 611, startPoint y: 372, endPoint x: 397, endPoint y: 334, distance: 216.4
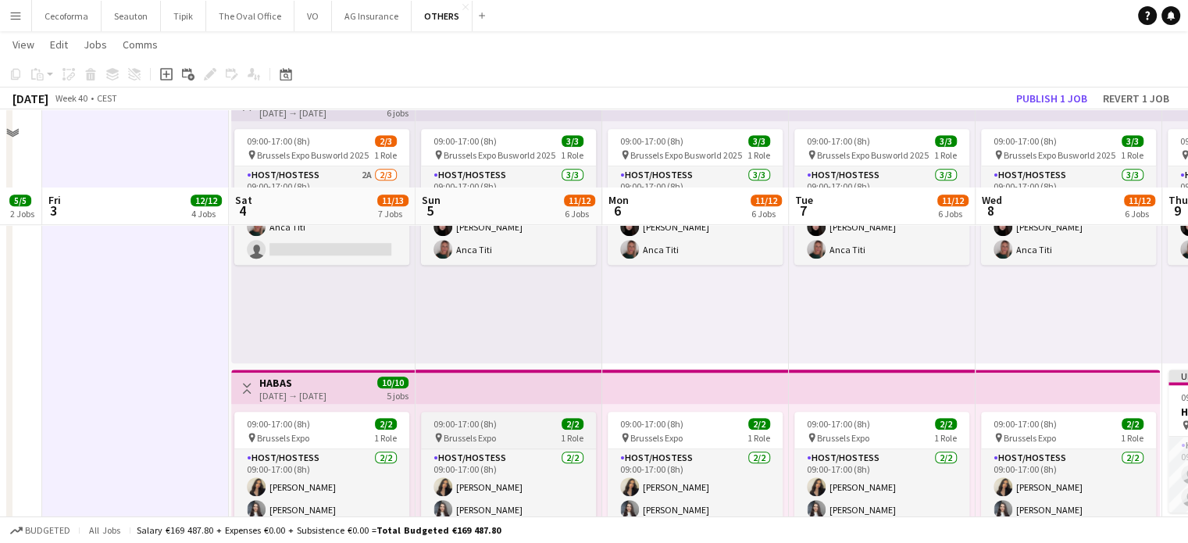
scroll to position [1327, 0]
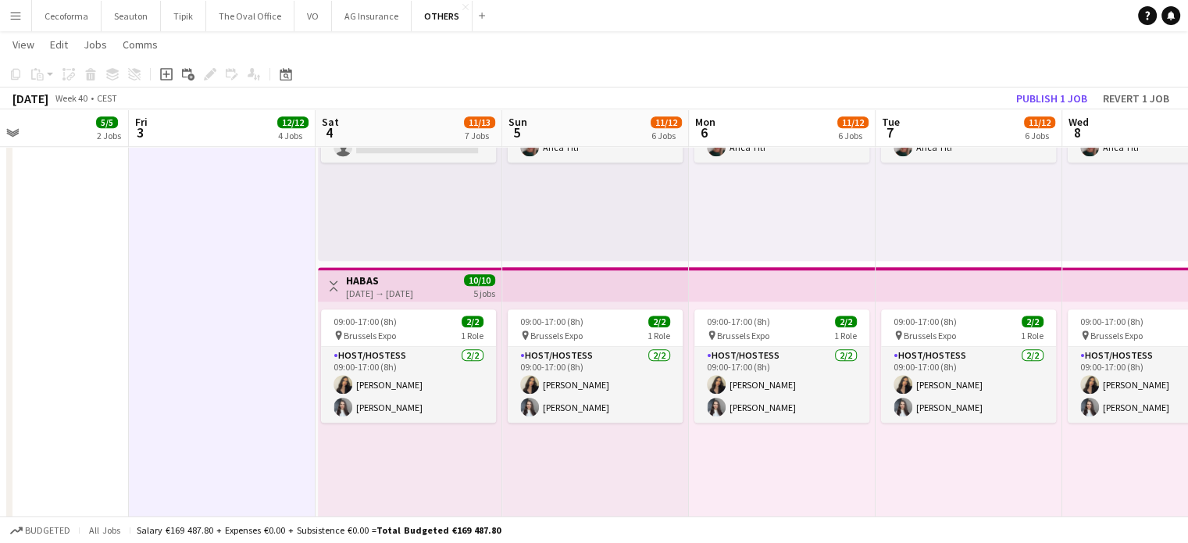
drag, startPoint x: 689, startPoint y: 441, endPoint x: 410, endPoint y: 404, distance: 281.3
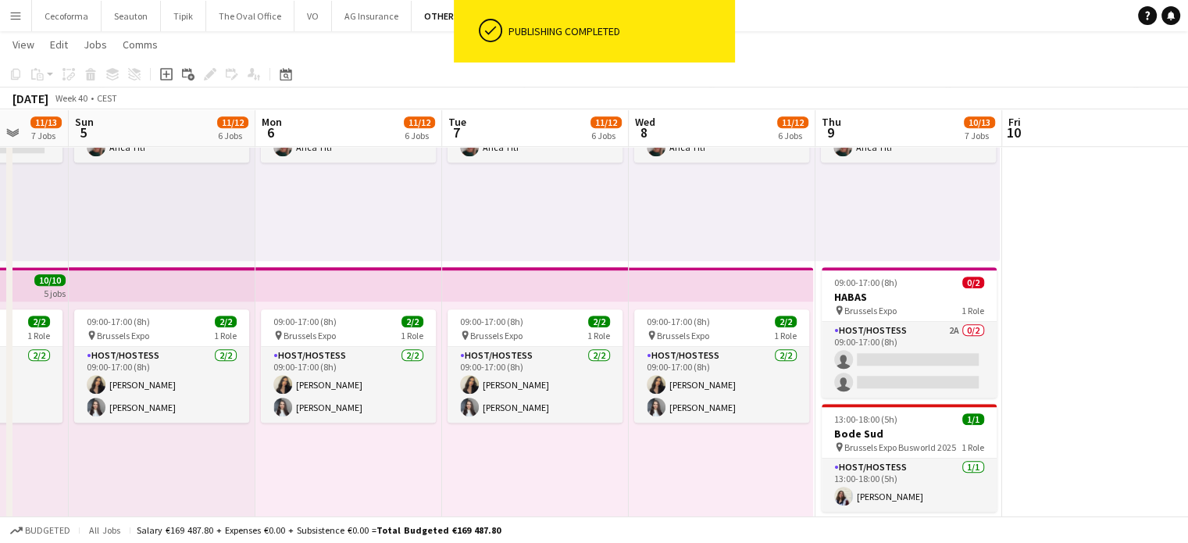
scroll to position [0, 499]
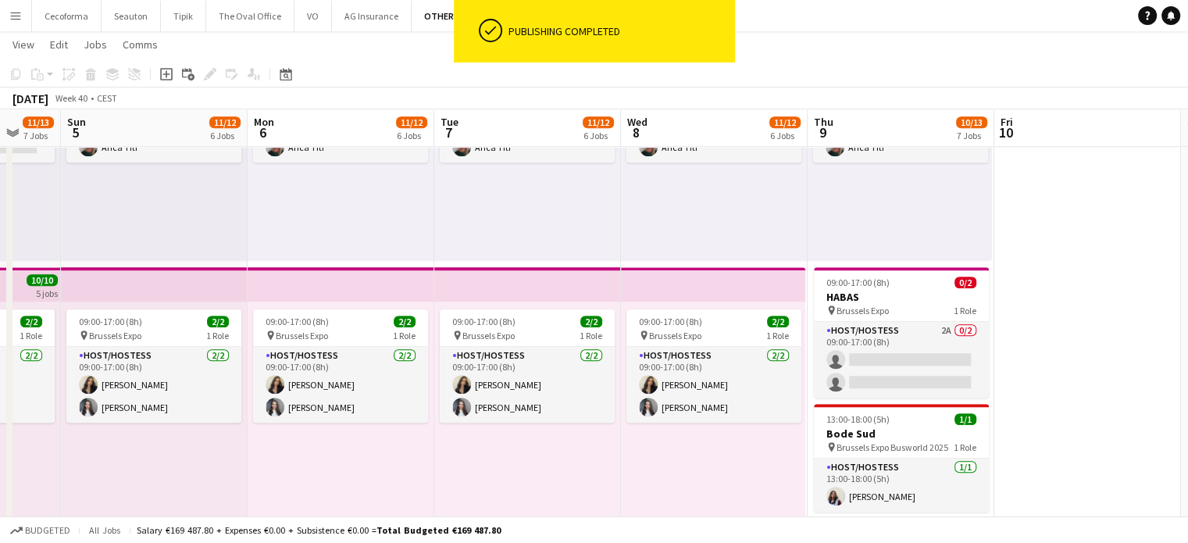
drag, startPoint x: 684, startPoint y: 486, endPoint x: 658, endPoint y: 483, distance: 25.9
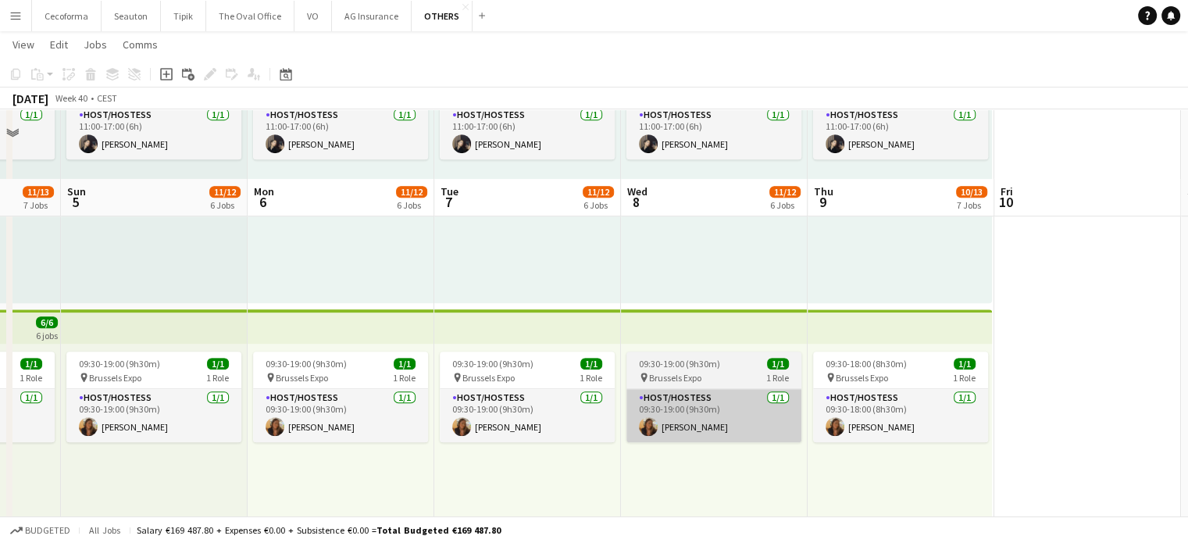
scroll to position [876, 0]
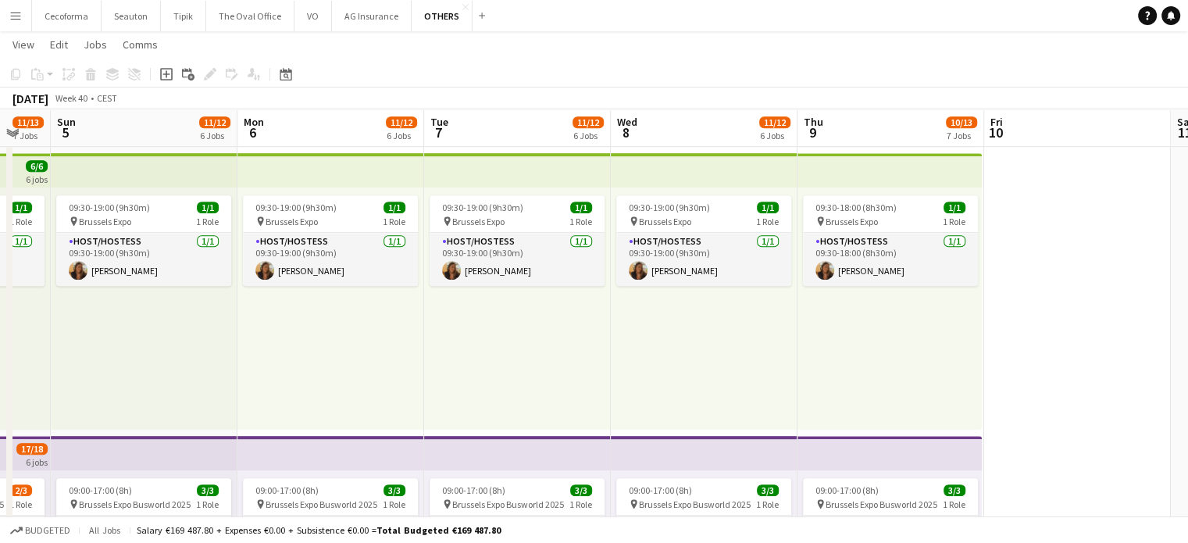
drag, startPoint x: 425, startPoint y: 362, endPoint x: 312, endPoint y: 305, distance: 126.4
click at [312, 305] on app-calendar-viewport "Wed 1 5/5 2 Jobs Thu 2 5/5 2 Jobs Fri 3 12/12 4 Jobs Sat 4 11/13 7 Jobs Sun 5 1…" at bounding box center [594, 163] width 1188 height 1957
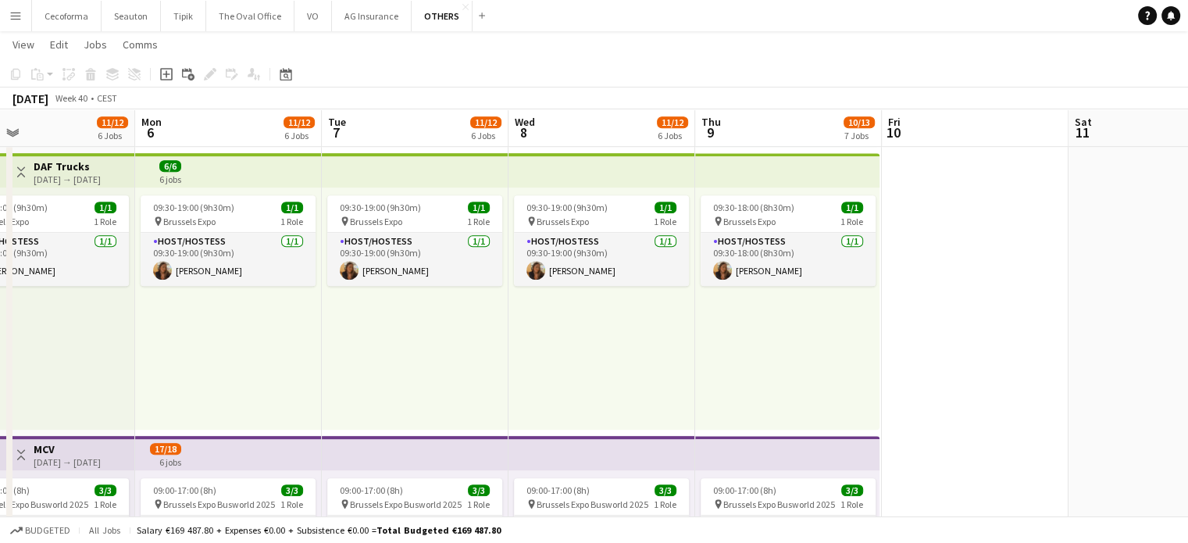
click at [783, 182] on app-top-bar at bounding box center [787, 170] width 184 height 34
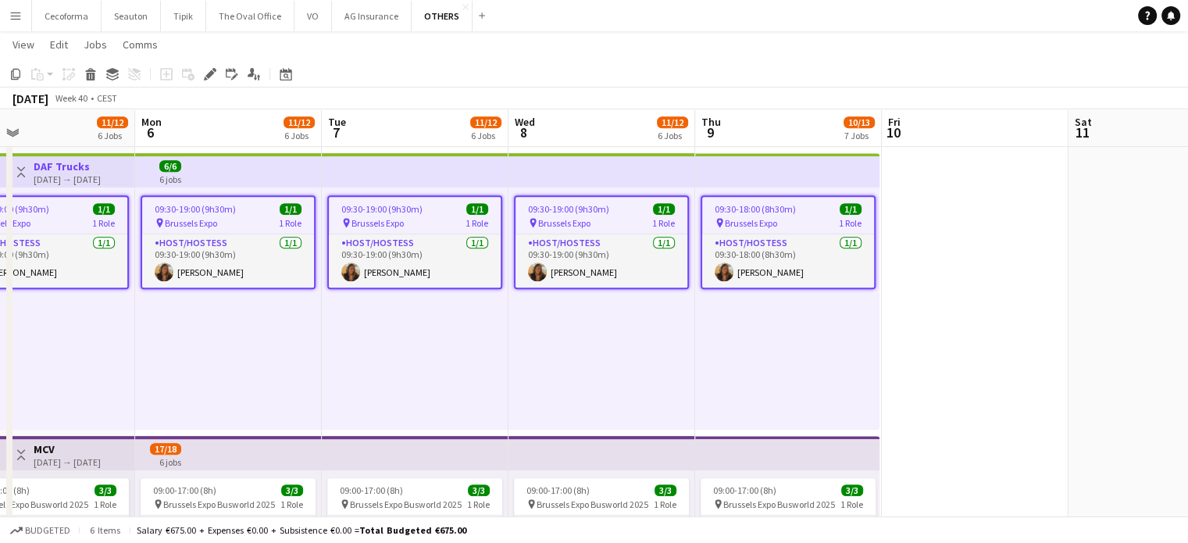
click at [783, 182] on app-top-bar at bounding box center [787, 170] width 184 height 34
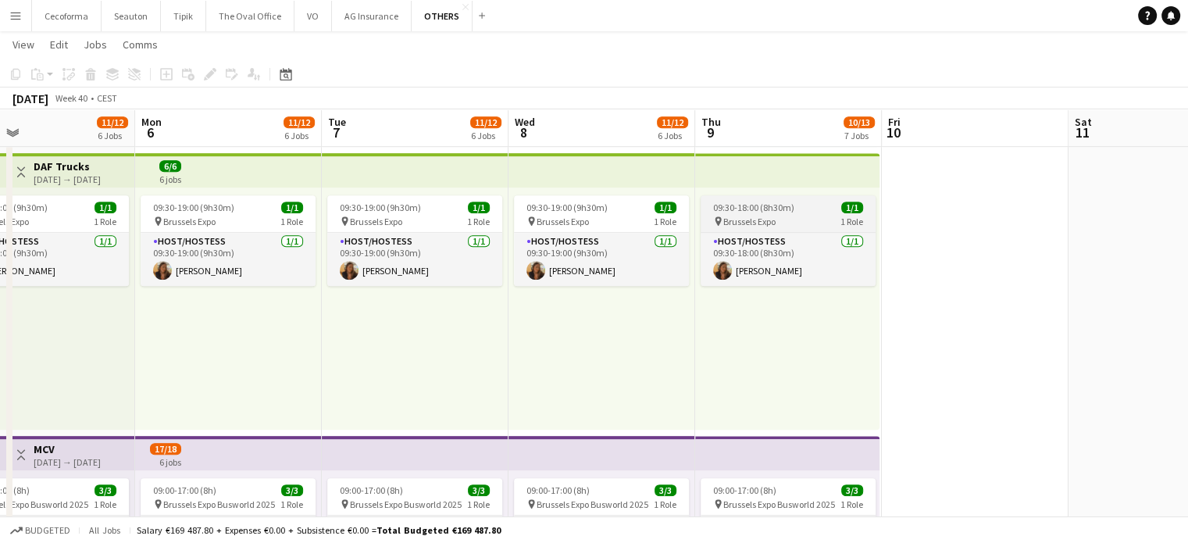
click at [792, 205] on div "09:30-18:00 (8h30m) 1/1" at bounding box center [787, 207] width 175 height 12
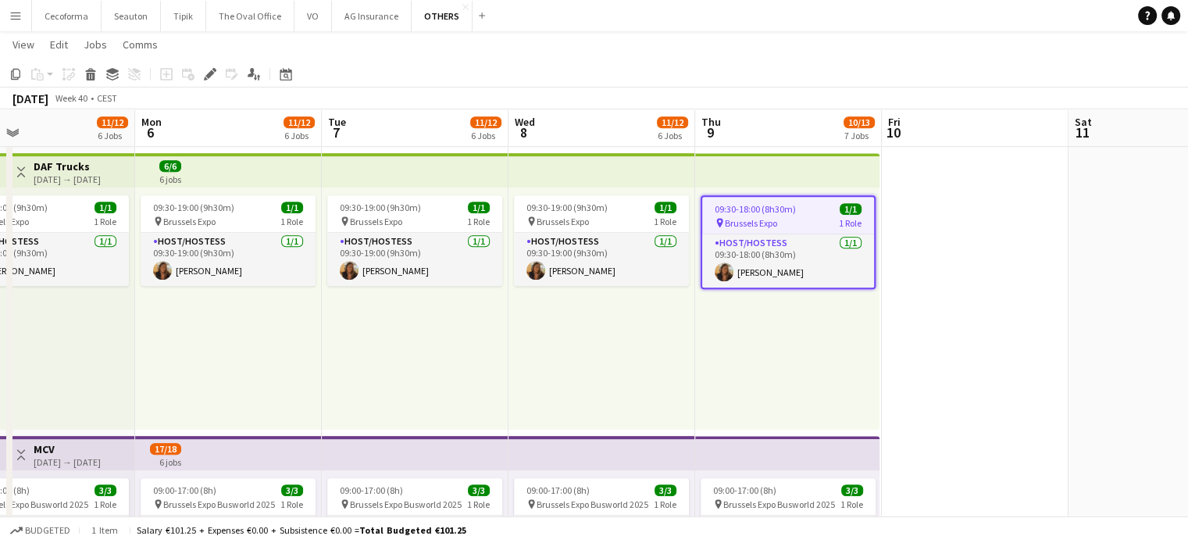
click at [753, 226] on span "Brussels Expo" at bounding box center [751, 223] width 52 height 12
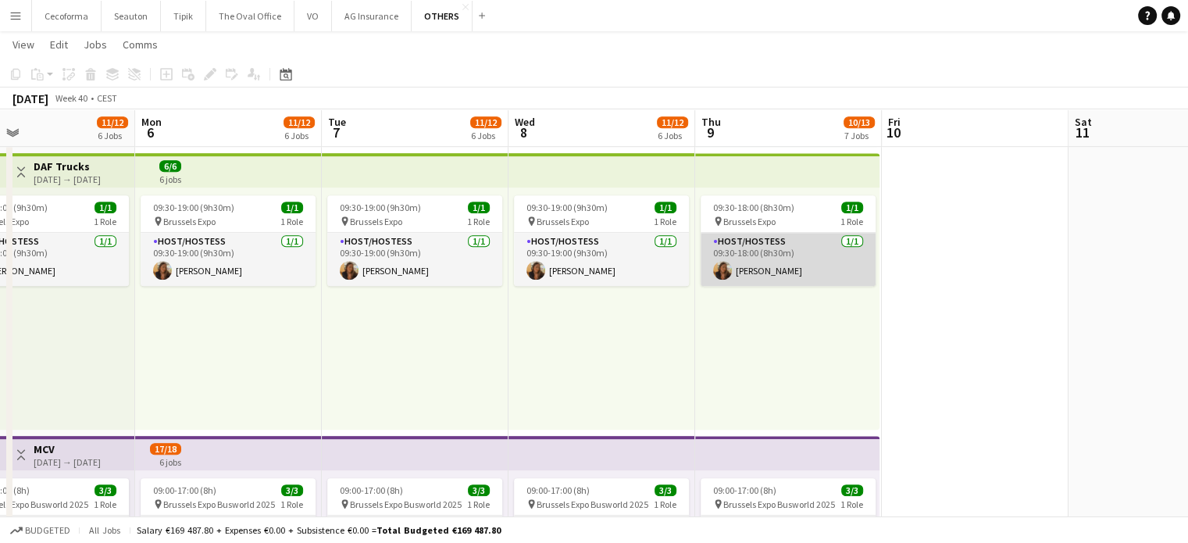
click at [756, 262] on app-card-role "Host/Hostess 1/1 09:30-18:00 (8h30m) Vultaggio Inès" at bounding box center [787, 259] width 175 height 53
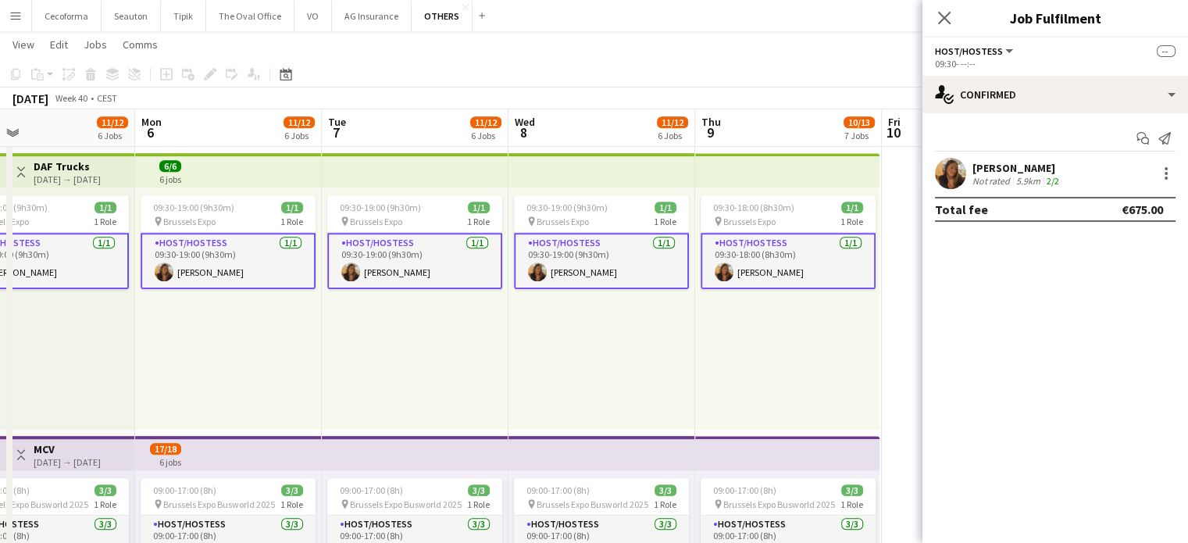
click at [756, 262] on app-card-role "Host/Hostess 1/1 09:30-18:00 (8h30m) Vultaggio Inès" at bounding box center [787, 261] width 175 height 56
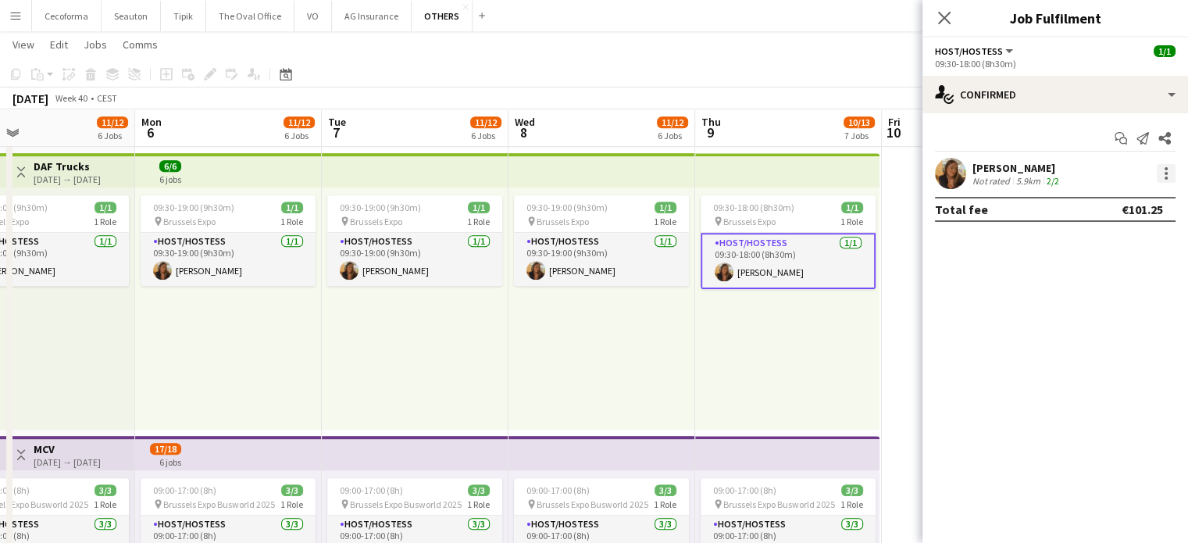
click at [1166, 172] on div at bounding box center [1165, 173] width 3 height 3
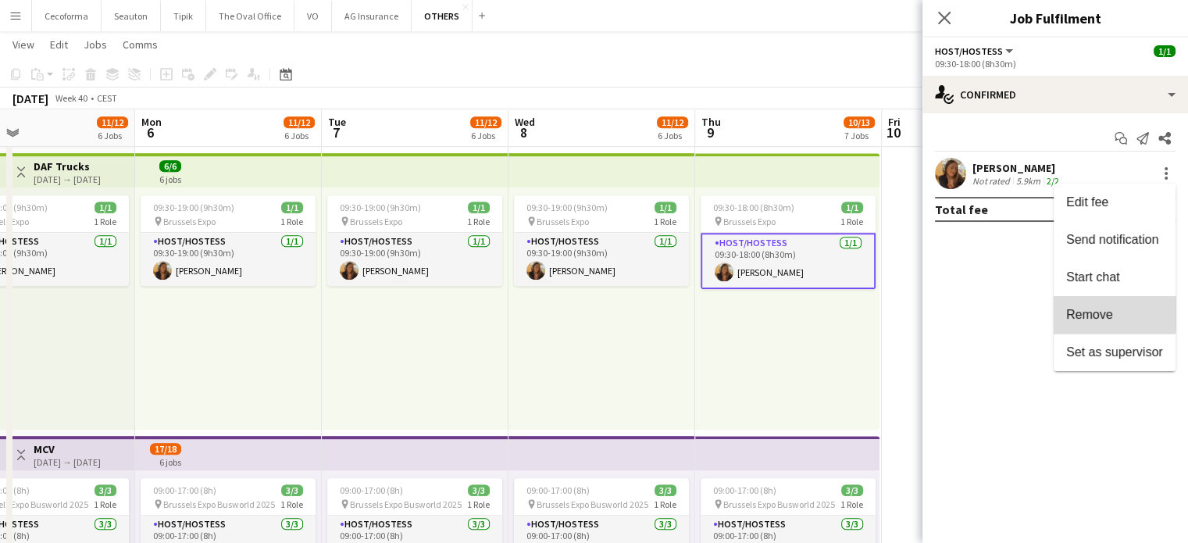
click at [1092, 313] on span "Remove" at bounding box center [1089, 314] width 47 height 13
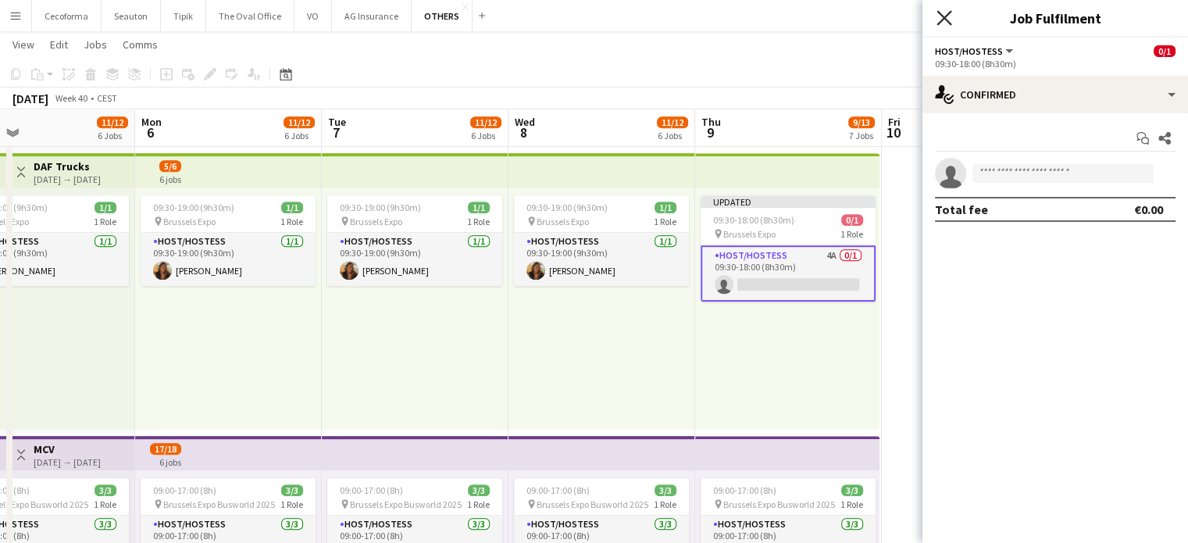
click at [942, 20] on icon at bounding box center [943, 17] width 15 height 15
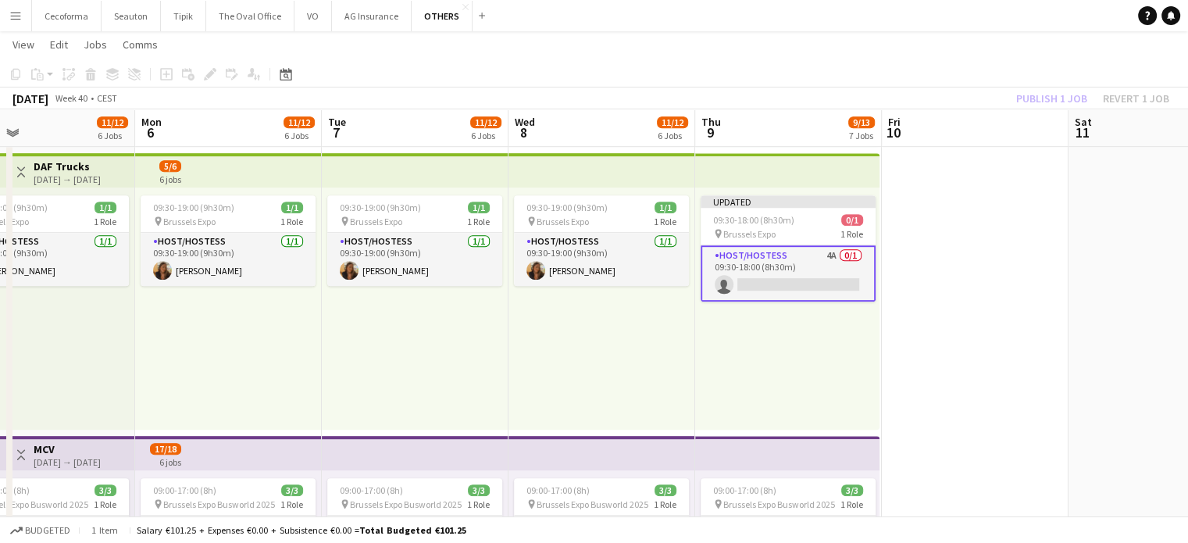
click at [946, 308] on app-date-cell at bounding box center [975, 220] width 187 height 1843
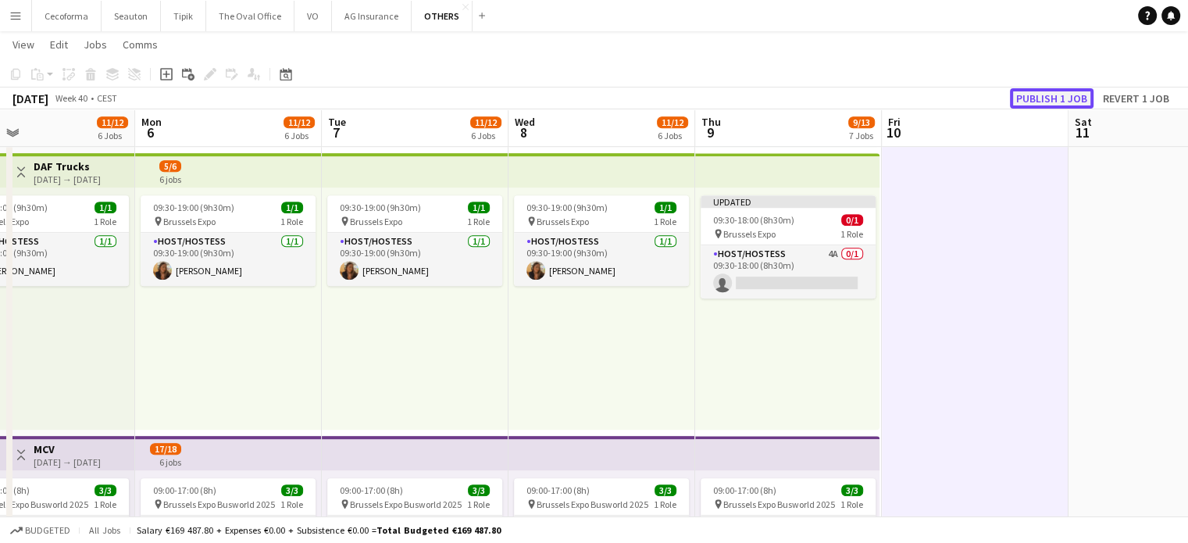
click at [1039, 97] on button "Publish 1 job" at bounding box center [1052, 98] width 84 height 20
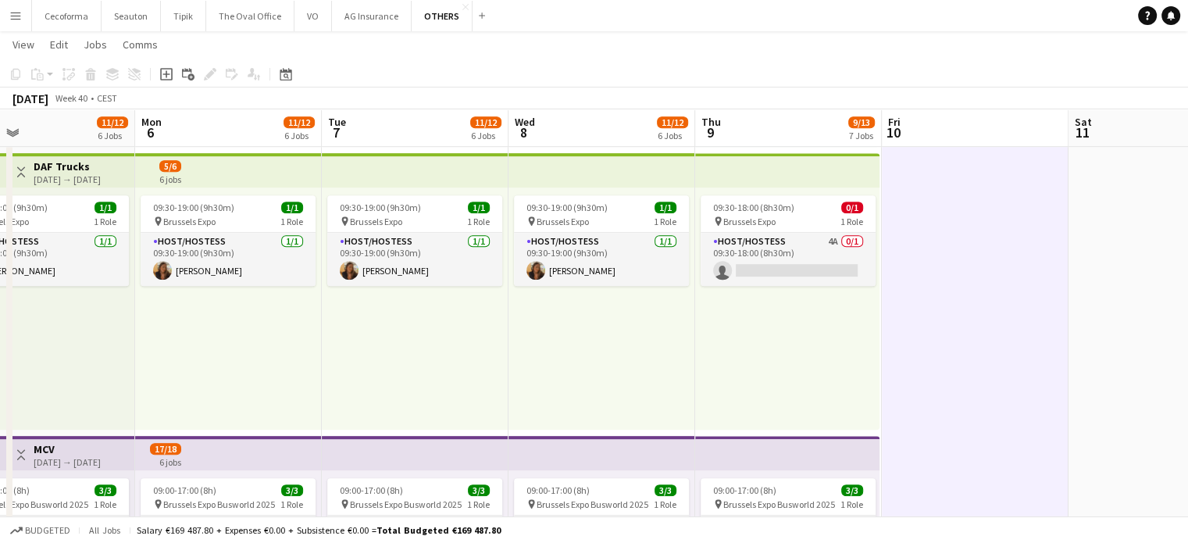
click at [909, 290] on app-date-cell at bounding box center [975, 220] width 187 height 1843
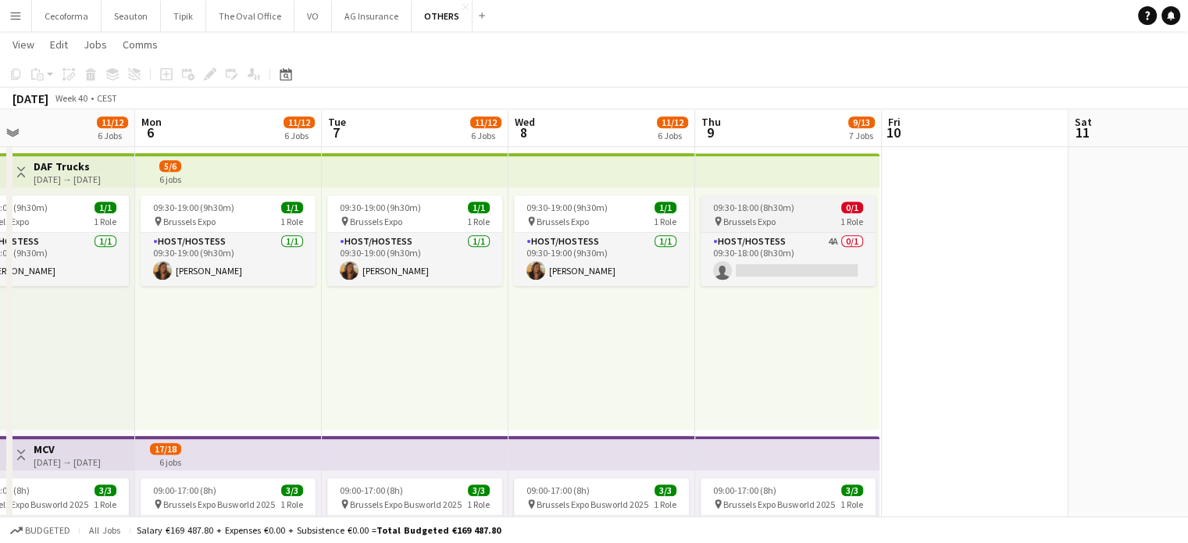
click at [762, 216] on span "Brussels Expo" at bounding box center [749, 222] width 52 height 12
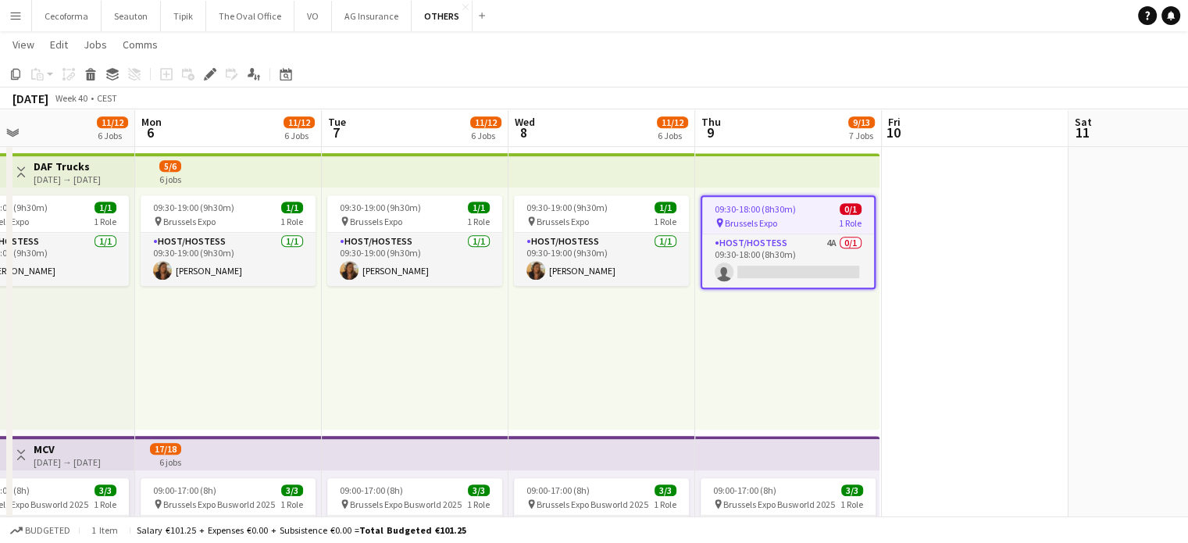
click at [800, 212] on div "09:30-18:00 (8h30m) 0/1" at bounding box center [788, 209] width 172 height 12
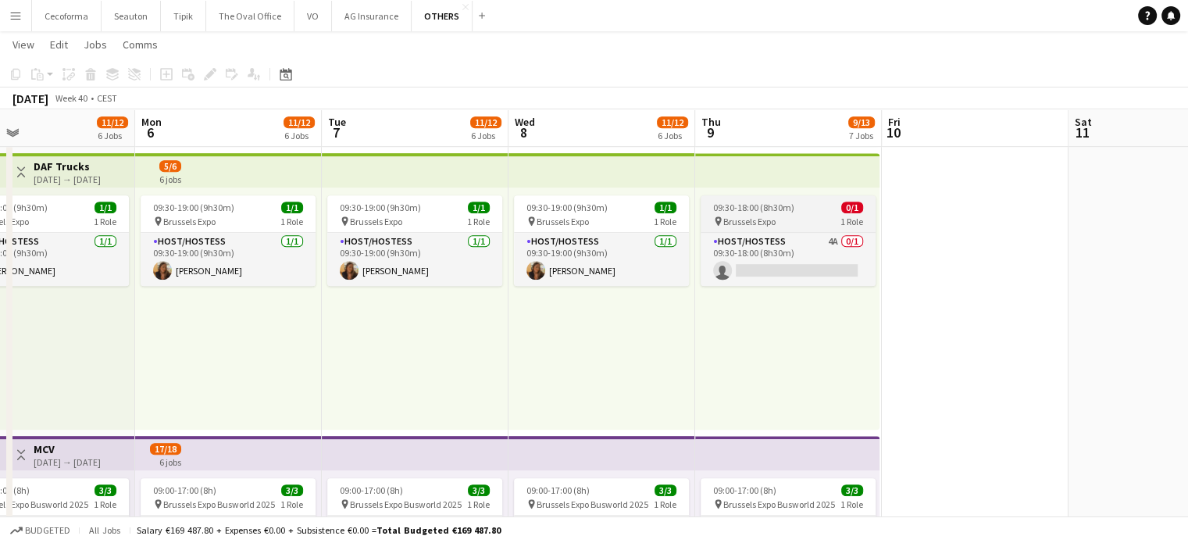
click at [789, 220] on div "pin Brussels Expo 1 Role" at bounding box center [787, 221] width 175 height 12
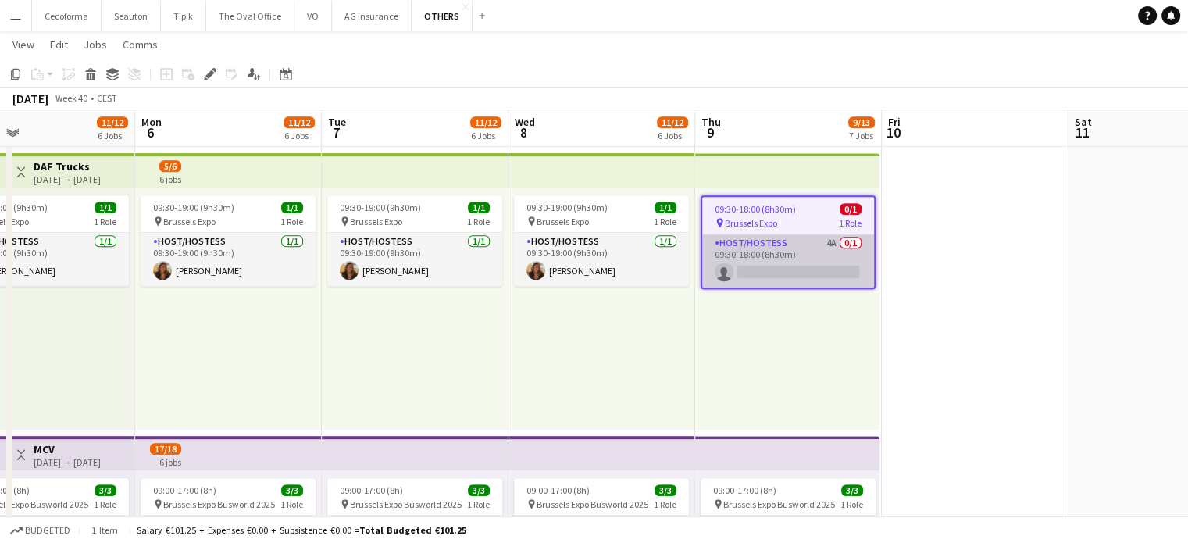
click at [787, 258] on app-card-role "Host/Hostess 4A 0/1 09:30-18:00 (8h30m) single-neutral-actions" at bounding box center [788, 260] width 172 height 53
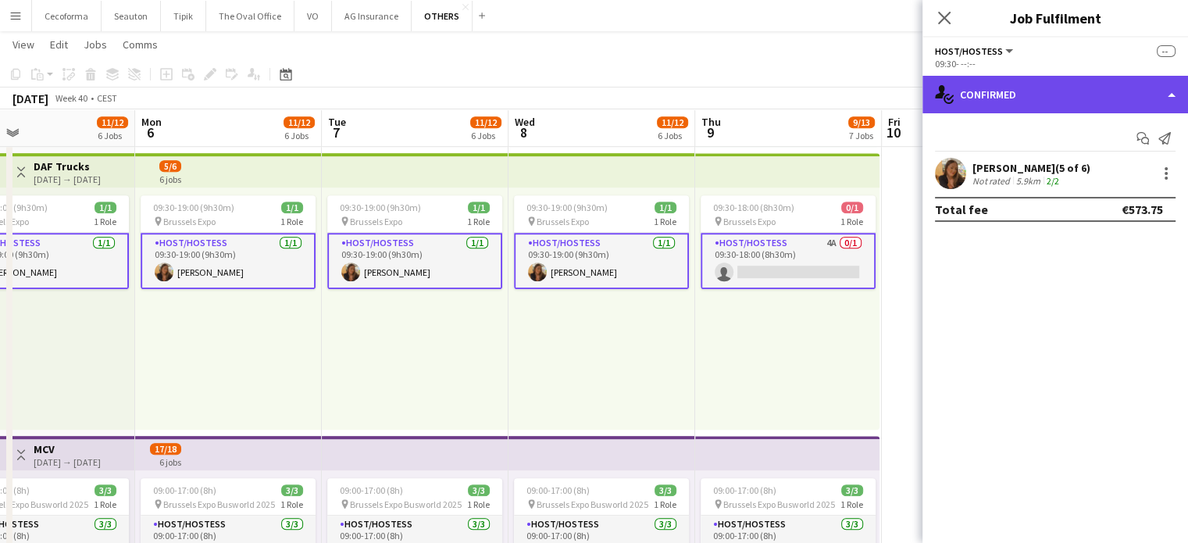
click at [1165, 94] on div "single-neutral-actions-check-2 Confirmed" at bounding box center [1054, 94] width 265 height 37
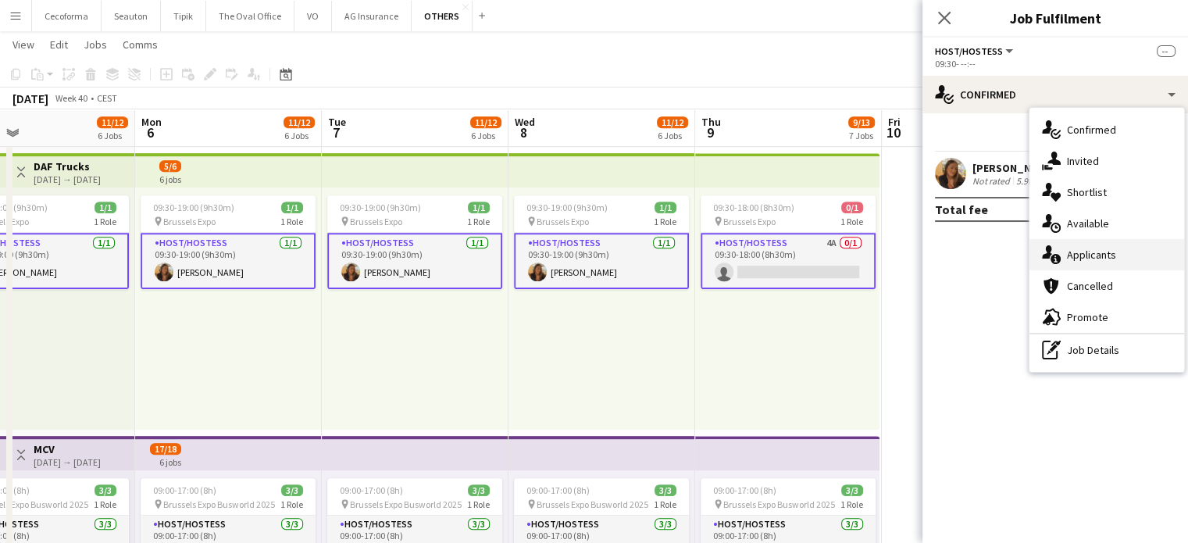
click at [1108, 252] on span "Applicants" at bounding box center [1091, 255] width 49 height 14
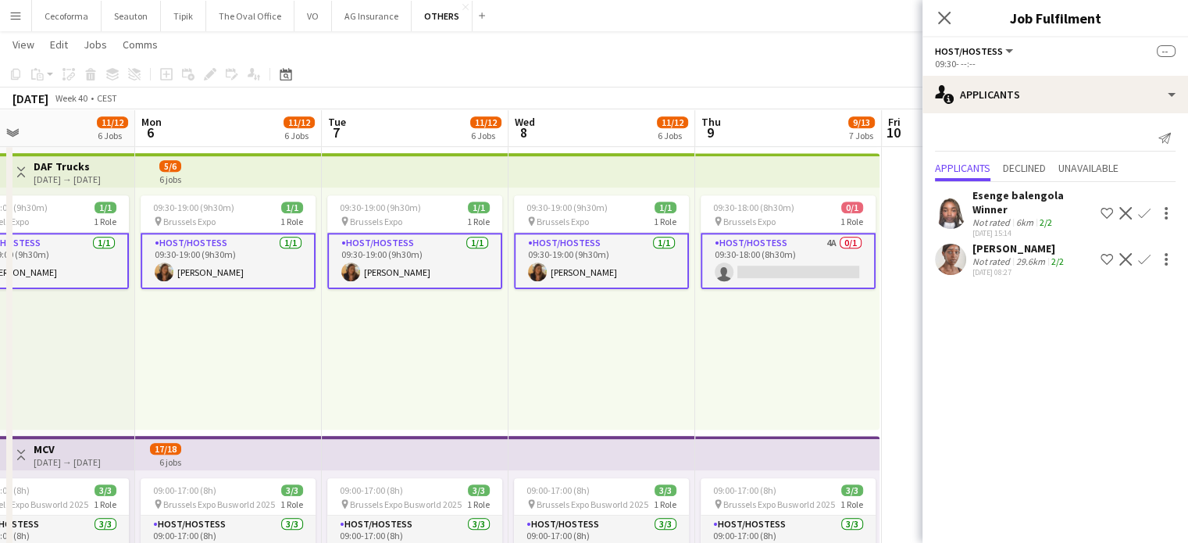
click at [839, 383] on div "09:30-18:00 (8h30m) 0/1 pin Brussels Expo 1 Role Host/Hostess 4A 0/1 09:30-18:0…" at bounding box center [787, 308] width 184 height 242
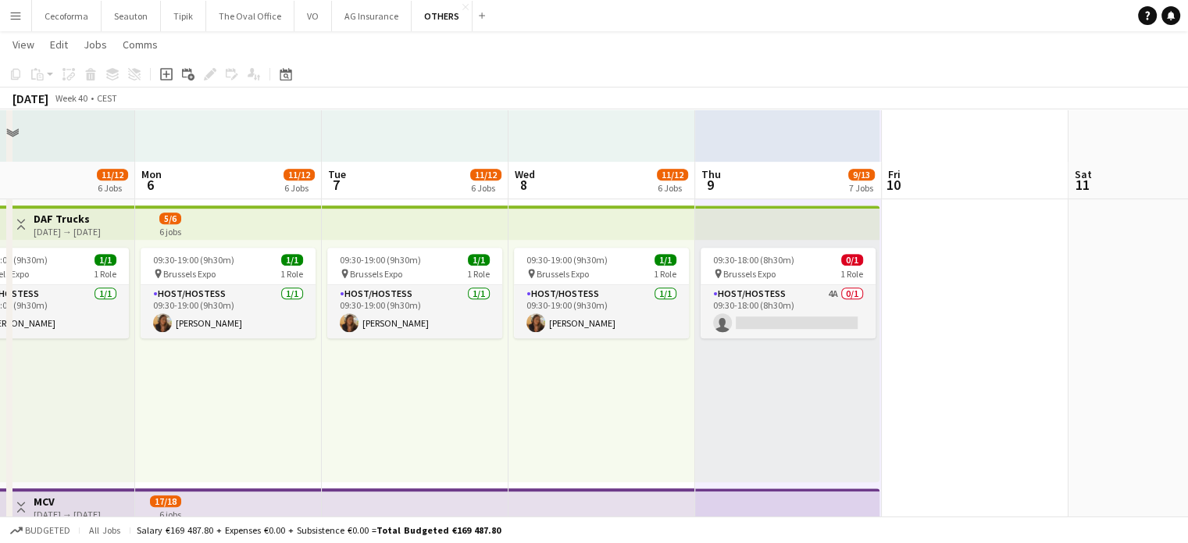
scroll to position [876, 0]
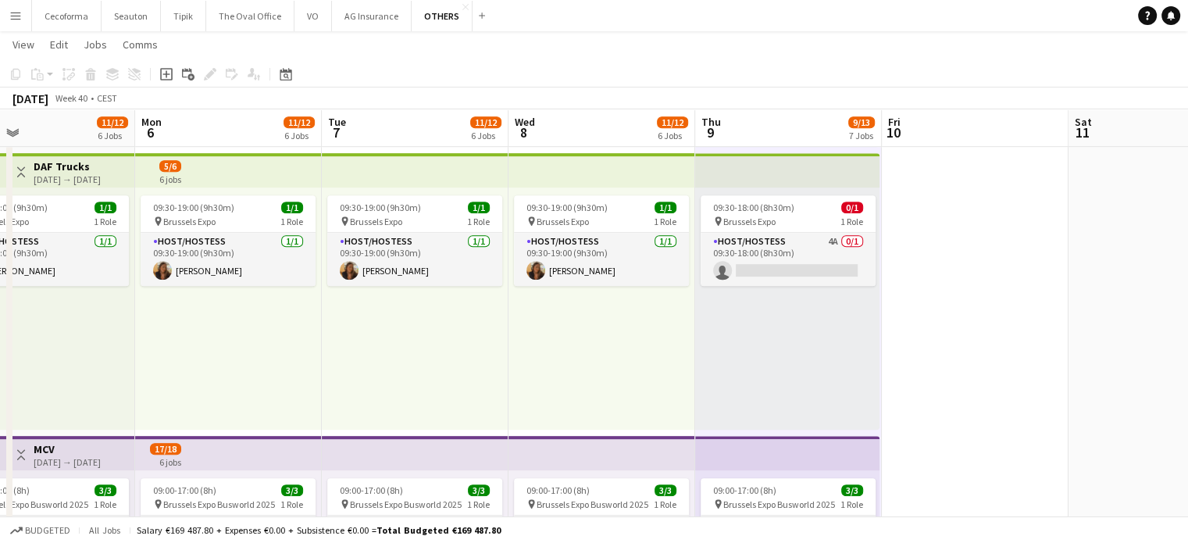
click at [924, 316] on app-date-cell at bounding box center [975, 220] width 187 height 1843
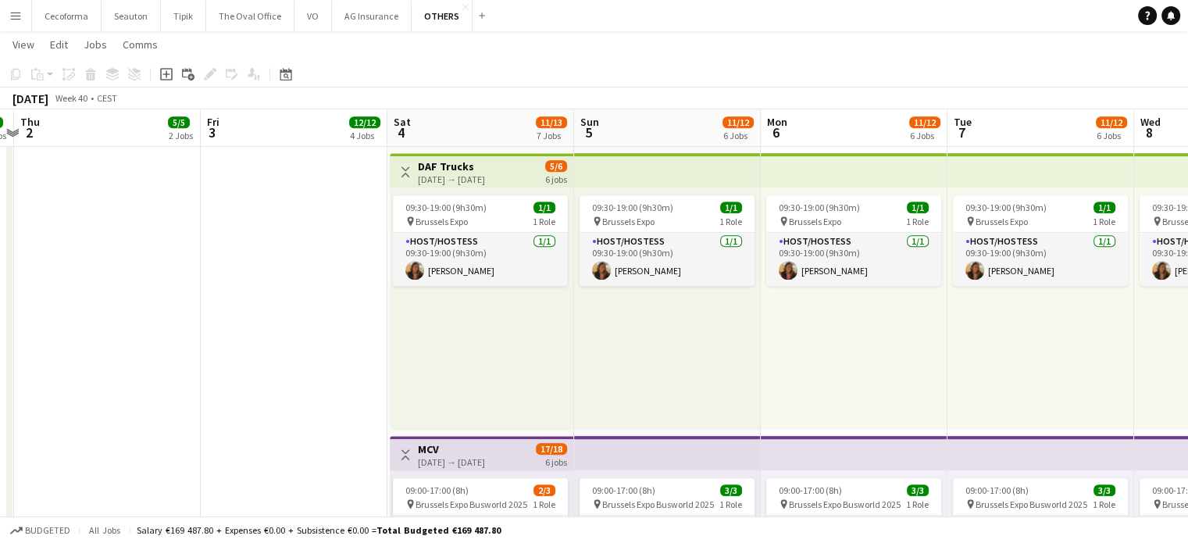
scroll to position [0, 440]
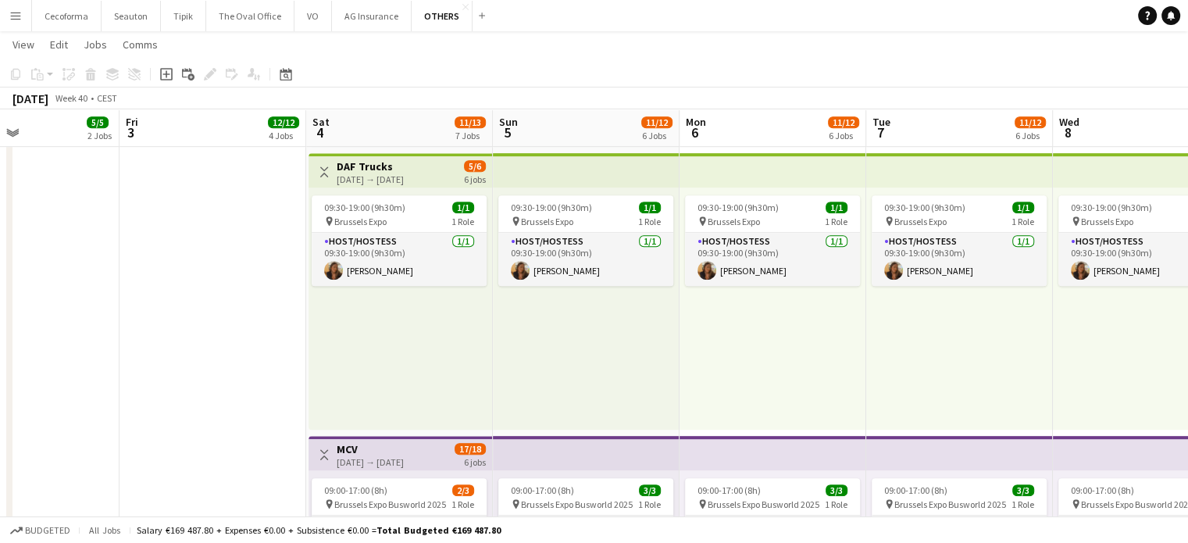
drag, startPoint x: 360, startPoint y: 373, endPoint x: 899, endPoint y: 451, distance: 545.2
click at [903, 449] on app-calendar-viewport "Tue 30 3/3 1 Job Wed 1 5/5 2 Jobs Thu 2 5/5 2 Jobs Fri 3 12/12 4 Jobs Sat 4 11/…" at bounding box center [594, 163] width 1188 height 1957
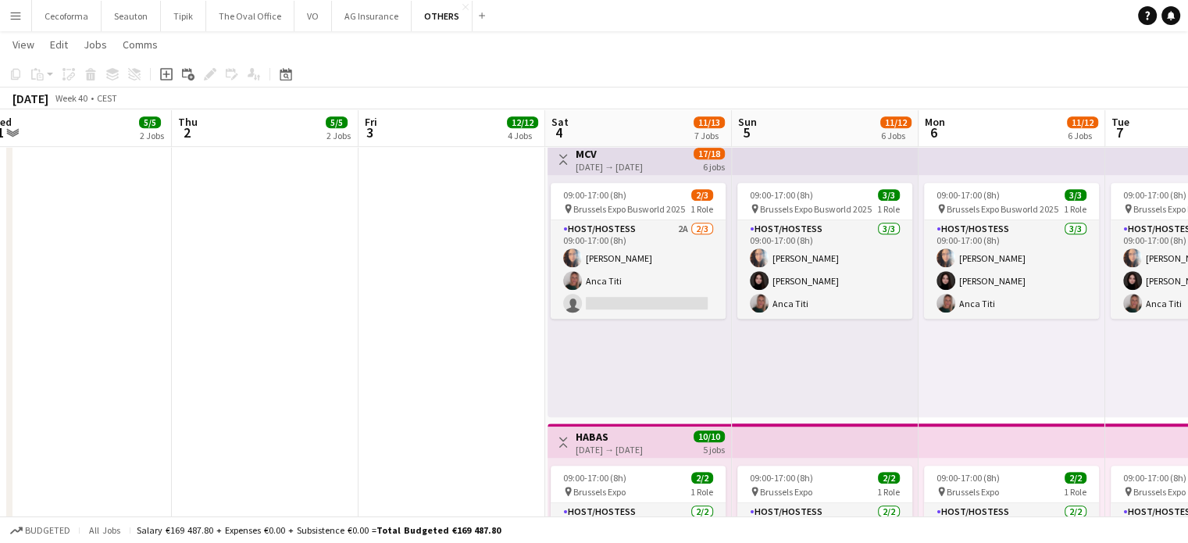
scroll to position [0, 377]
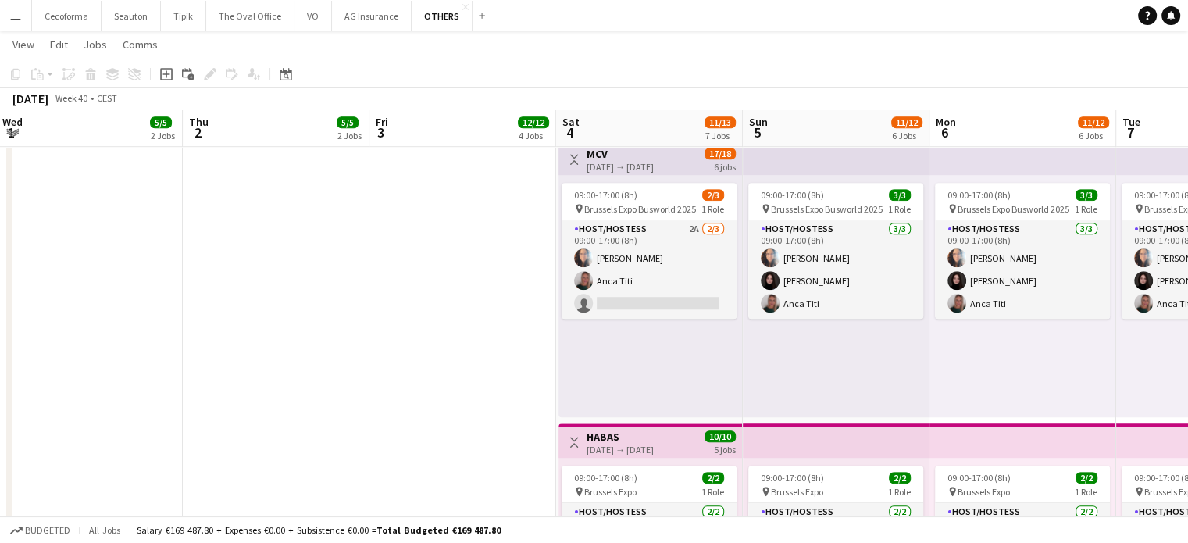
drag, startPoint x: 262, startPoint y: 372, endPoint x: 512, endPoint y: 454, distance: 263.5
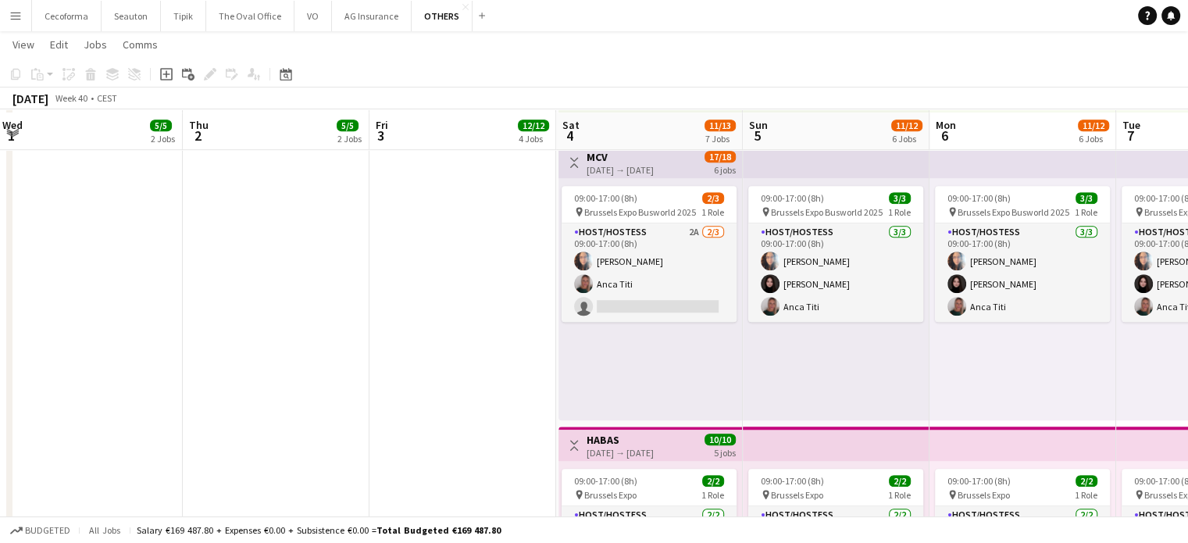
scroll to position [1171, 0]
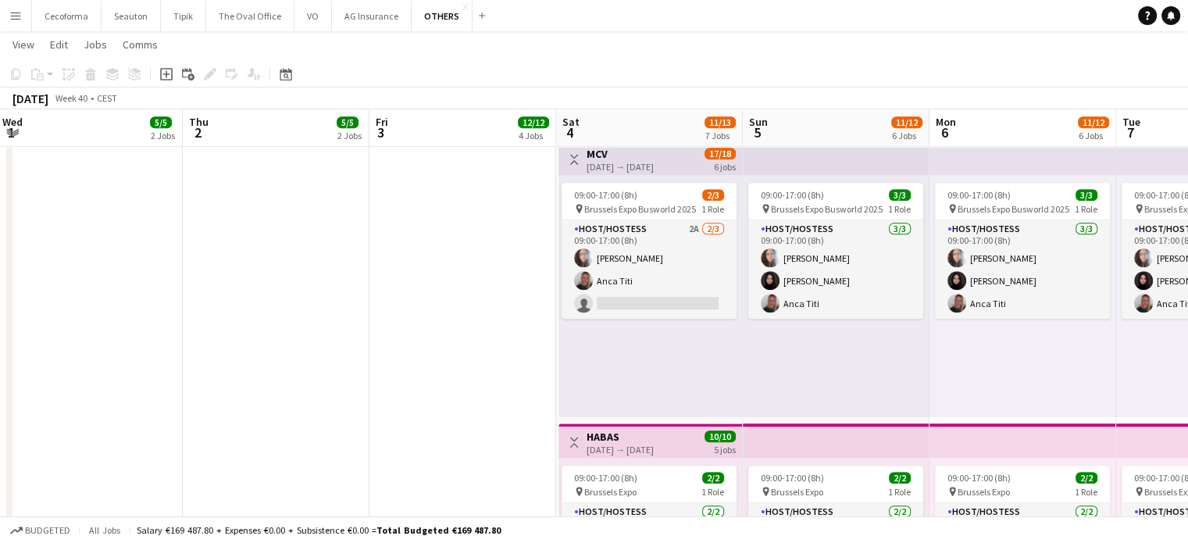
click at [1171, 20] on icon at bounding box center [1171, 21] width 2 height 2
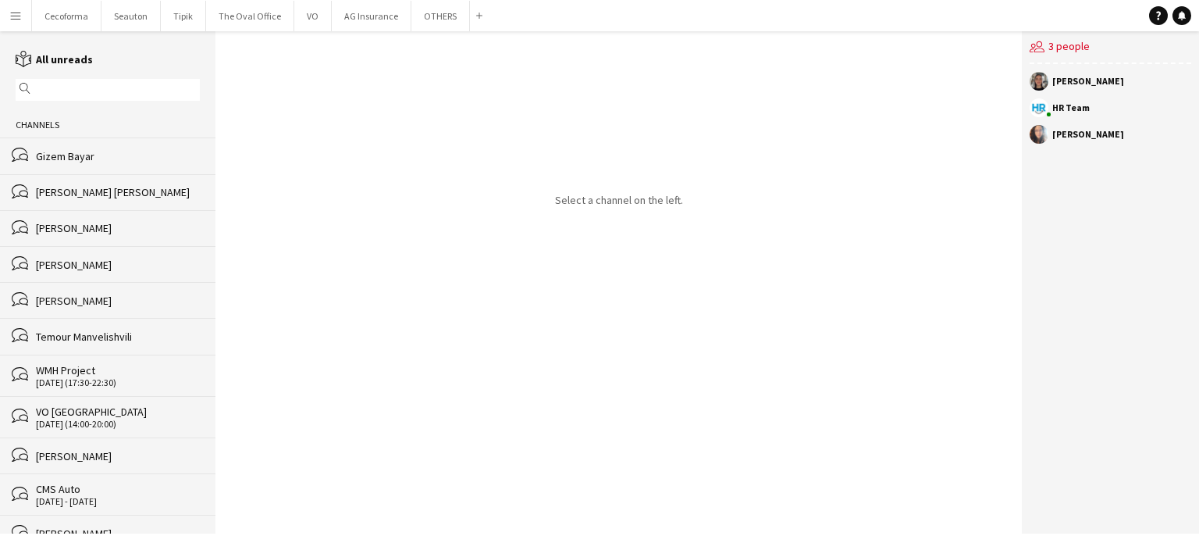
click at [91, 337] on div "Temour Manvelishvili" at bounding box center [118, 336] width 164 height 14
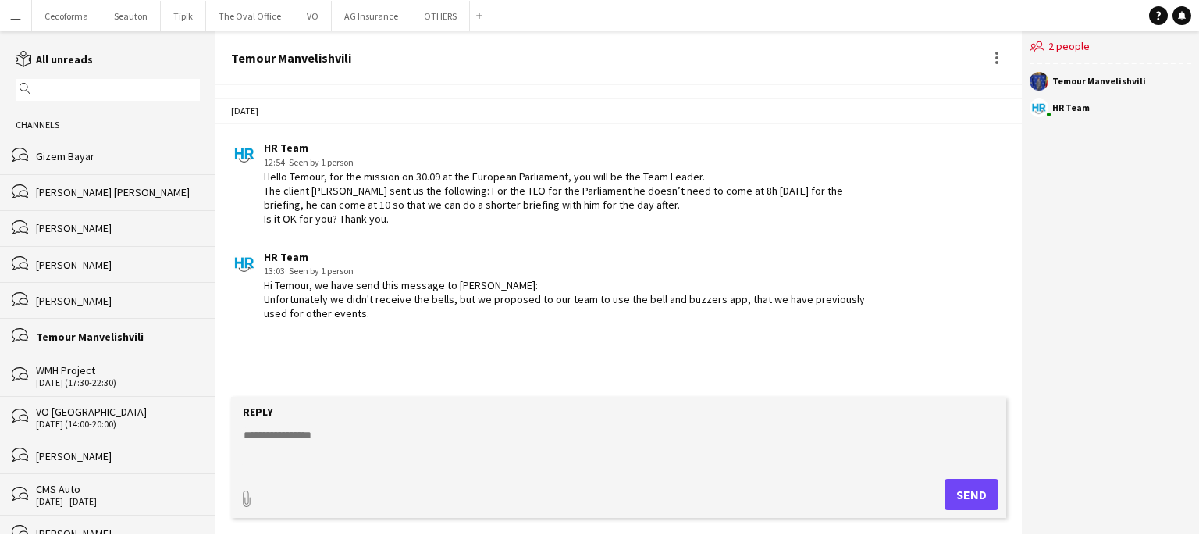
click at [386, 432] on textarea at bounding box center [622, 447] width 760 height 41
click at [440, 329] on app-chat-message "HR Team 13:03 · Seen by 1 person Hi Temour, we have send this message to Giada:…" at bounding box center [619, 285] width 807 height 87
click at [434, 18] on button "OTHERS Close" at bounding box center [440, 16] width 59 height 30
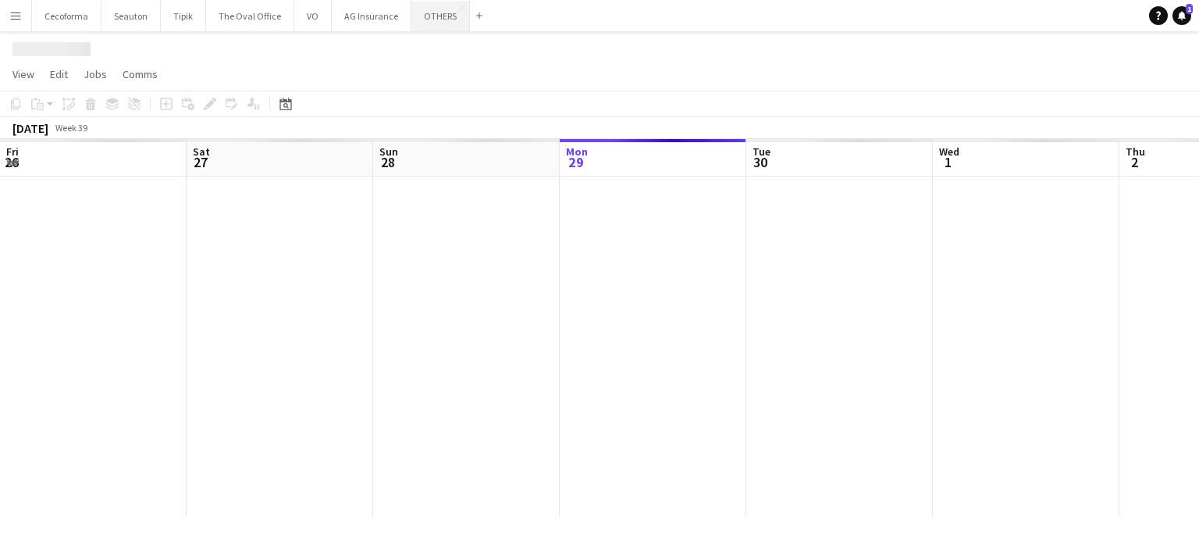
scroll to position [0, 373]
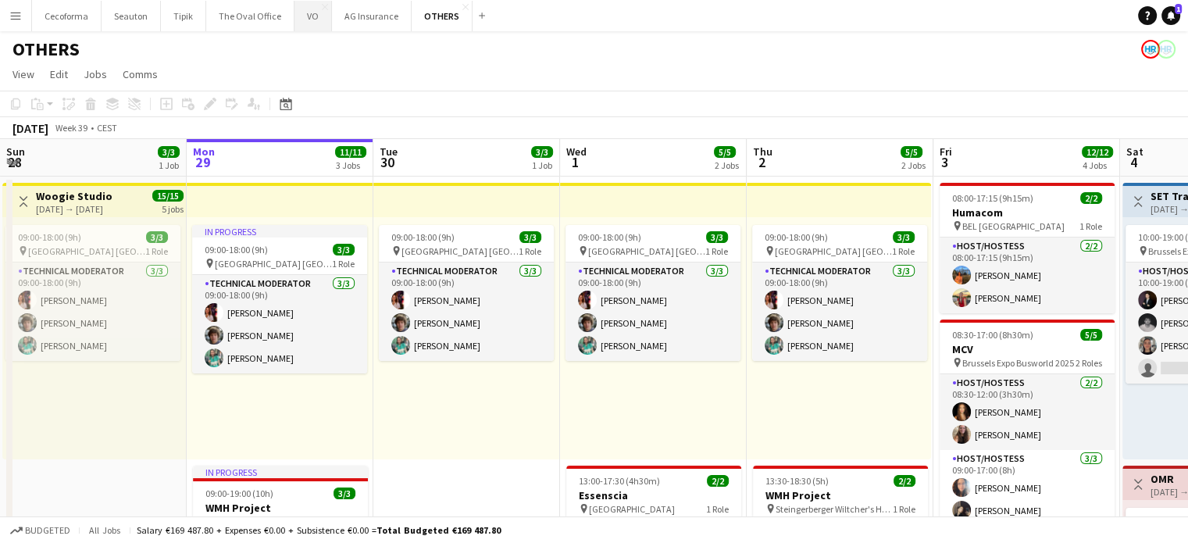
click at [306, 16] on button "VO Close" at bounding box center [312, 16] width 37 height 30
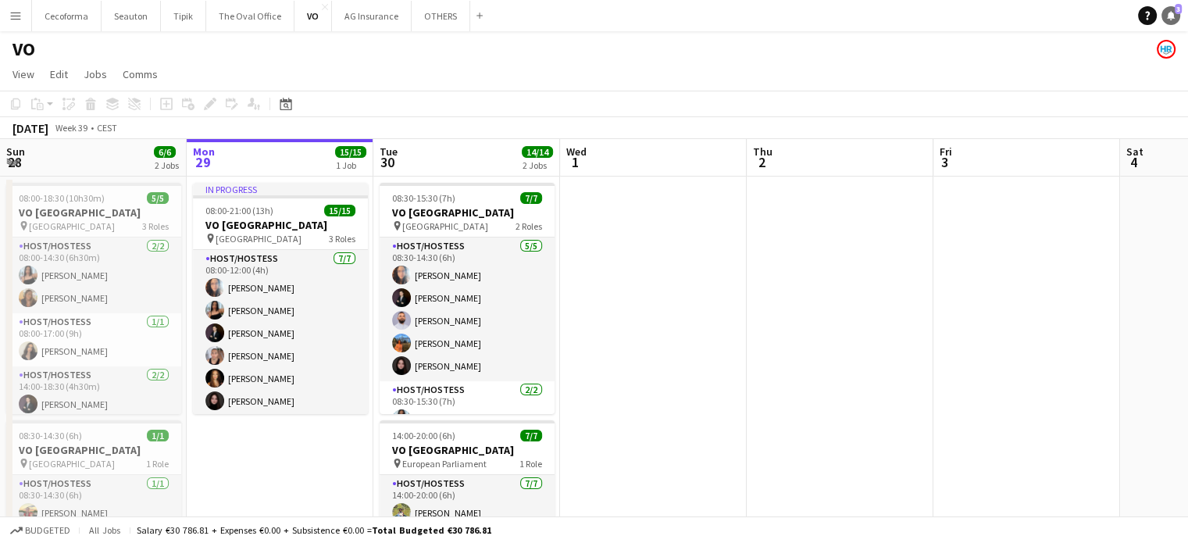
click at [1161, 16] on link "Notifications 3" at bounding box center [1170, 15] width 19 height 19
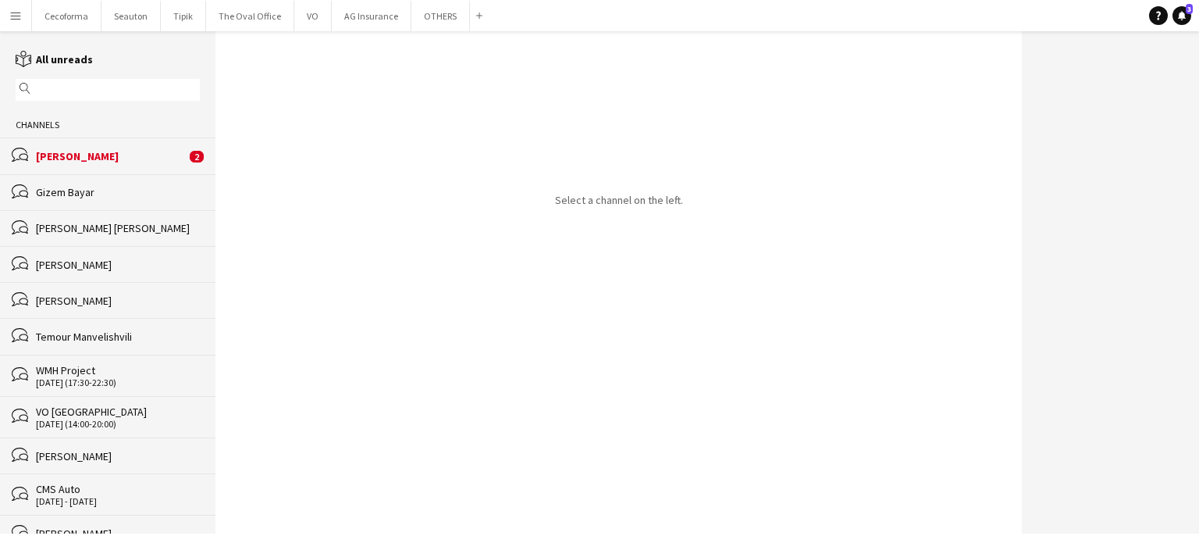
click at [78, 155] on div "[PERSON_NAME]" at bounding box center [111, 156] width 150 height 14
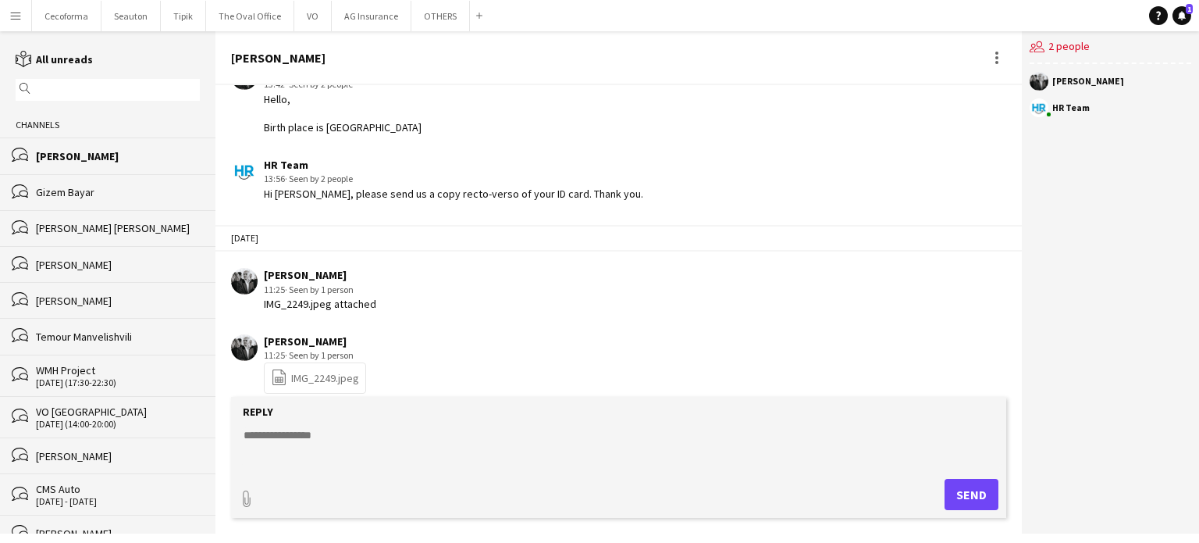
scroll to position [172, 0]
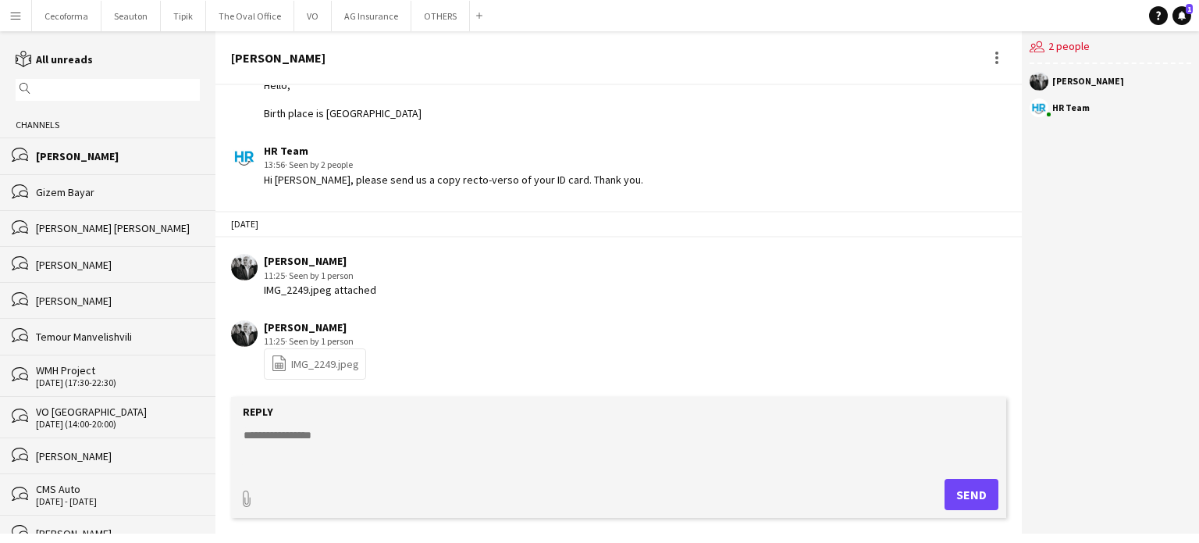
click at [306, 359] on link "file-spreadsheet IMG_2249.jpeg" at bounding box center [315, 363] width 88 height 18
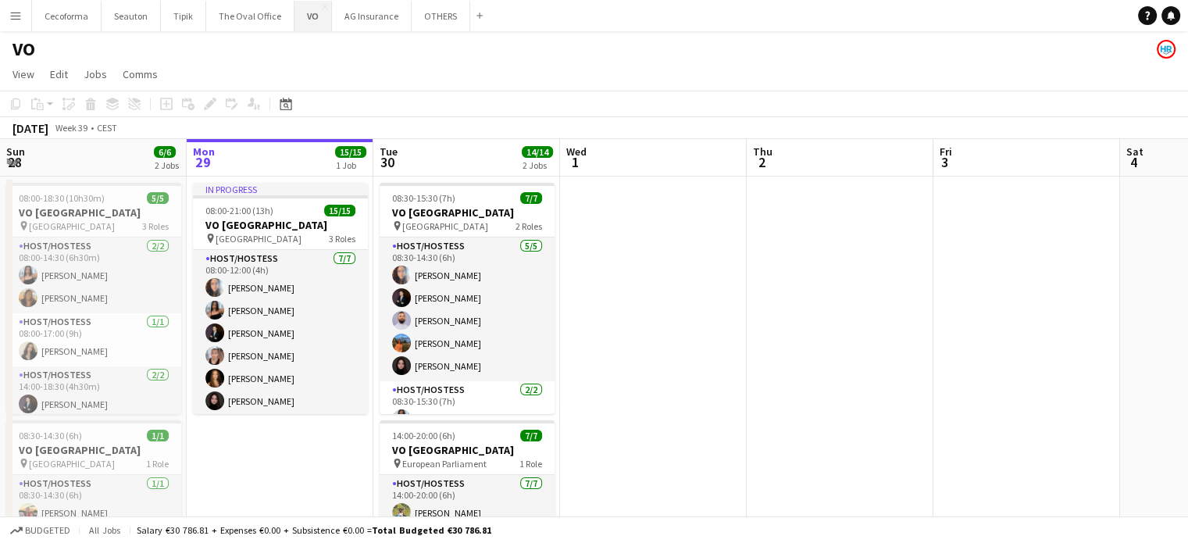
click at [296, 9] on button "VO Close" at bounding box center [312, 16] width 37 height 30
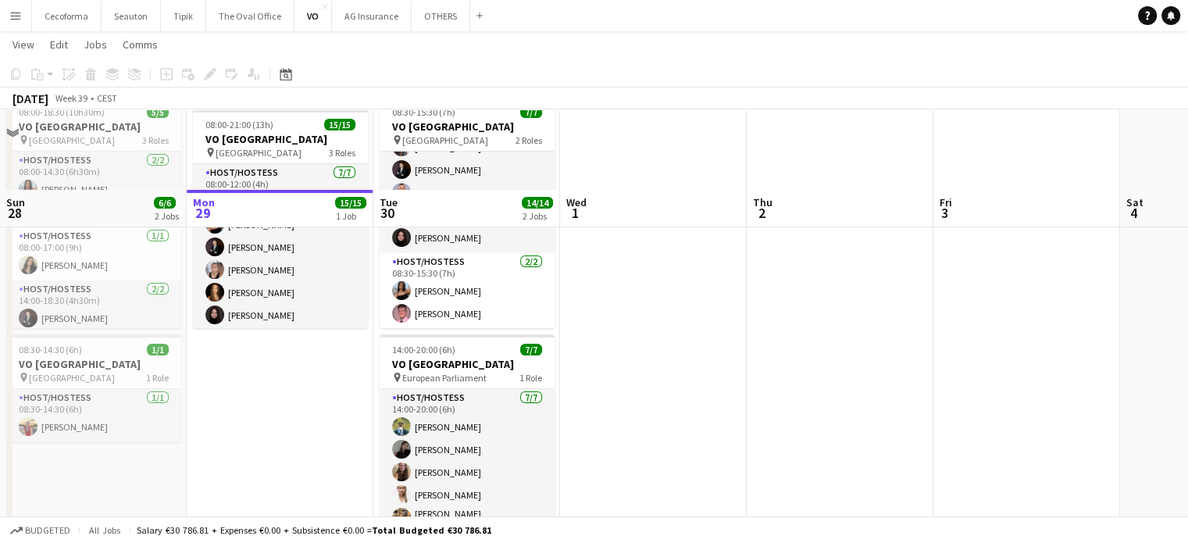
scroll to position [165, 0]
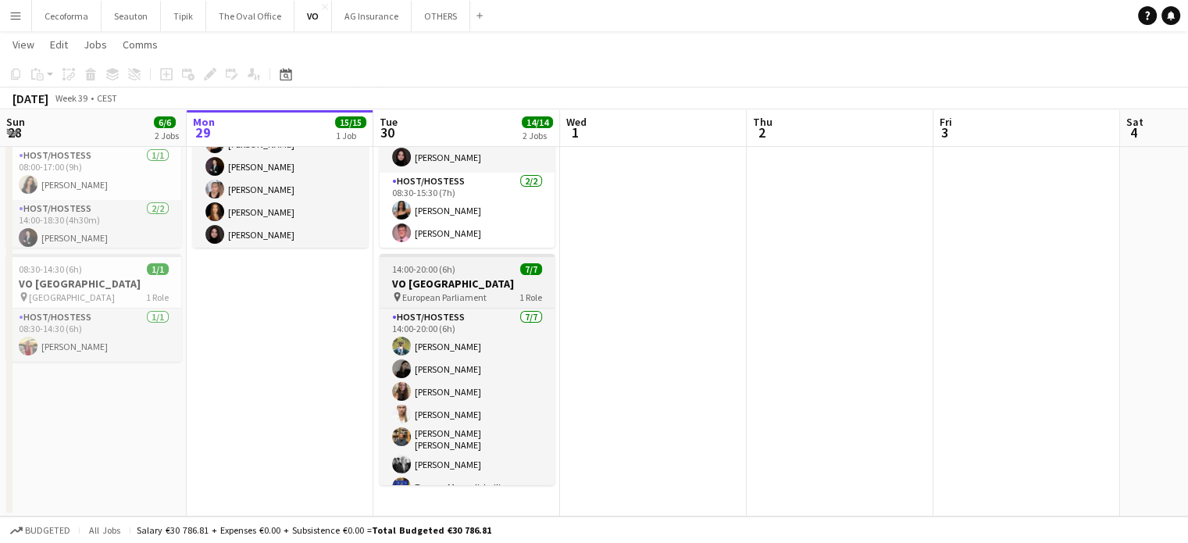
click at [425, 282] on h3 "VO [GEOGRAPHIC_DATA]" at bounding box center [466, 283] width 175 height 14
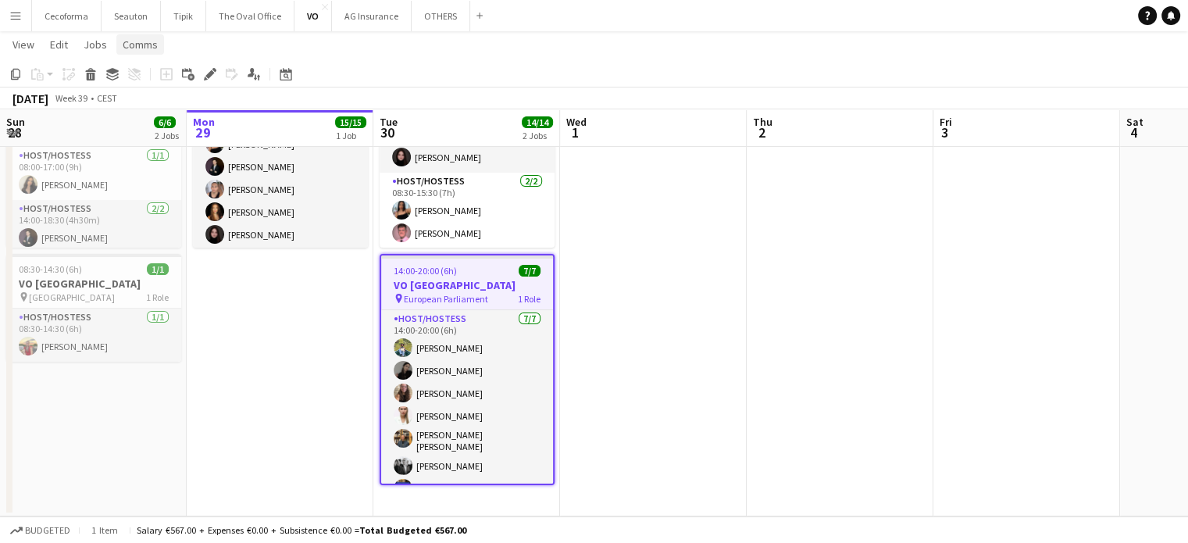
click at [134, 46] on span "Comms" at bounding box center [140, 44] width 35 height 14
click at [142, 114] on span "Create chat" at bounding box center [155, 111] width 55 height 14
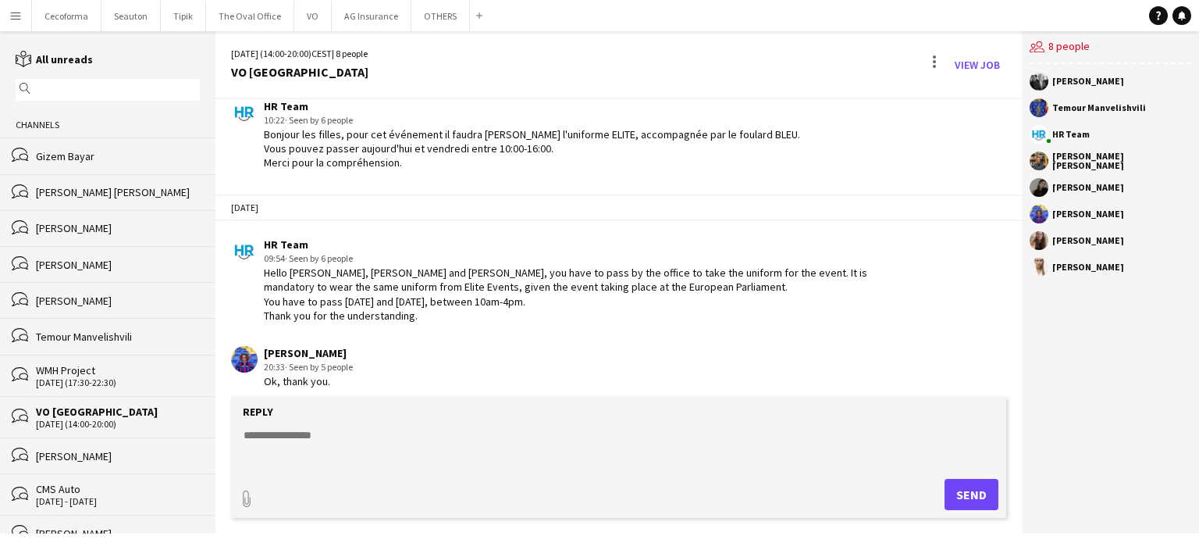
scroll to position [66, 0]
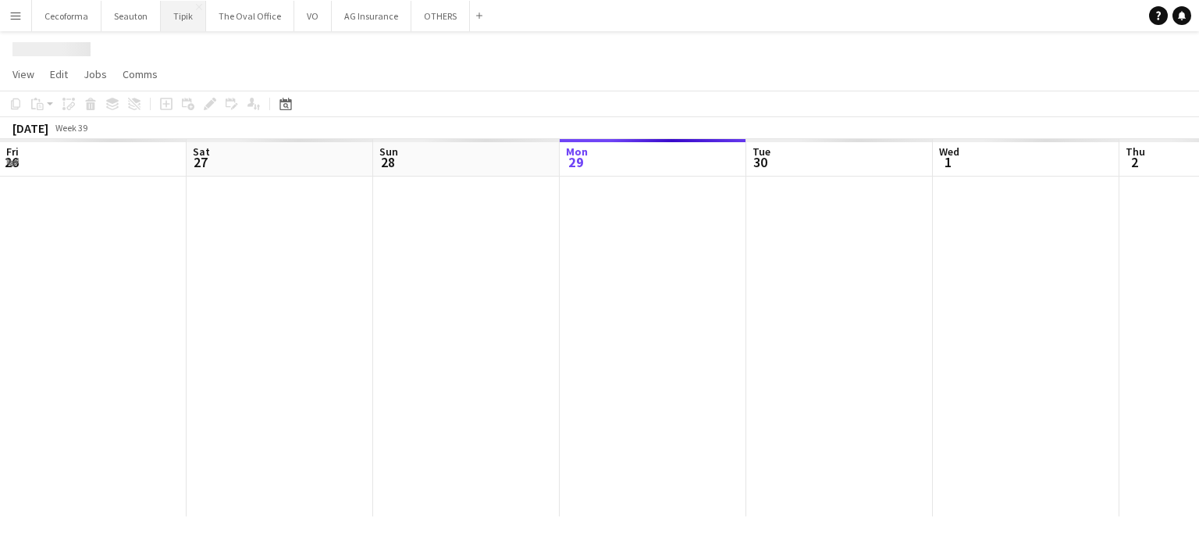
scroll to position [0, 373]
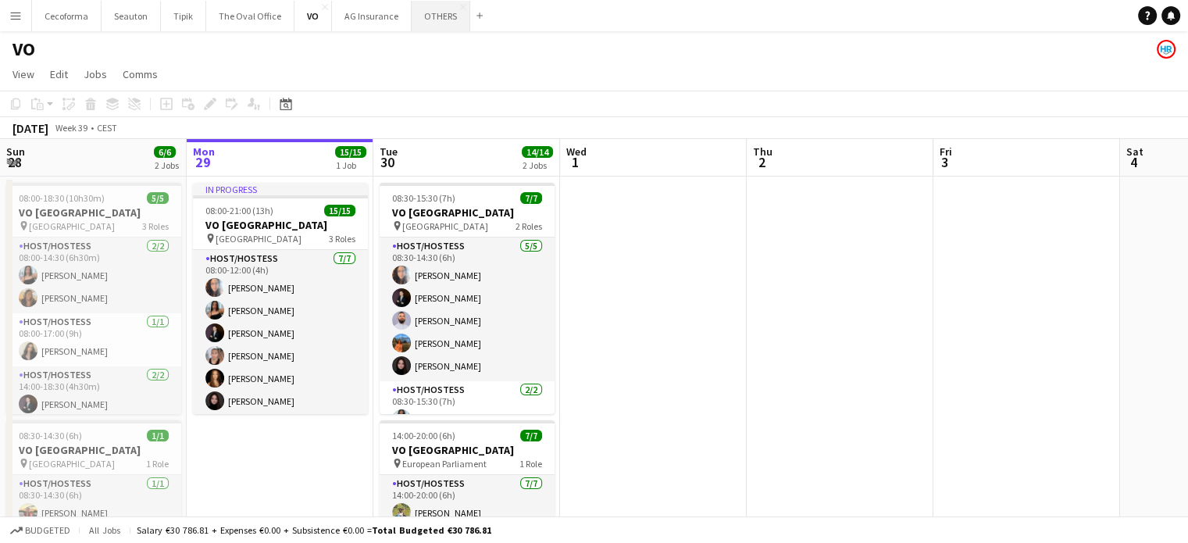
click at [433, 18] on button "OTHERS Close" at bounding box center [440, 16] width 59 height 30
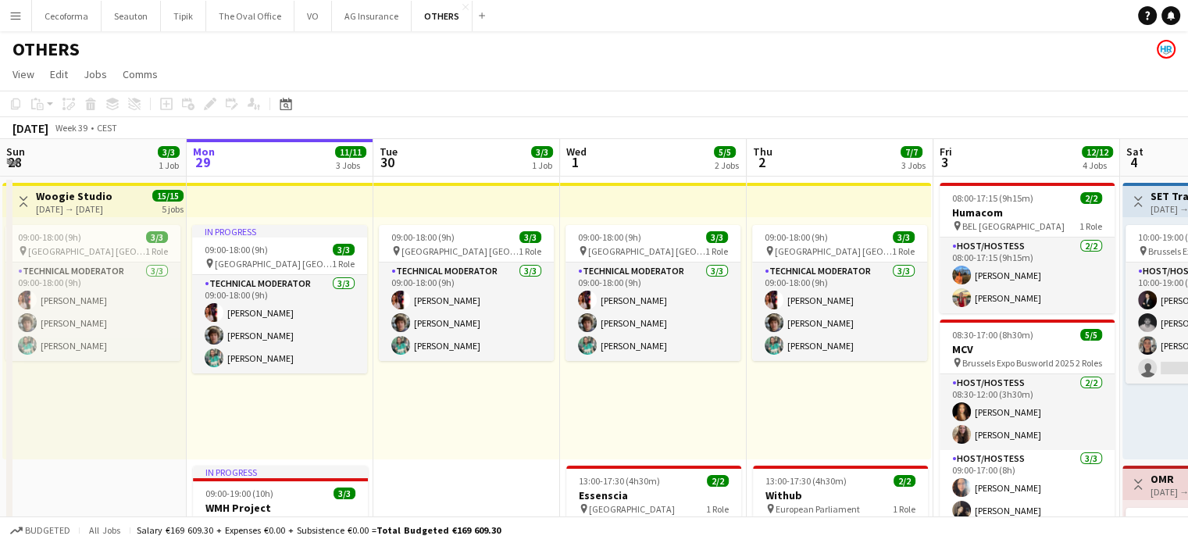
scroll to position [0, 388]
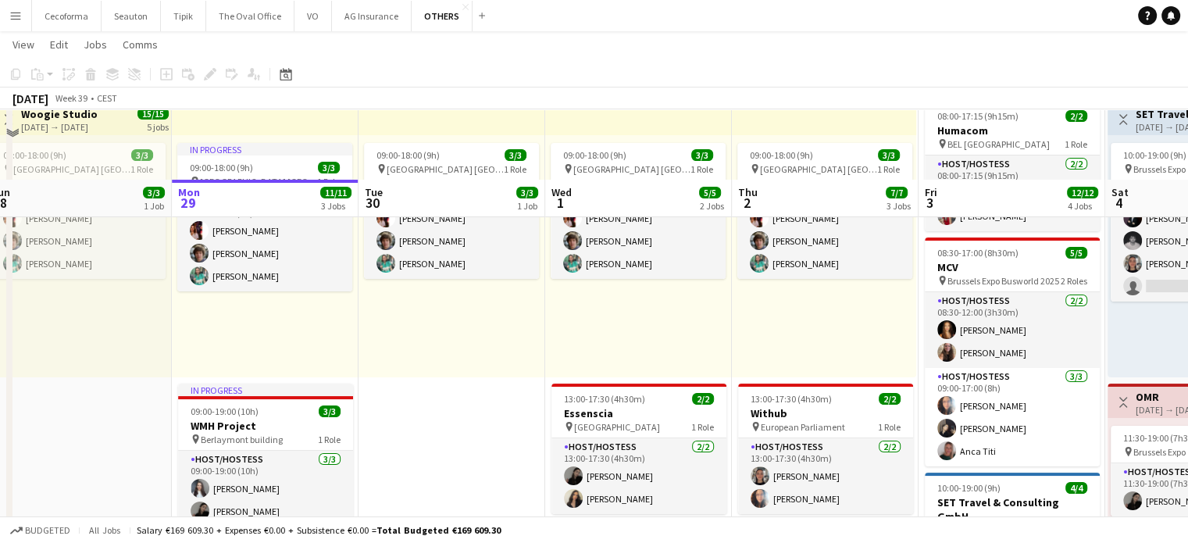
scroll to position [156, 0]
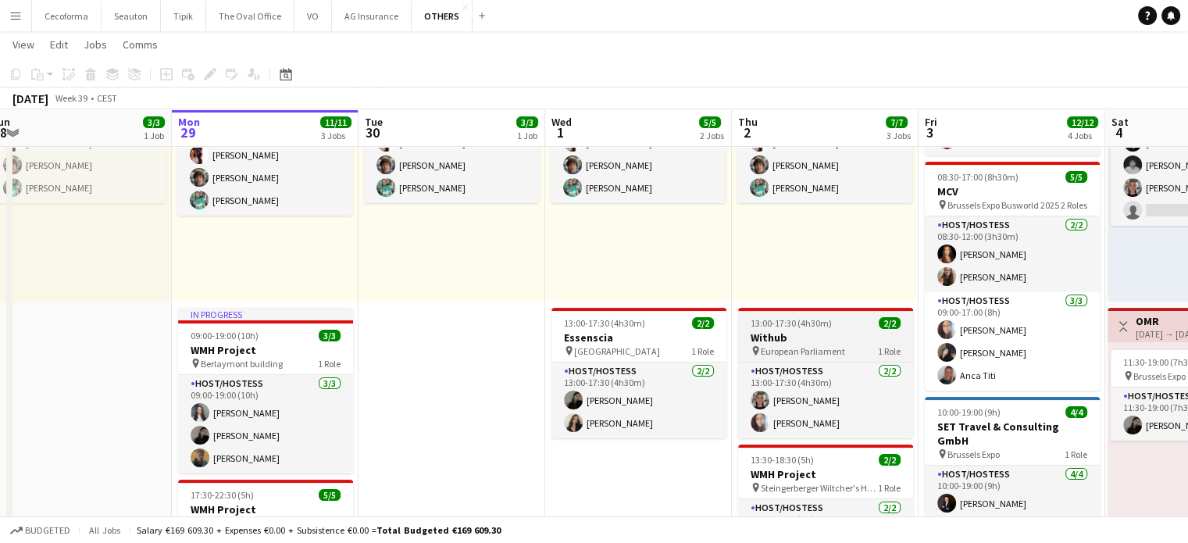
click at [778, 337] on h3 "Withub" at bounding box center [825, 337] width 175 height 14
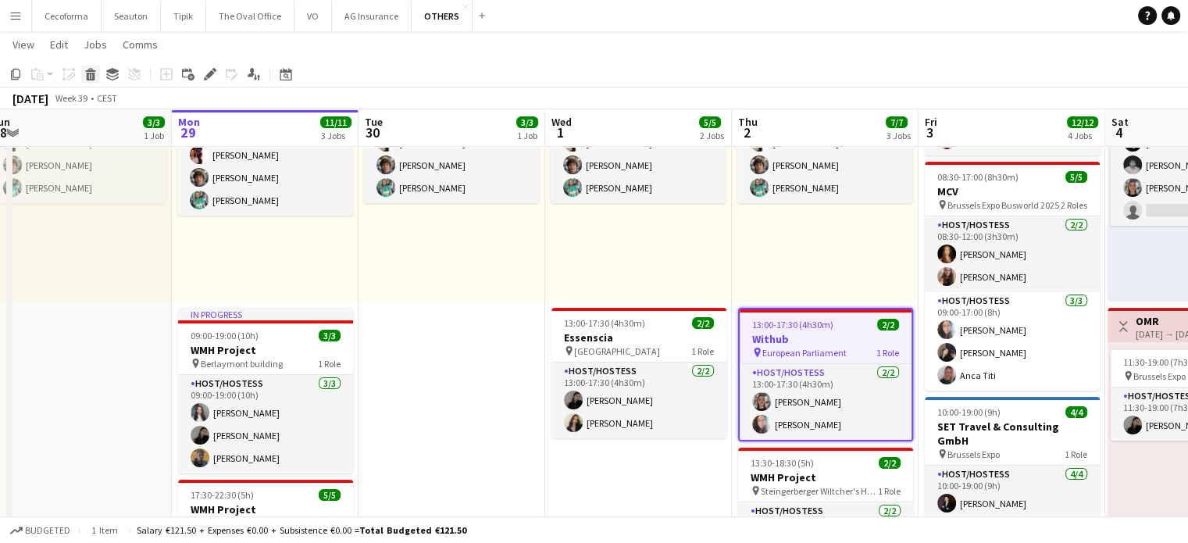
click at [82, 71] on div "Delete" at bounding box center [90, 74] width 19 height 19
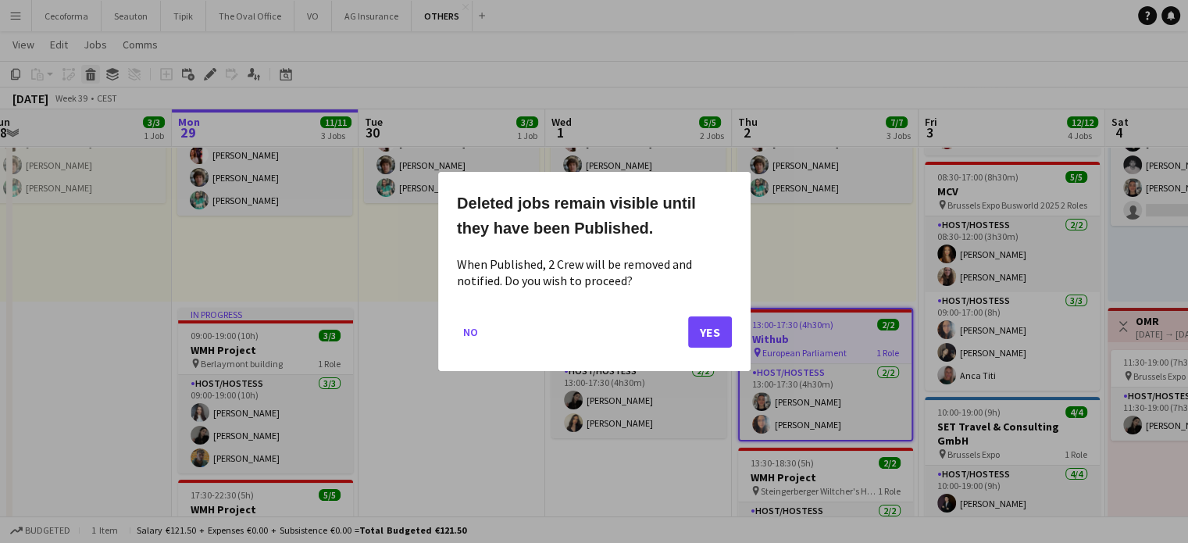
scroll to position [0, 0]
click at [682, 509] on div at bounding box center [594, 271] width 1188 height 543
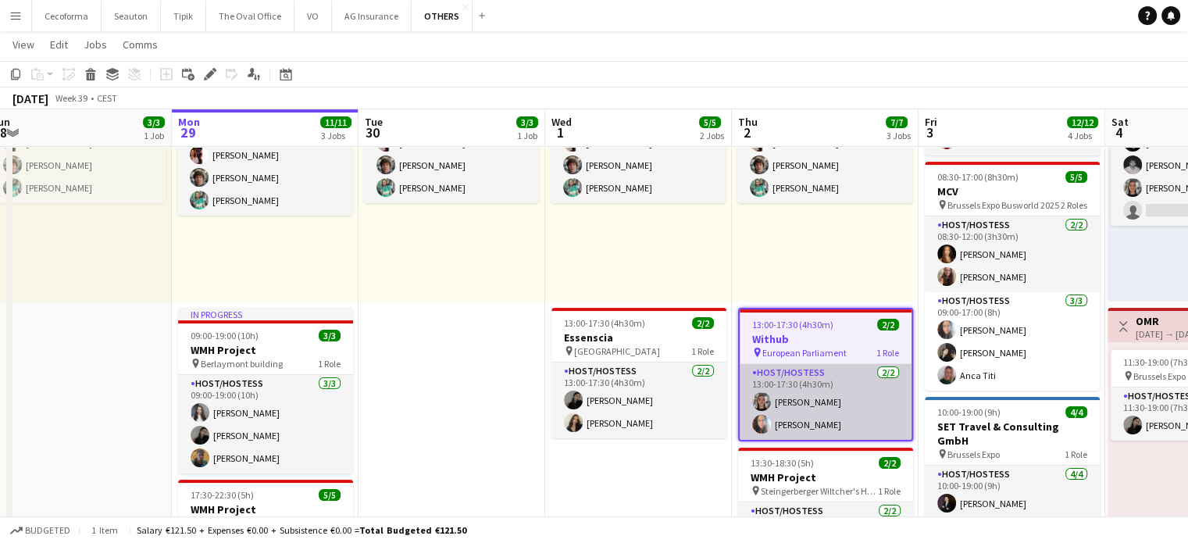
scroll to position [156, 0]
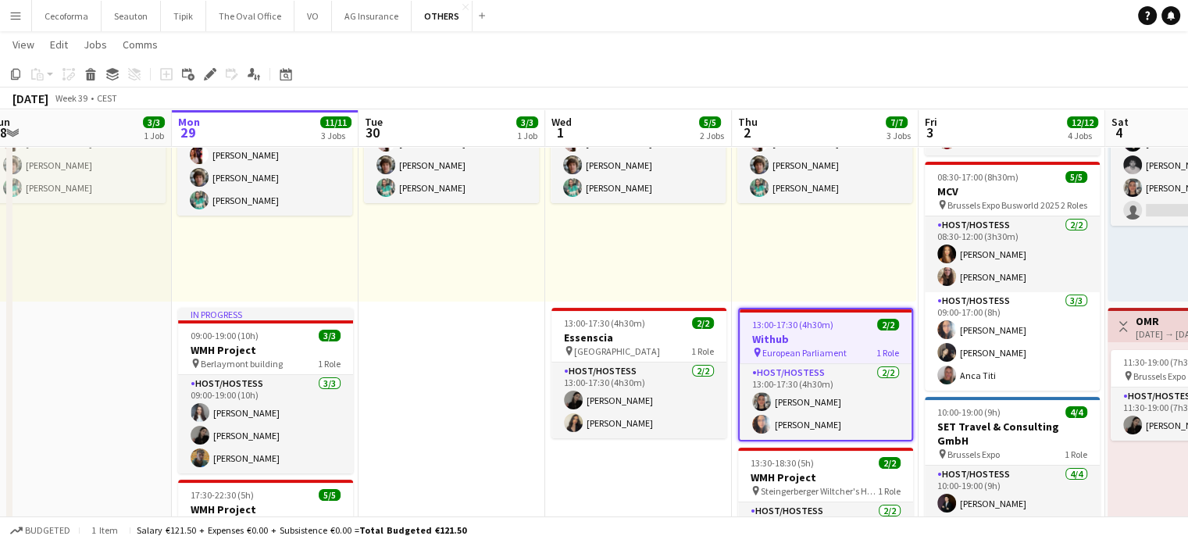
click at [768, 343] on h3 "Withub" at bounding box center [825, 339] width 172 height 14
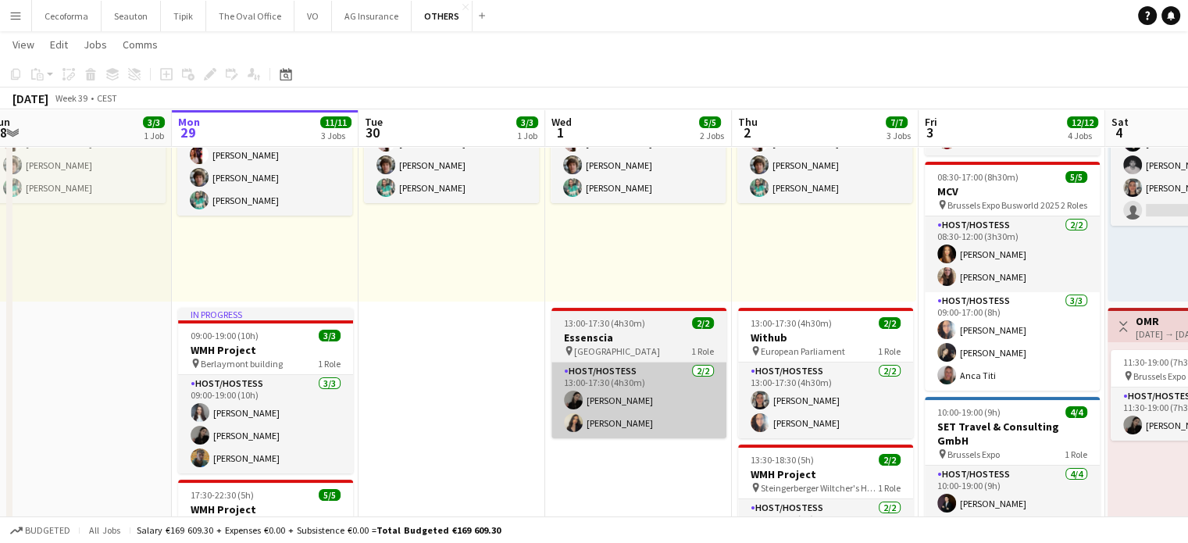
drag, startPoint x: 664, startPoint y: 444, endPoint x: 686, endPoint y: 426, distance: 27.7
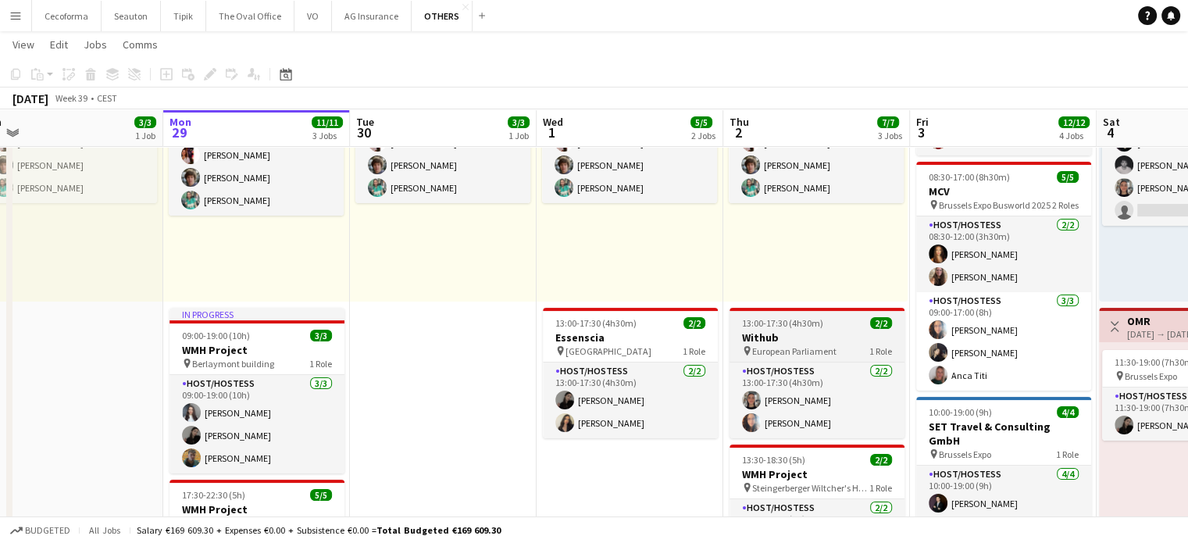
click at [762, 330] on h3 "Withub" at bounding box center [816, 337] width 175 height 14
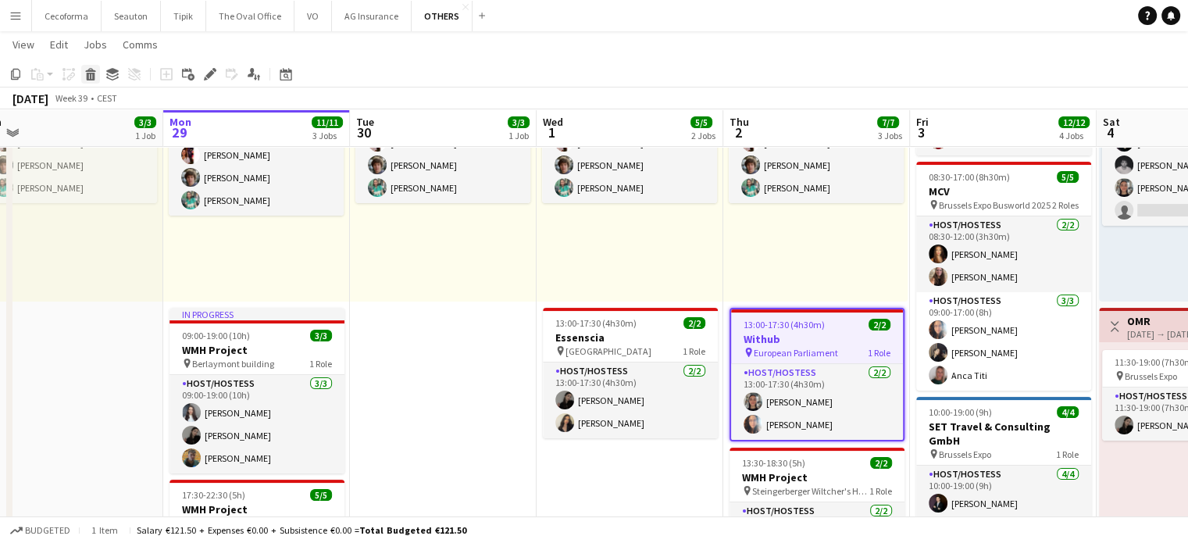
click at [91, 75] on icon at bounding box center [91, 77] width 9 height 8
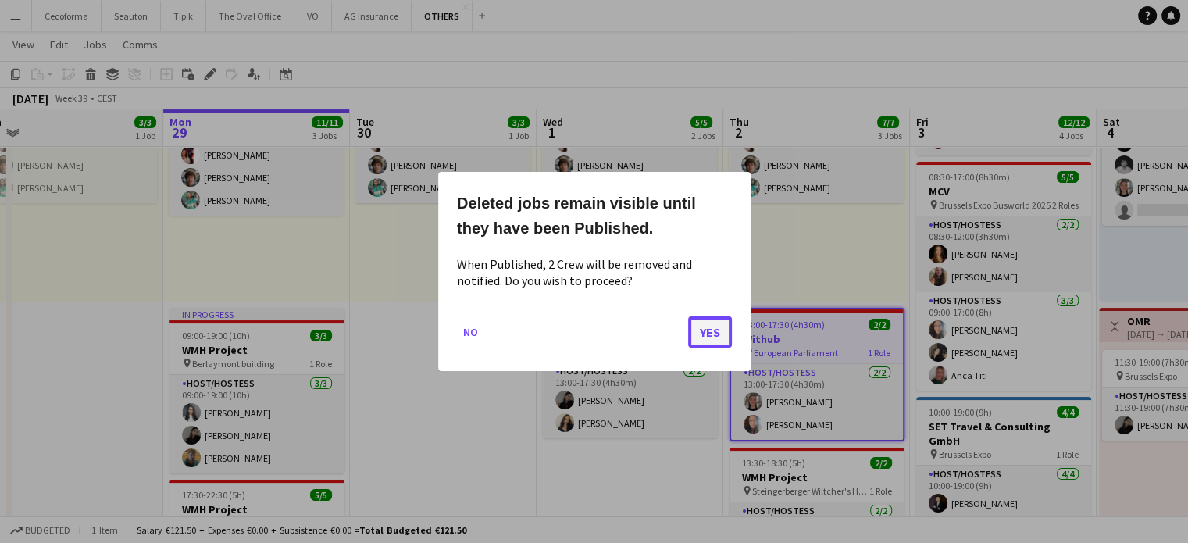
click at [707, 328] on button "Yes" at bounding box center [710, 331] width 44 height 31
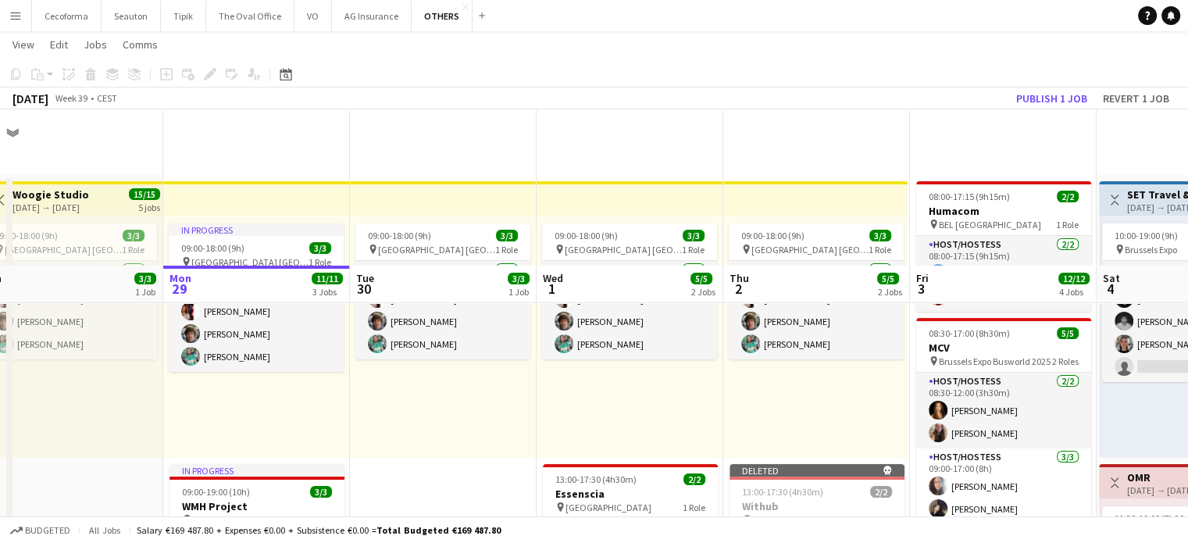
scroll to position [156, 0]
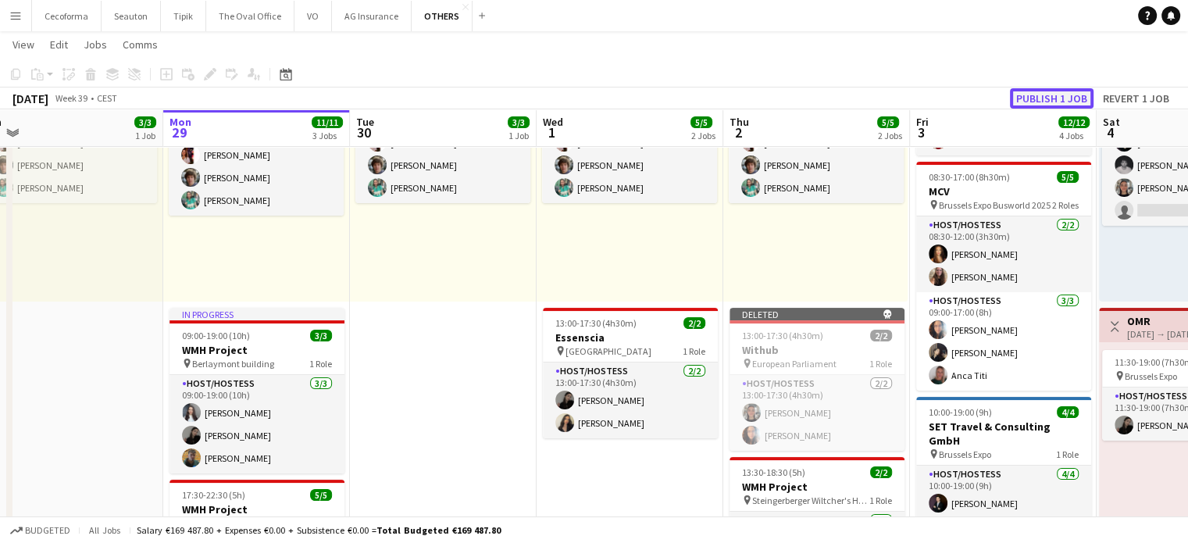
click at [1041, 94] on button "Publish 1 job" at bounding box center [1052, 98] width 84 height 20
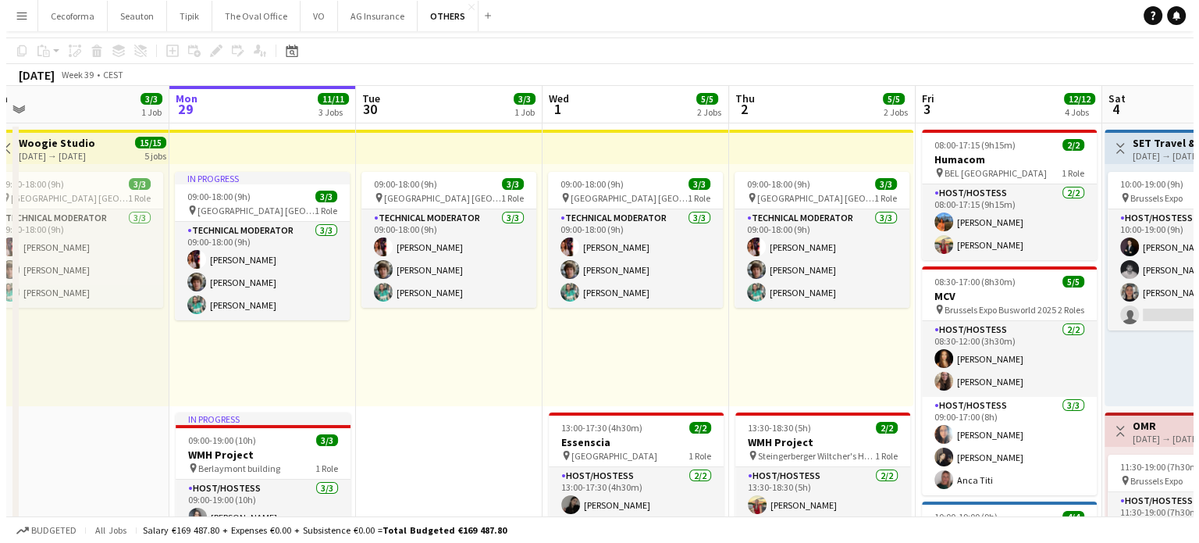
scroll to position [0, 0]
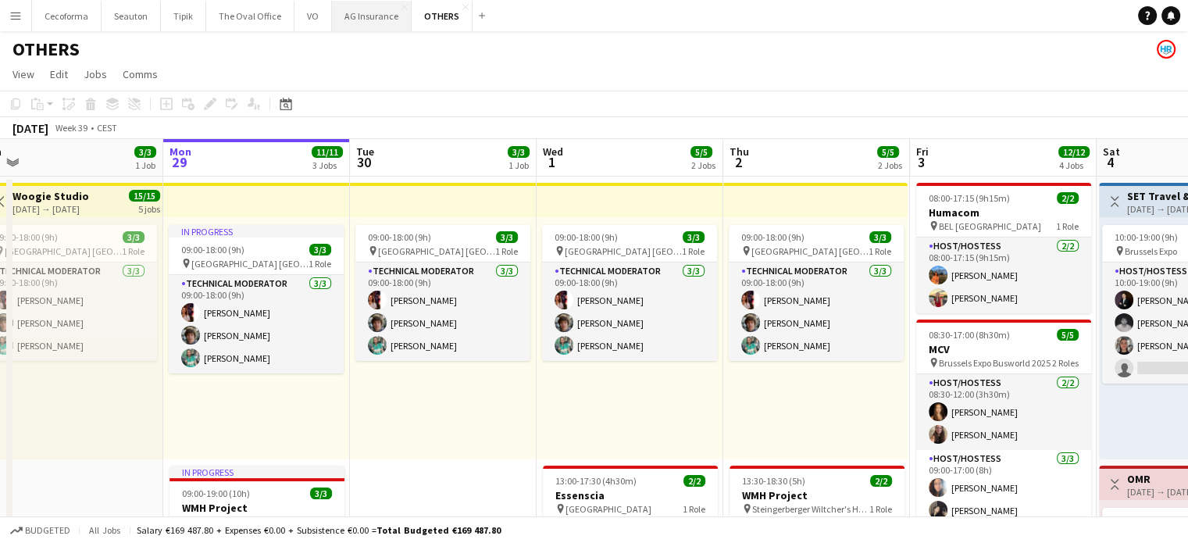
click at [354, 18] on button "AG Insurance Close" at bounding box center [372, 16] width 80 height 30
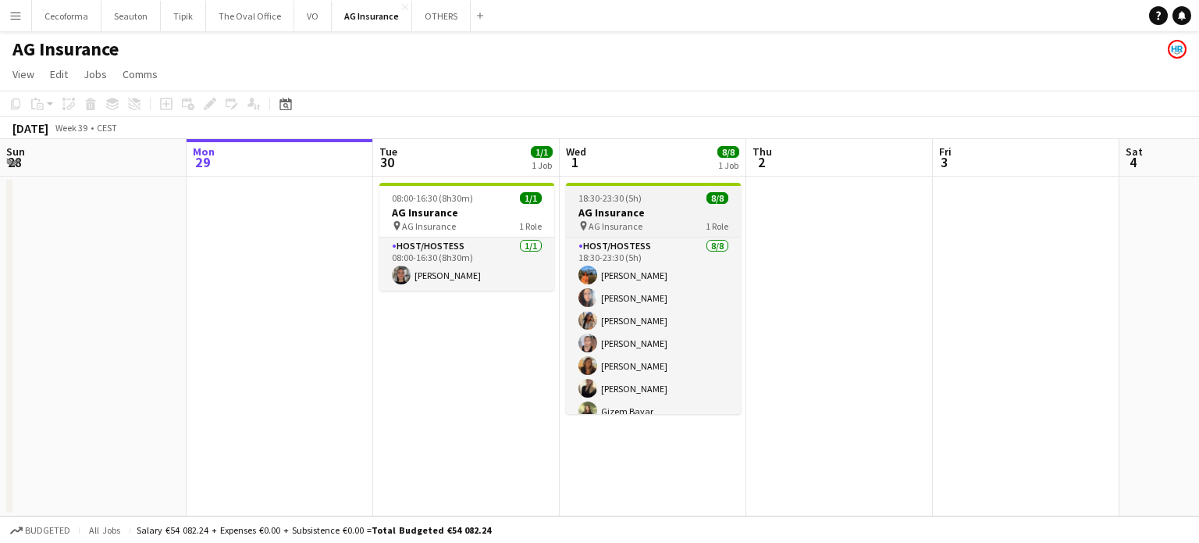
scroll to position [34, 0]
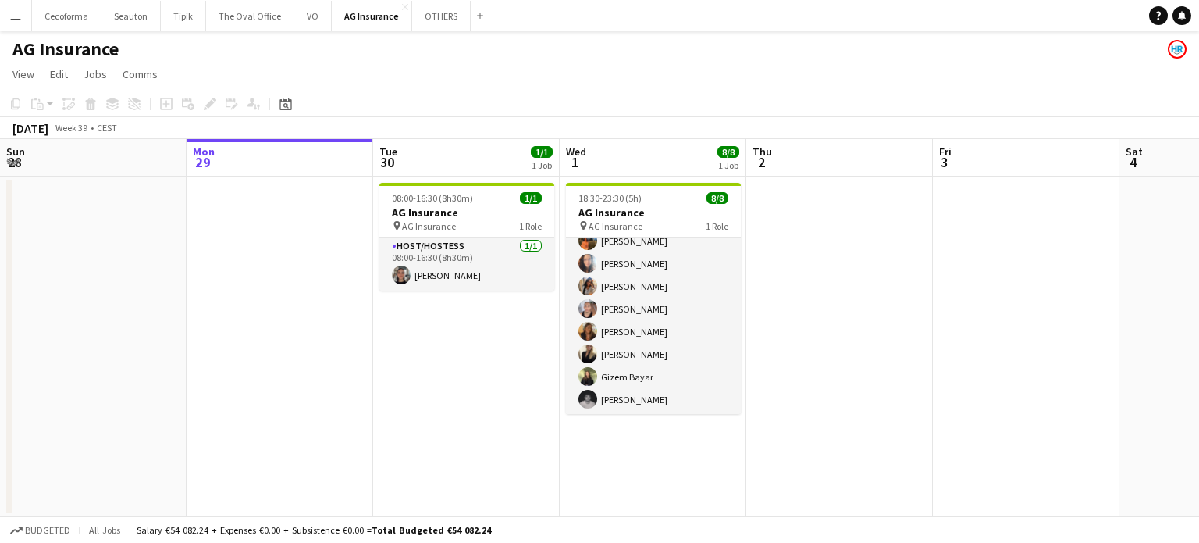
click at [825, 402] on app-date-cell at bounding box center [839, 346] width 187 height 340
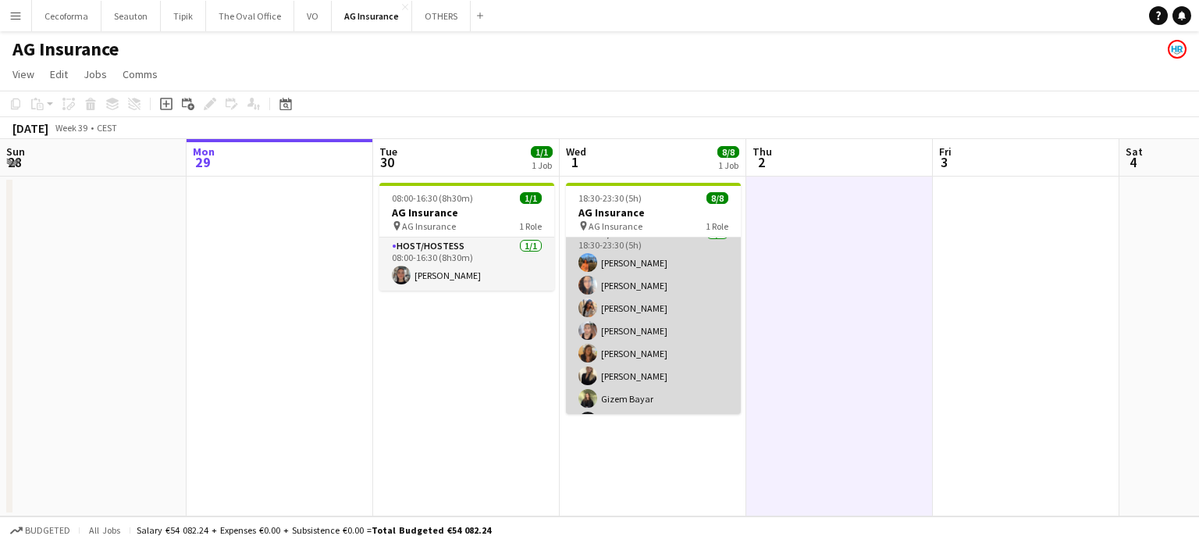
scroll to position [0, 0]
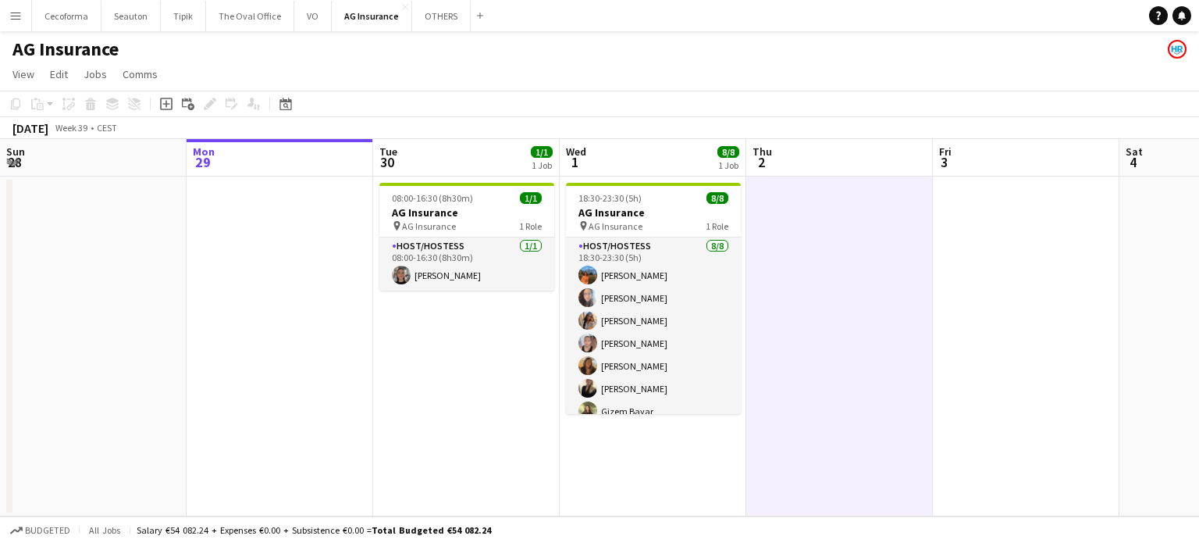
click at [505, 352] on app-date-cell "08:00-16:30 (8h30m) 1/1 AG Insurance pin AG Insurance 1 Role Host/Hostess 1/1 0…" at bounding box center [466, 346] width 187 height 340
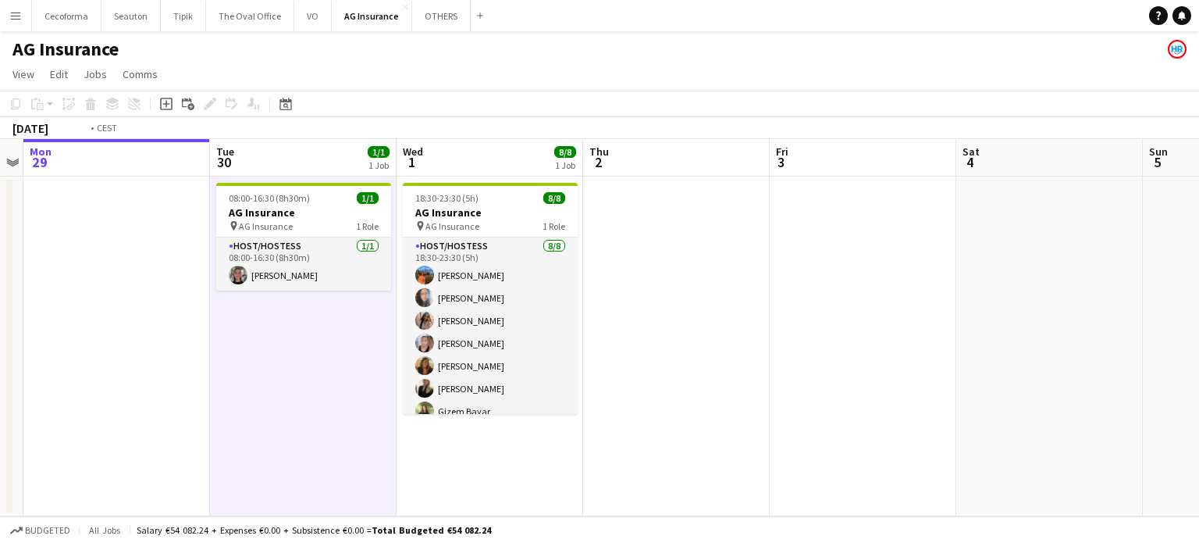
drag, startPoint x: 822, startPoint y: 406, endPoint x: 642, endPoint y: 387, distance: 181.3
click at [635, 390] on app-calendar-viewport "Fri 26 Sat 27 Sun 28 Mon 29 Tue 30 1/1 1 Job Wed 1 8/8 1 Job Thu 2 Fri 3 Sat 4 …" at bounding box center [599, 327] width 1199 height 377
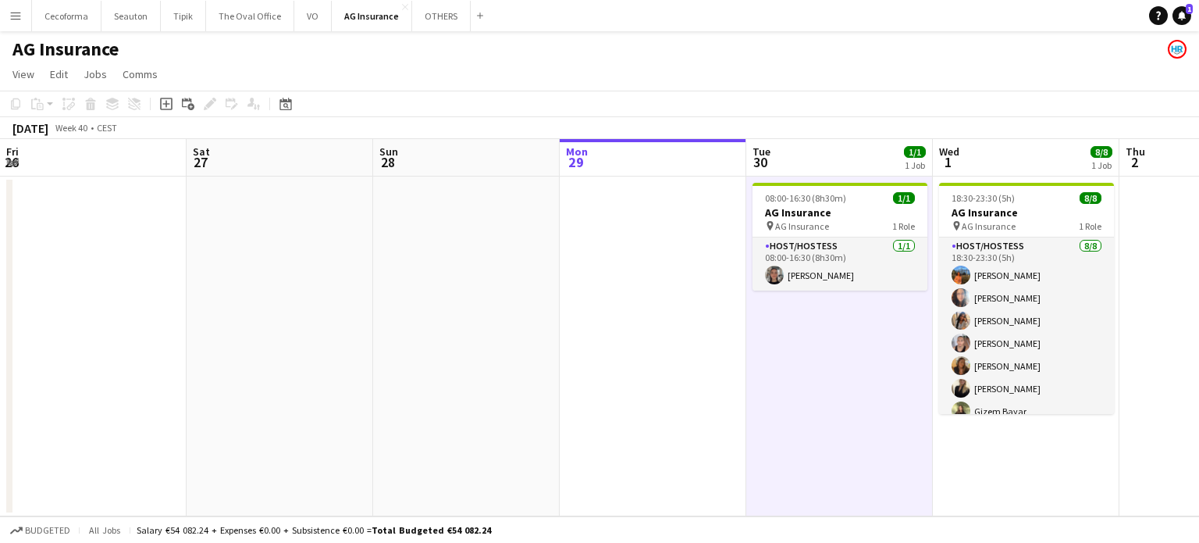
scroll to position [0, 561]
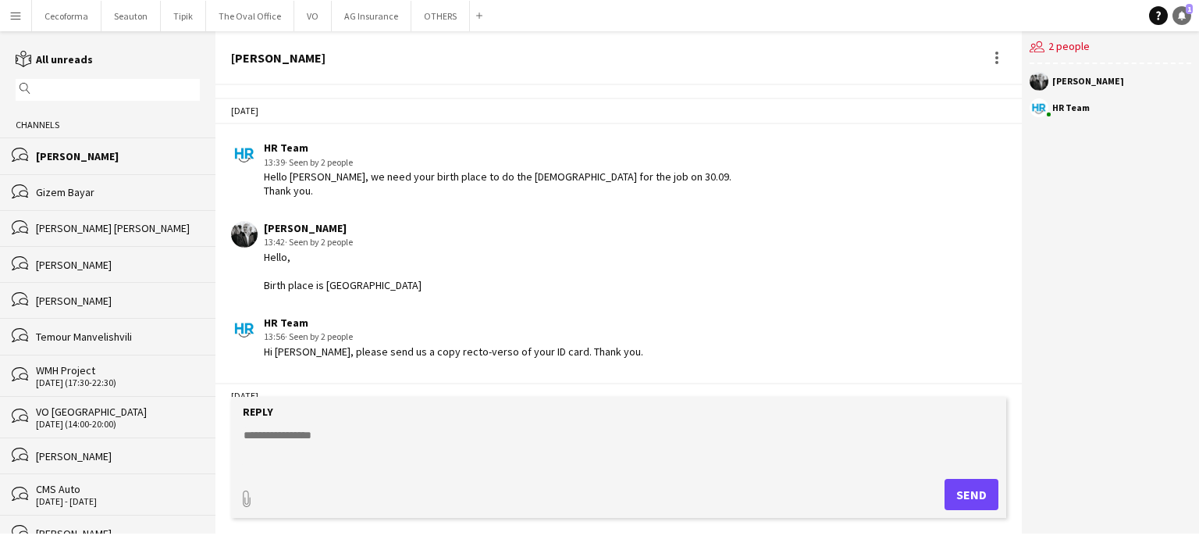
click at [1181, 12] on icon "Notifications" at bounding box center [1181, 15] width 9 height 9
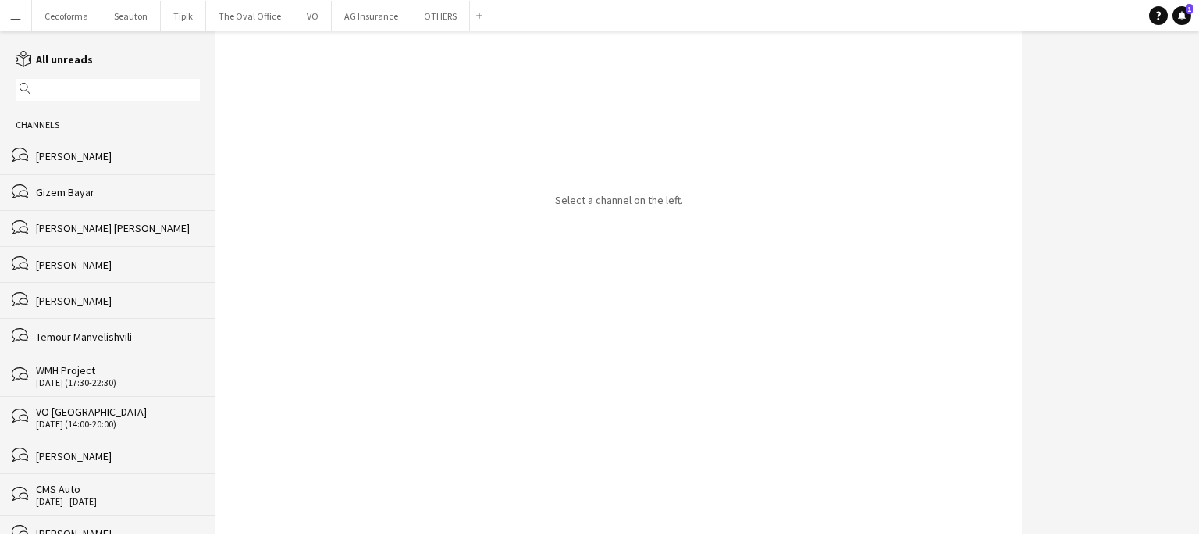
click at [107, 158] on div "[PERSON_NAME]" at bounding box center [118, 156] width 164 height 14
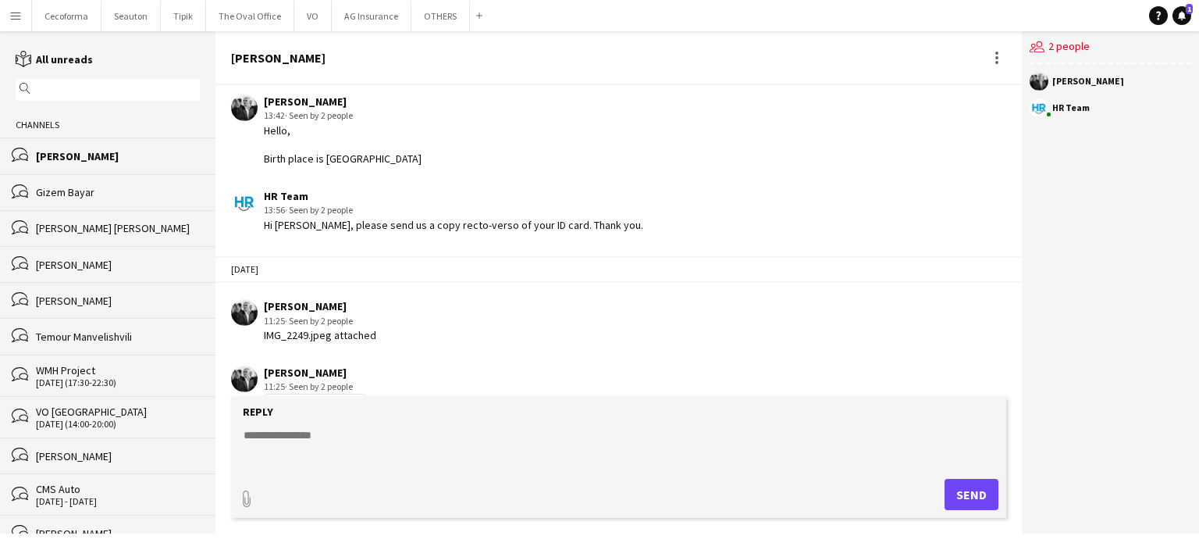
scroll to position [172, 0]
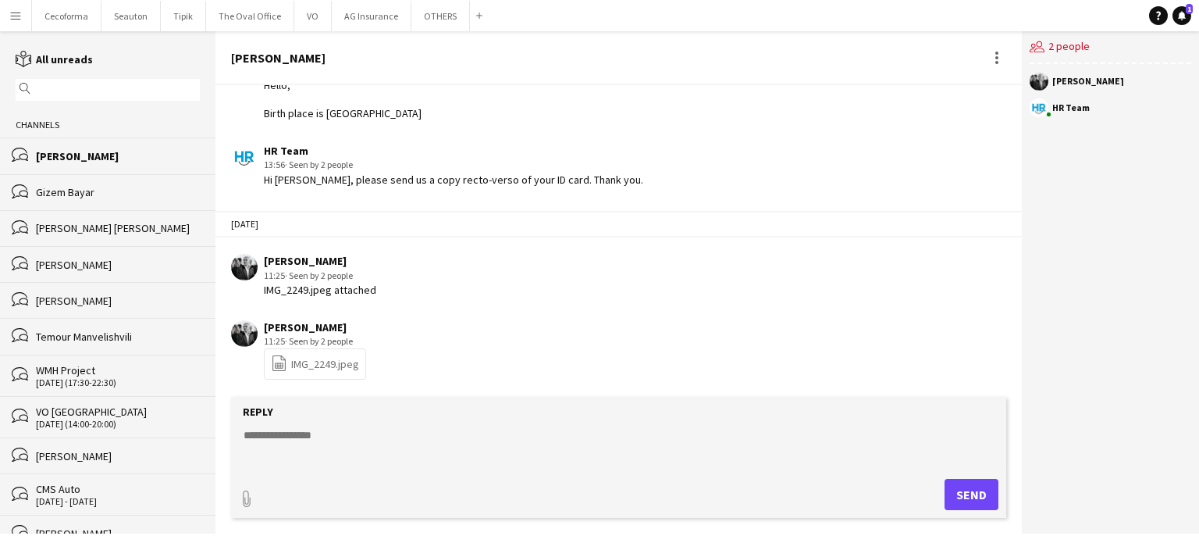
drag, startPoint x: 1184, startPoint y: 12, endPoint x: 1182, endPoint y: 4, distance: 8.0
click at [1184, 11] on icon "Notifications" at bounding box center [1181, 15] width 9 height 9
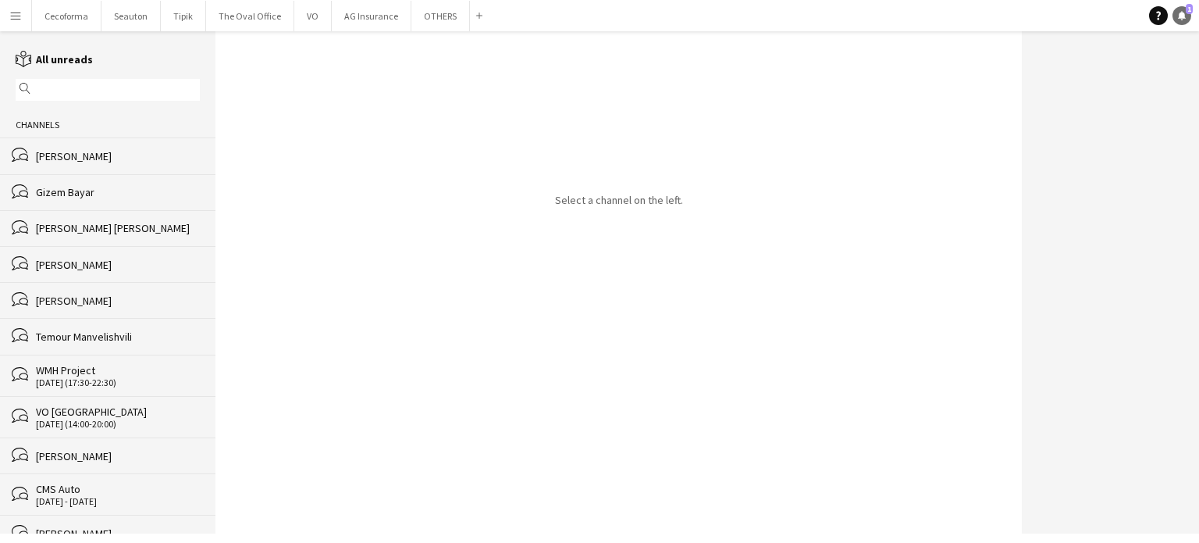
click at [1181, 14] on icon at bounding box center [1182, 15] width 8 height 8
click at [81, 158] on div "[PERSON_NAME]" at bounding box center [118, 156] width 164 height 14
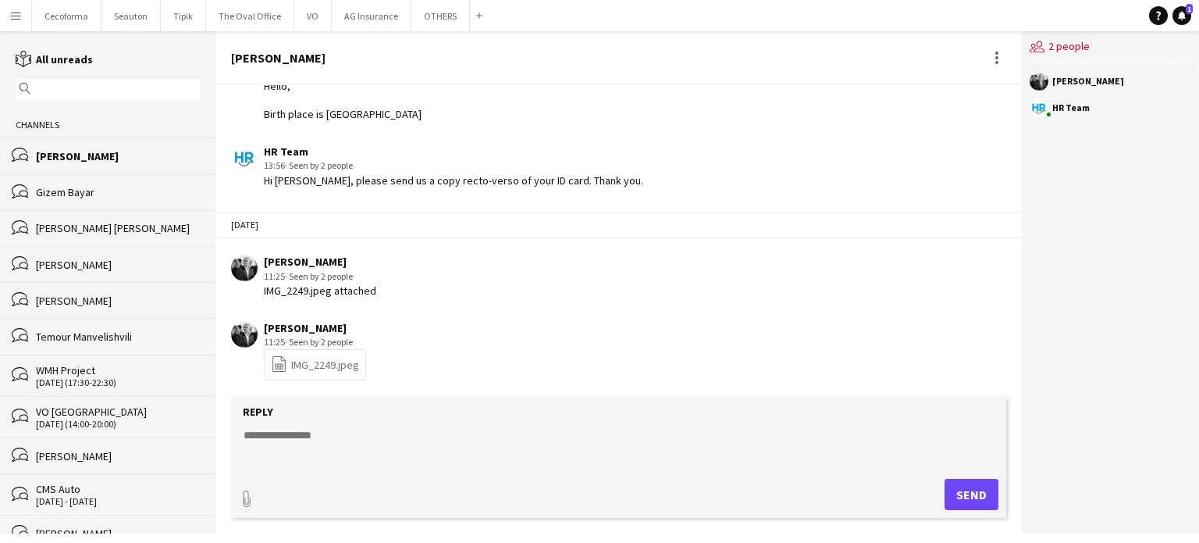
scroll to position [172, 0]
click at [1181, 12] on icon at bounding box center [1182, 15] width 8 height 8
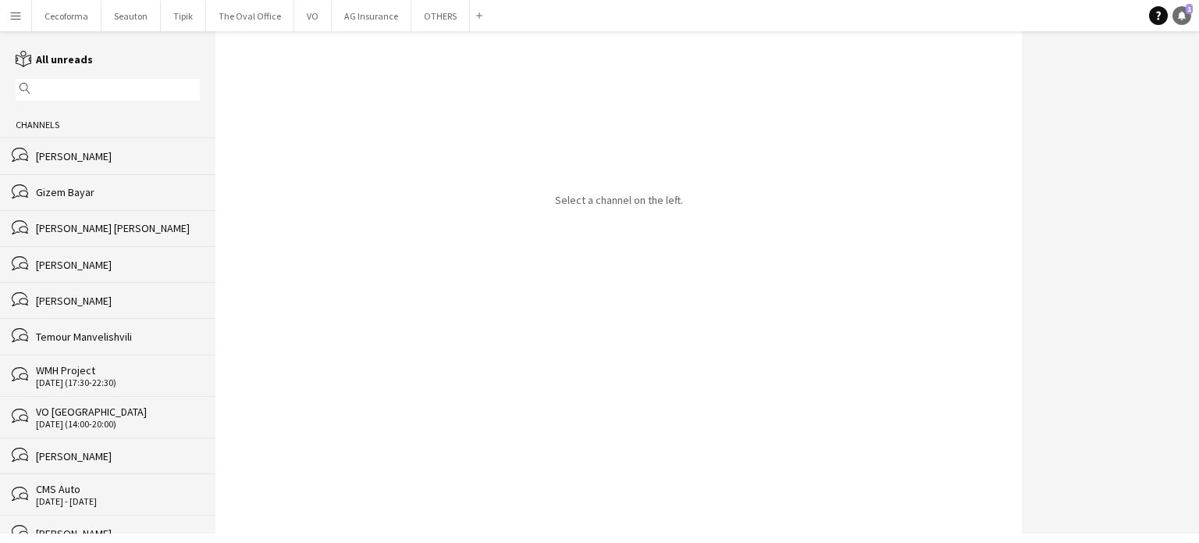
click at [1181, 12] on icon "Notifications" at bounding box center [1181, 15] width 9 height 9
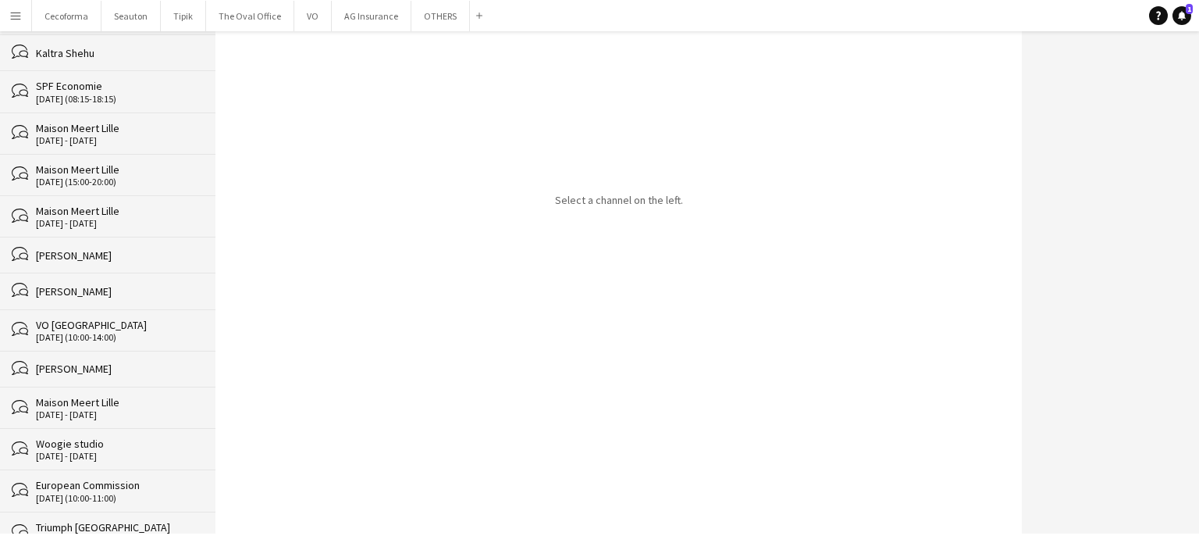
scroll to position [4919, 0]
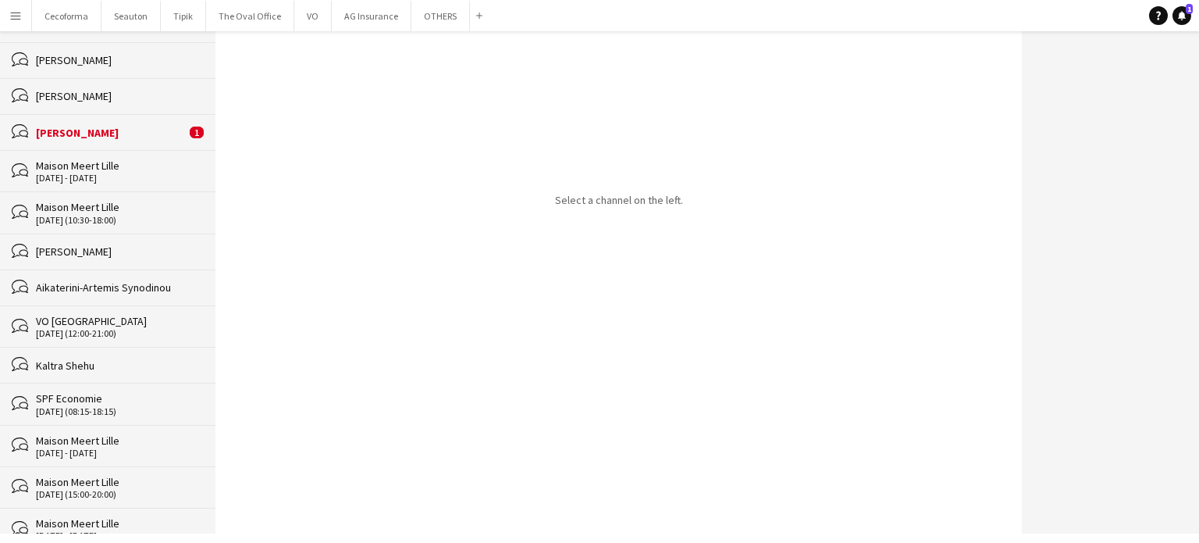
click at [69, 131] on div "[PERSON_NAME]" at bounding box center [111, 133] width 150 height 14
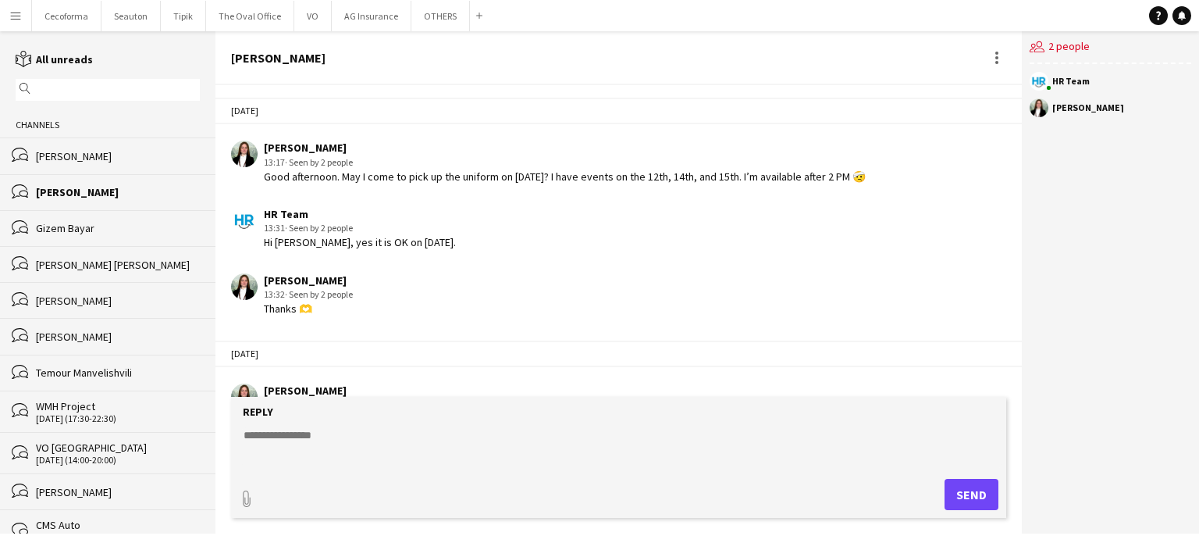
scroll to position [133, 0]
